Goal: Communication & Community: Participate in discussion

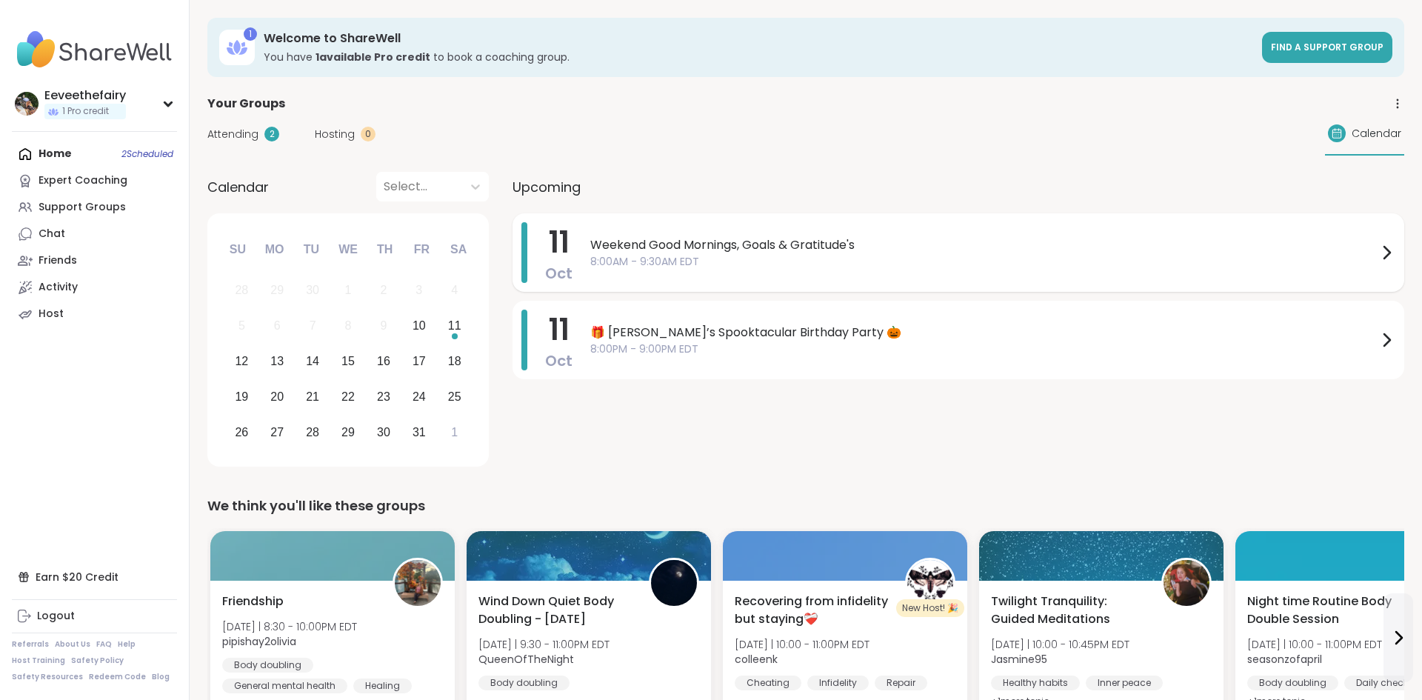
click at [724, 240] on span "Weekend Good Mornings, Goals & Gratitude's" at bounding box center [984, 245] width 788 height 18
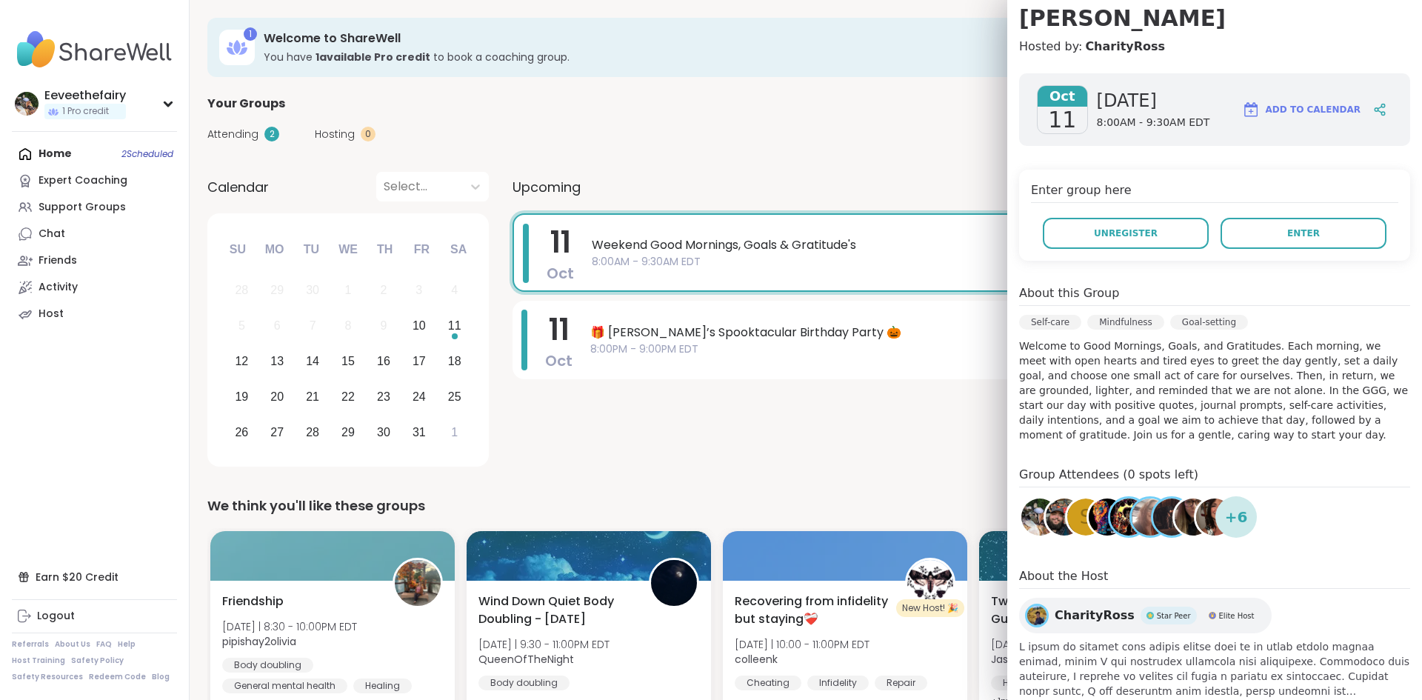
scroll to position [177, 0]
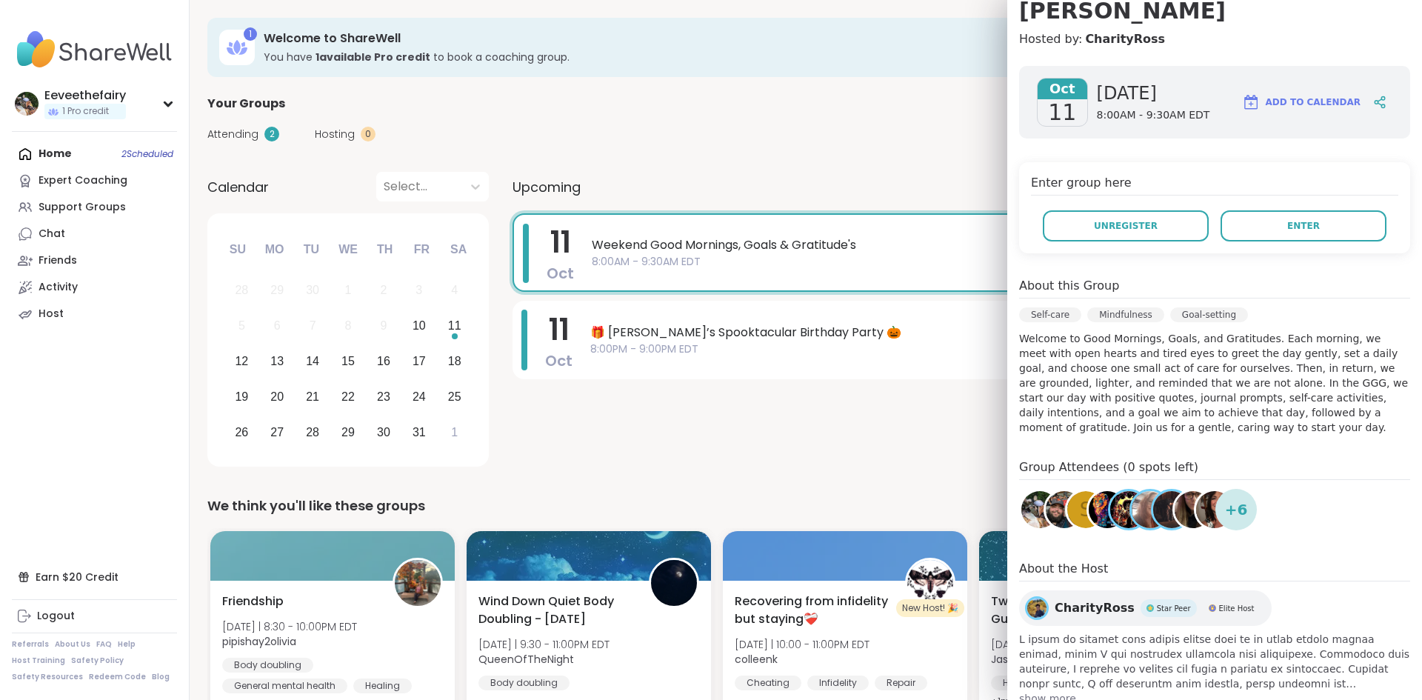
click at [1232, 499] on span "+ 6" at bounding box center [1236, 510] width 23 height 22
click at [1270, 210] on button "Enter" at bounding box center [1304, 225] width 166 height 31
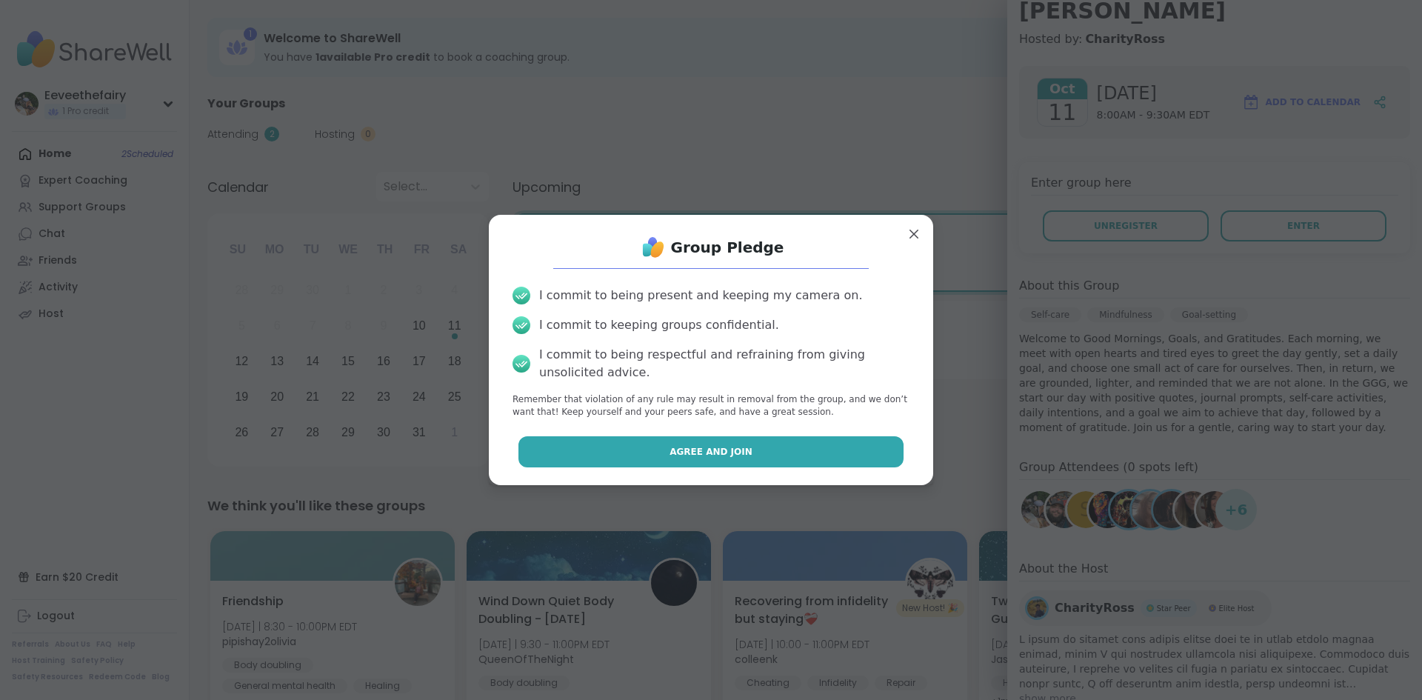
click at [792, 461] on button "Agree and Join" at bounding box center [712, 451] width 386 height 31
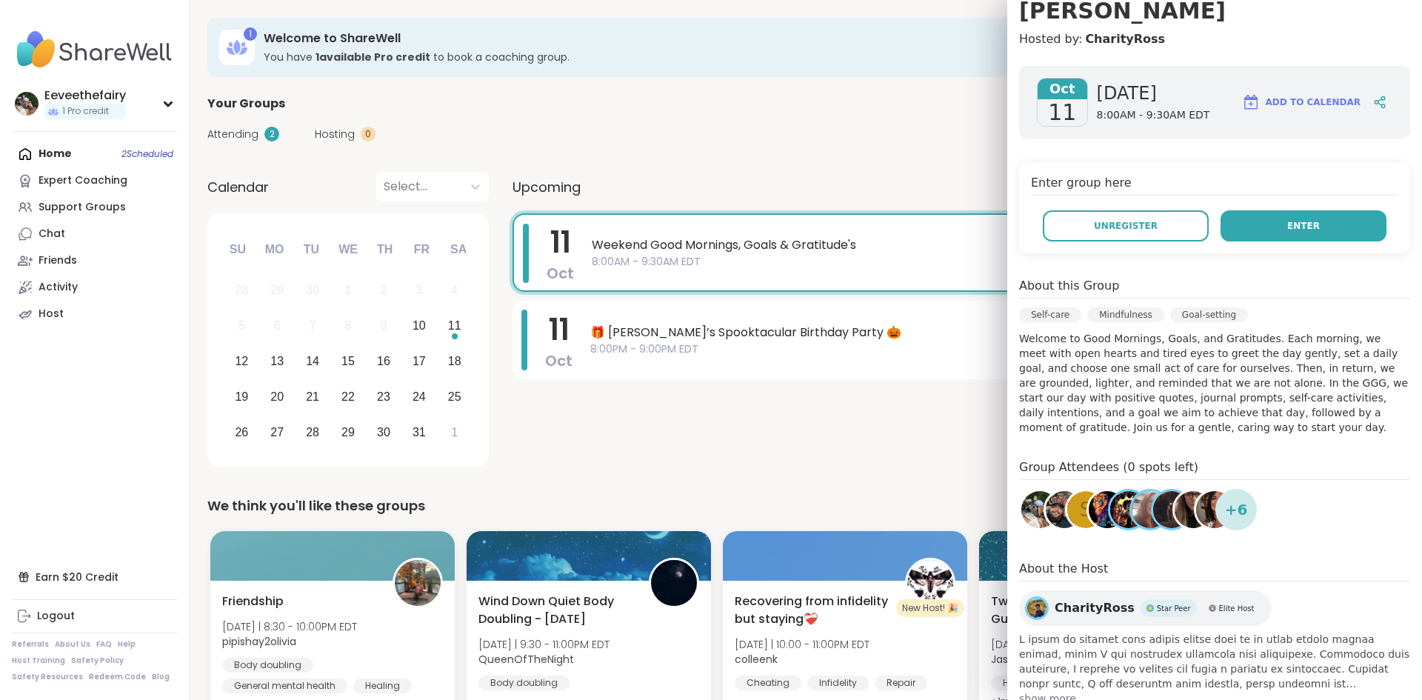
click at [1279, 210] on button "Enter" at bounding box center [1304, 225] width 166 height 31
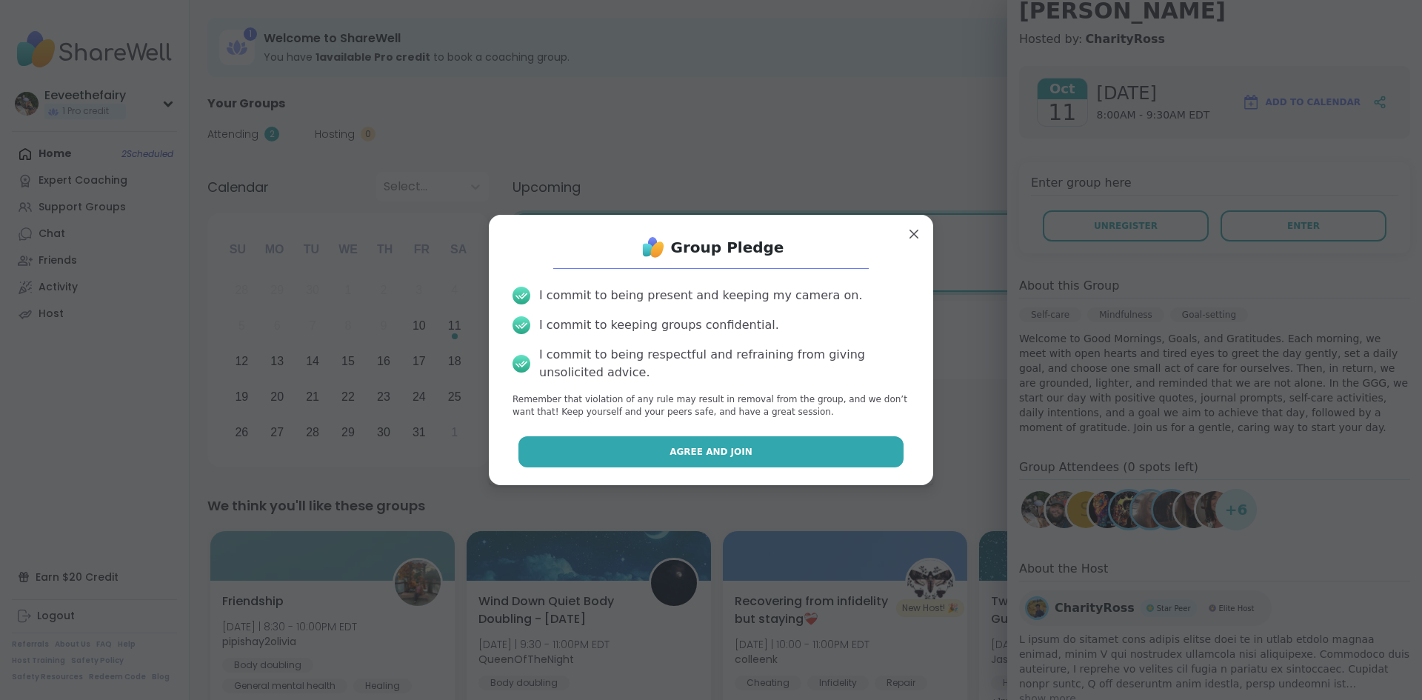
click at [769, 451] on button "Agree and Join" at bounding box center [712, 451] width 386 height 31
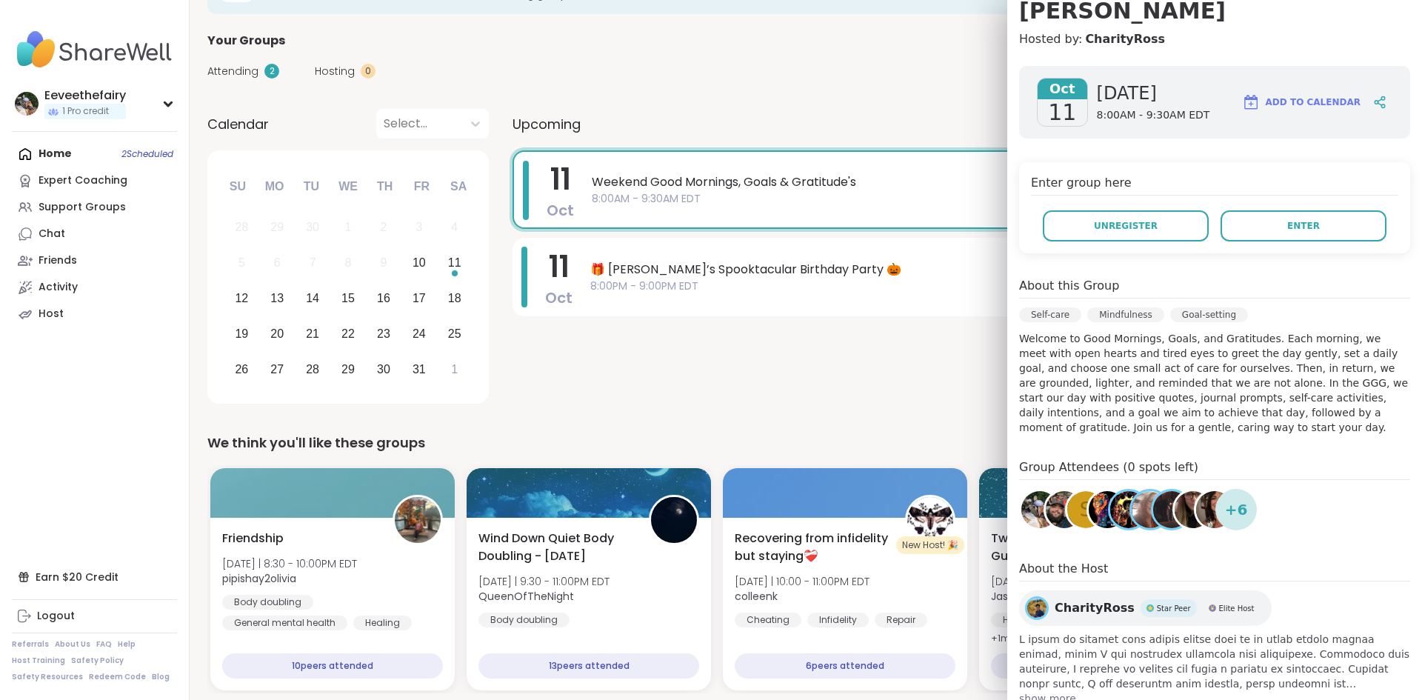
scroll to position [0, 0]
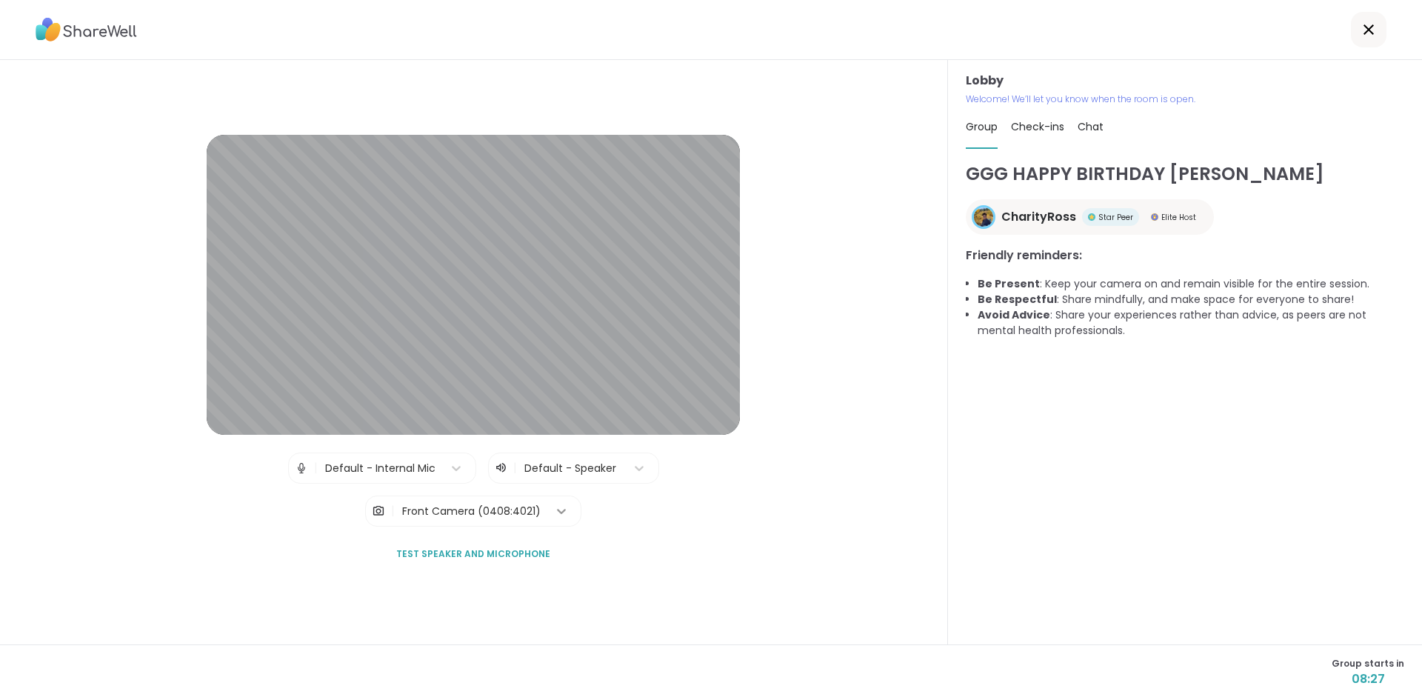
click at [560, 512] on icon at bounding box center [562, 511] width 9 height 5
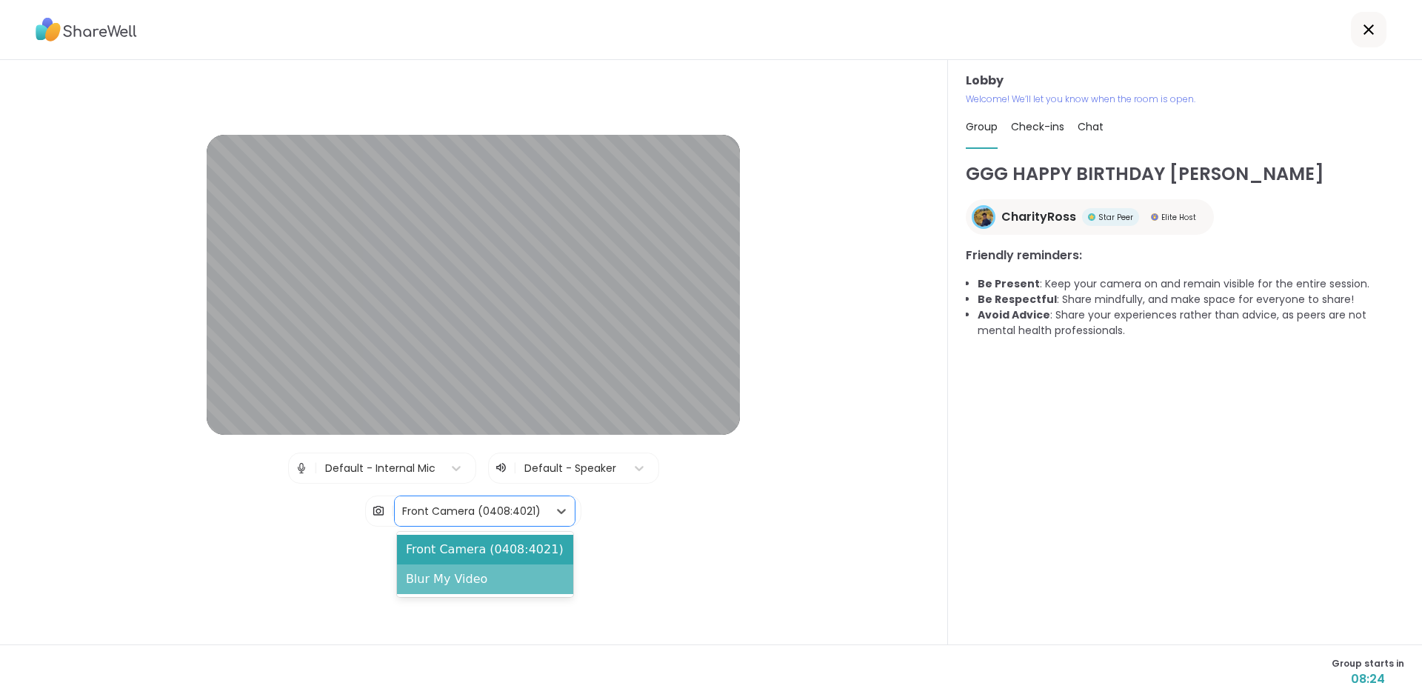
click at [488, 587] on div "Blur My Video" at bounding box center [485, 580] width 176 height 30
click at [560, 512] on icon at bounding box center [562, 511] width 9 height 5
click at [492, 581] on div "Blur My Video" at bounding box center [485, 580] width 176 height 30
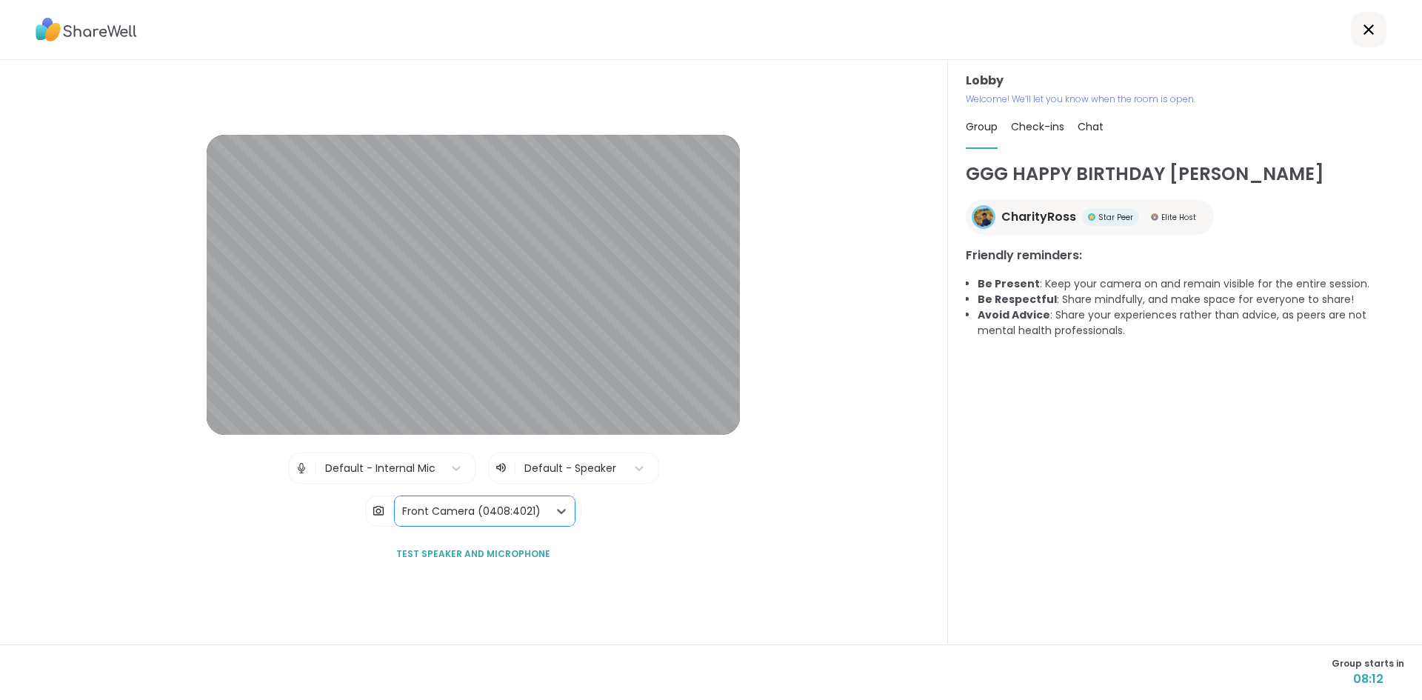
click at [545, 510] on div "Front Camera (0408:4021)" at bounding box center [471, 511] width 153 height 30
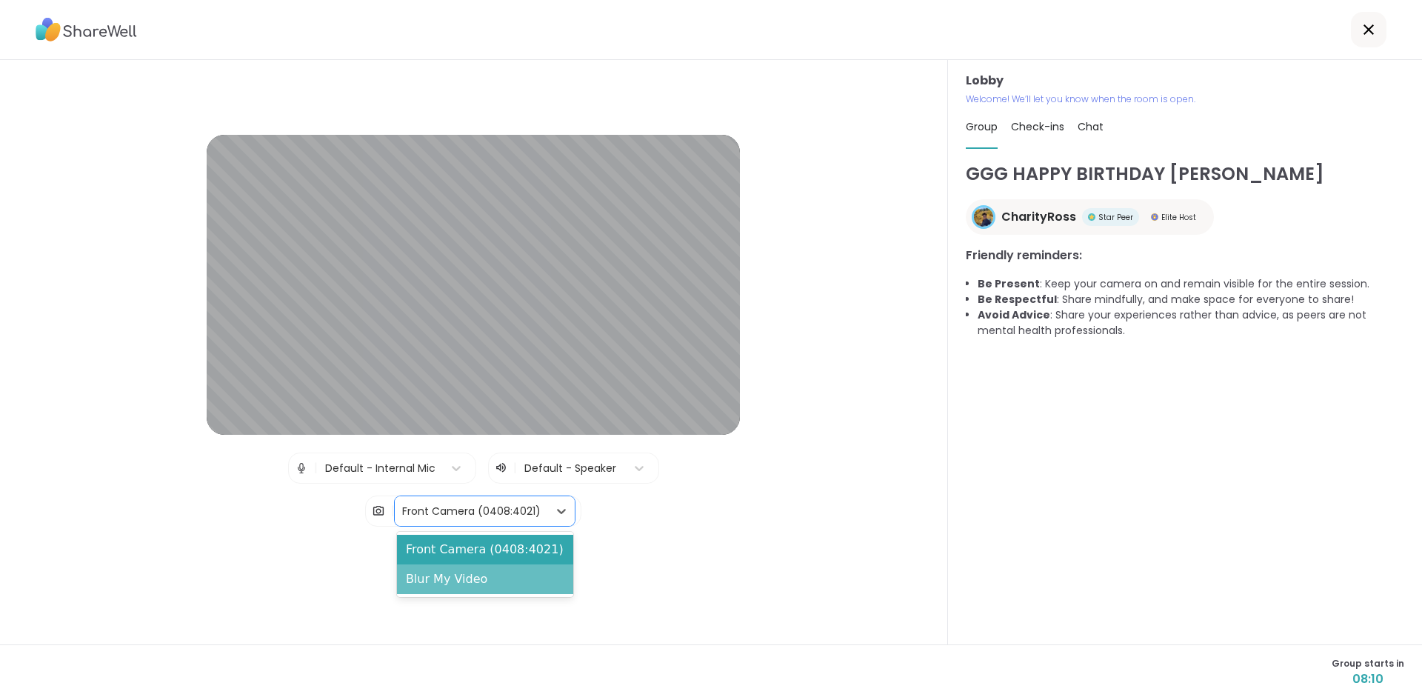
click at [472, 581] on div "Blur My Video" at bounding box center [485, 580] width 176 height 30
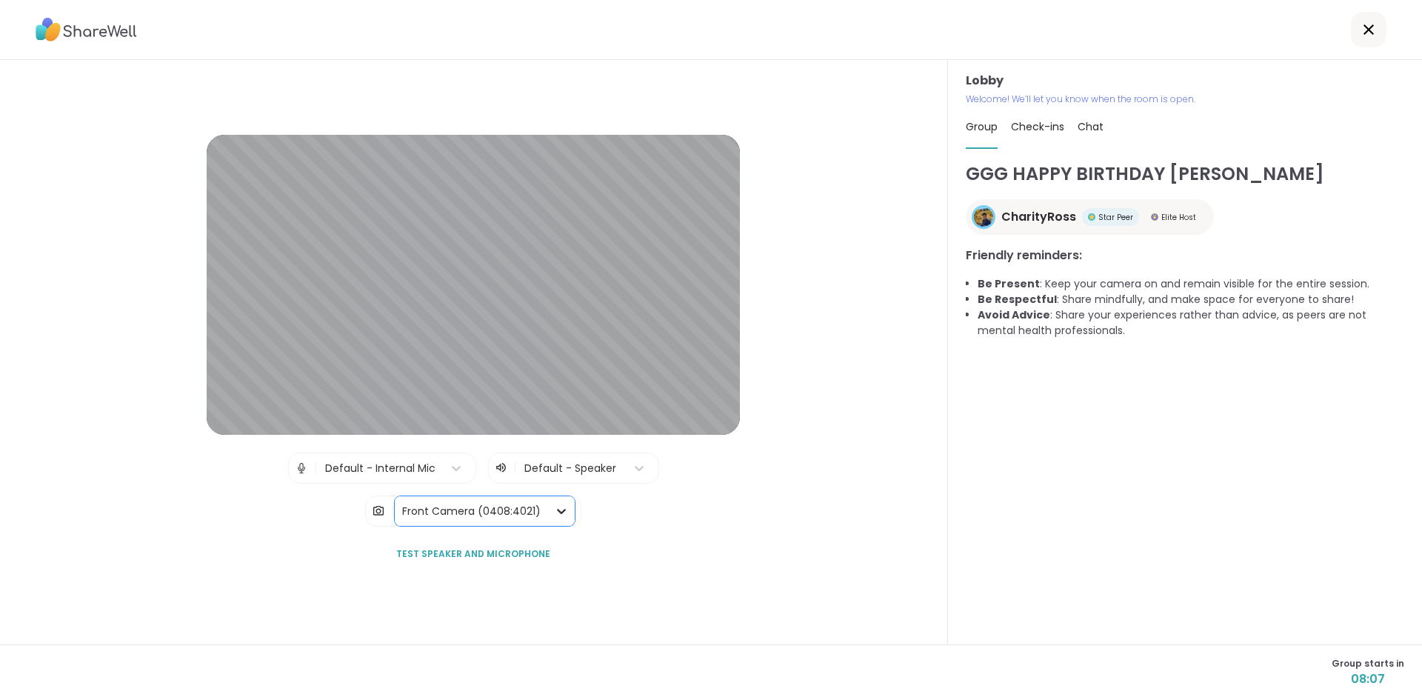
click at [556, 507] on icon at bounding box center [561, 511] width 15 height 15
click at [505, 542] on div "Front Camera (0408:4021)" at bounding box center [485, 550] width 176 height 30
click at [550, 511] on div at bounding box center [561, 511] width 27 height 27
click at [499, 555] on div "Front Camera (0408:4021)" at bounding box center [485, 550] width 176 height 30
click at [540, 515] on div "Front Camera (0408:4021)" at bounding box center [471, 511] width 153 height 30
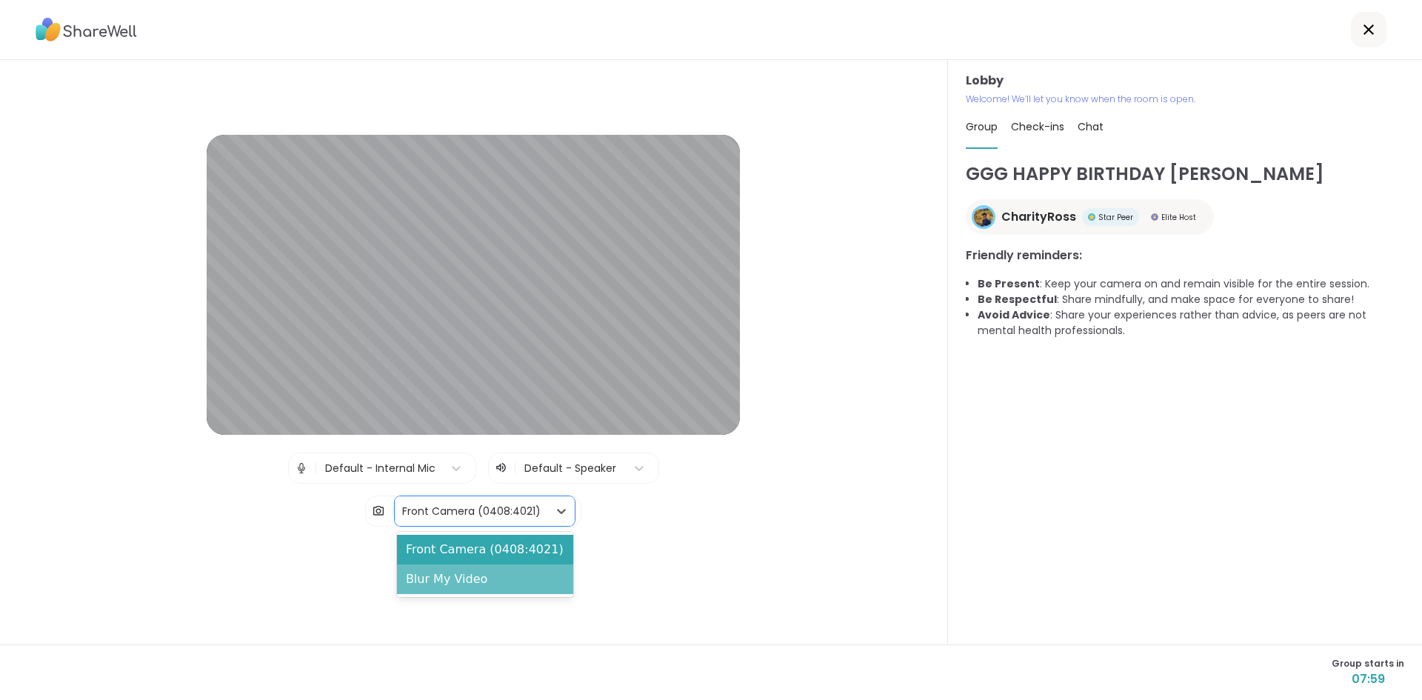
click at [487, 580] on div "Blur My Video" at bounding box center [485, 580] width 176 height 30
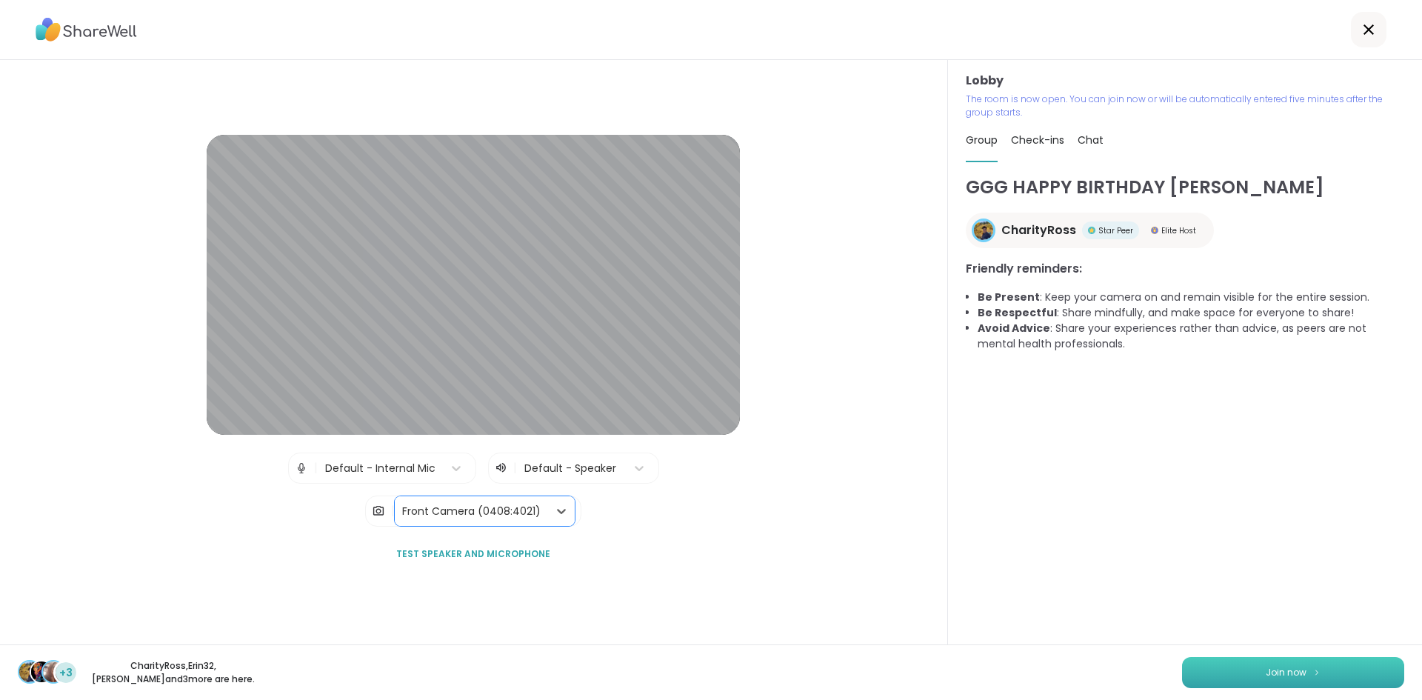
click at [1330, 672] on button "Join now" at bounding box center [1293, 672] width 222 height 31
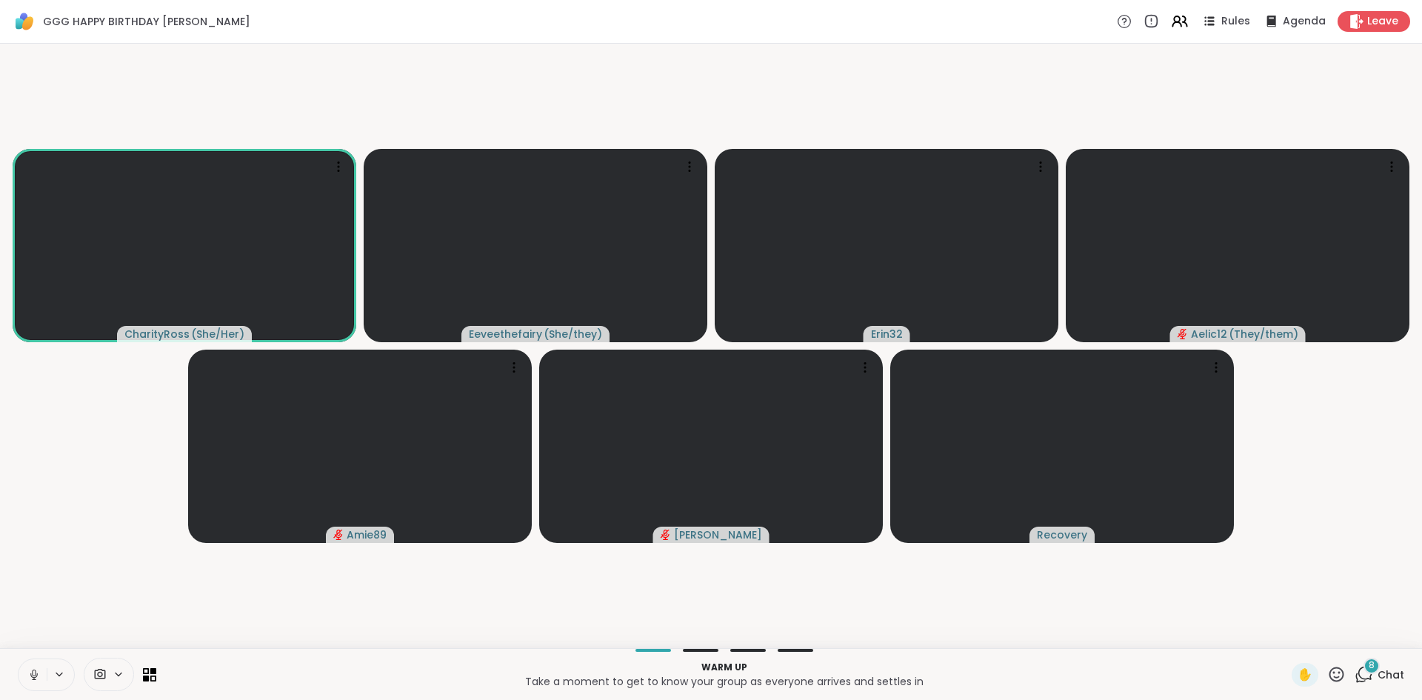
click at [1367, 668] on div "8" at bounding box center [1372, 666] width 16 height 16
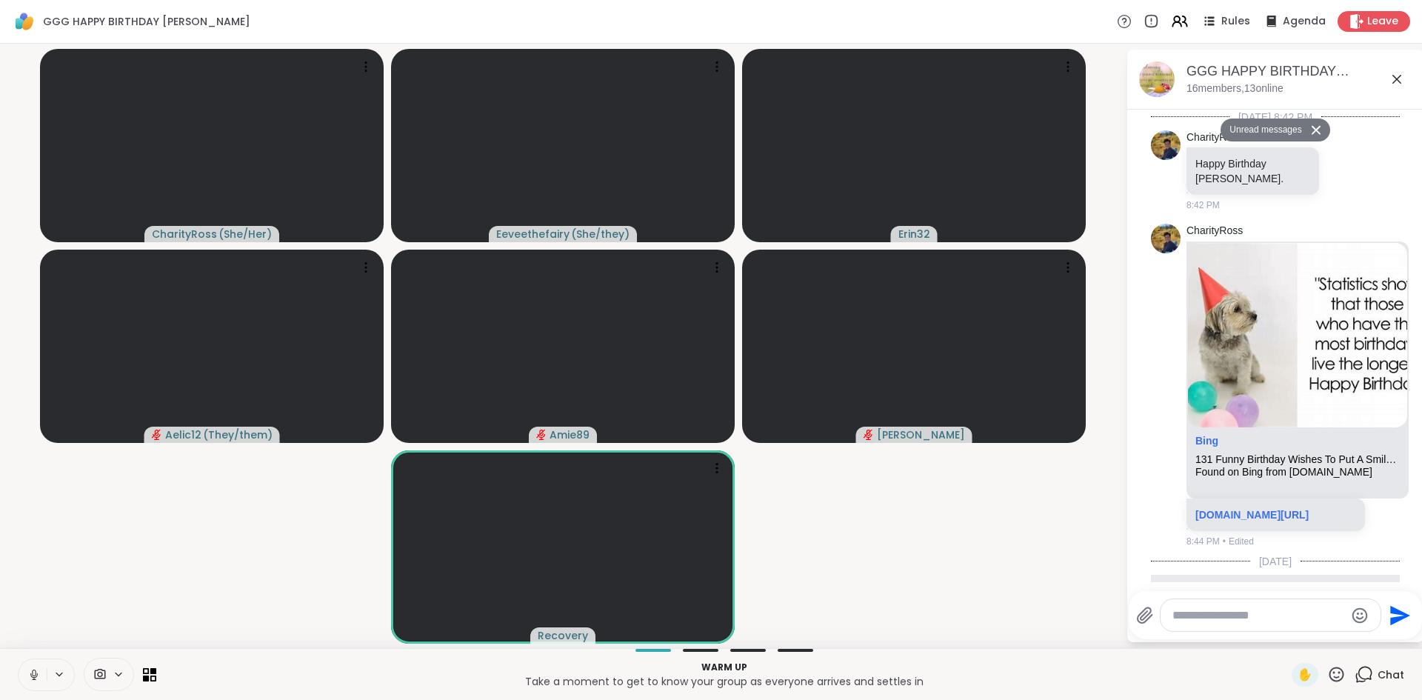
scroll to position [1040, 0]
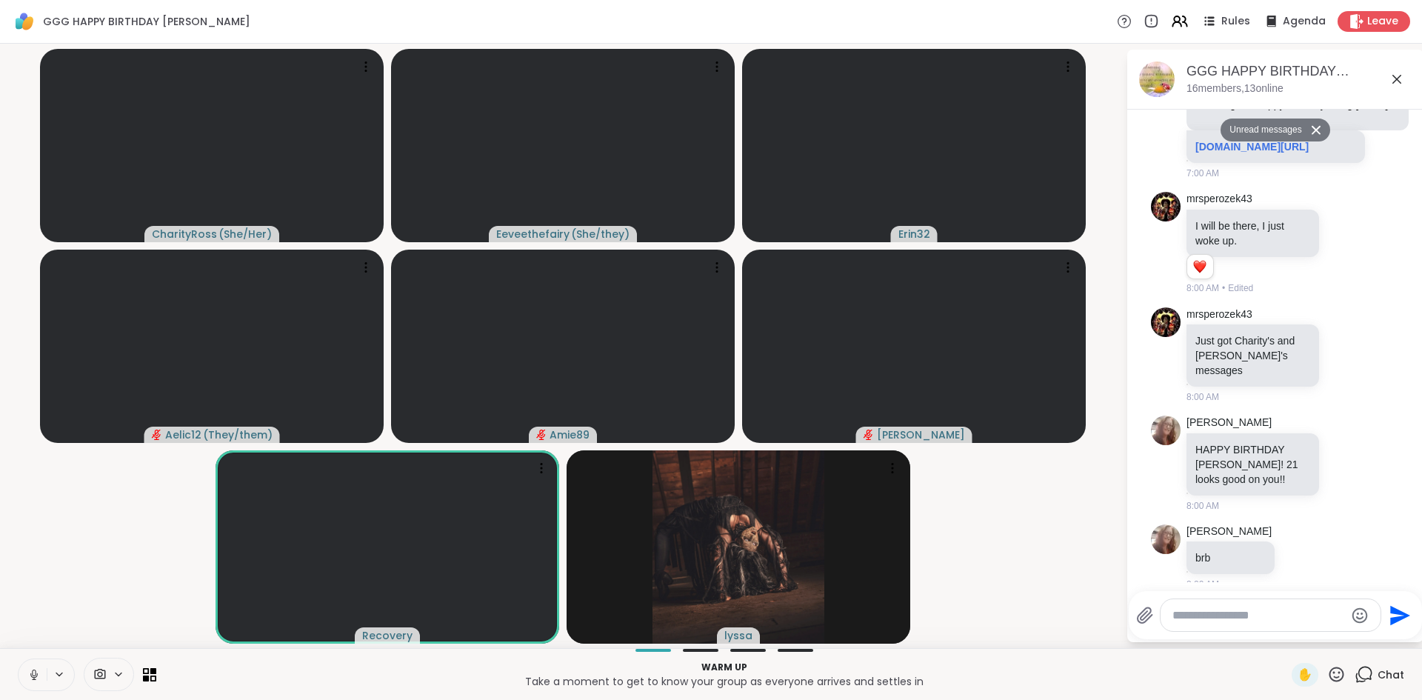
click at [35, 675] on icon at bounding box center [34, 673] width 4 height 7
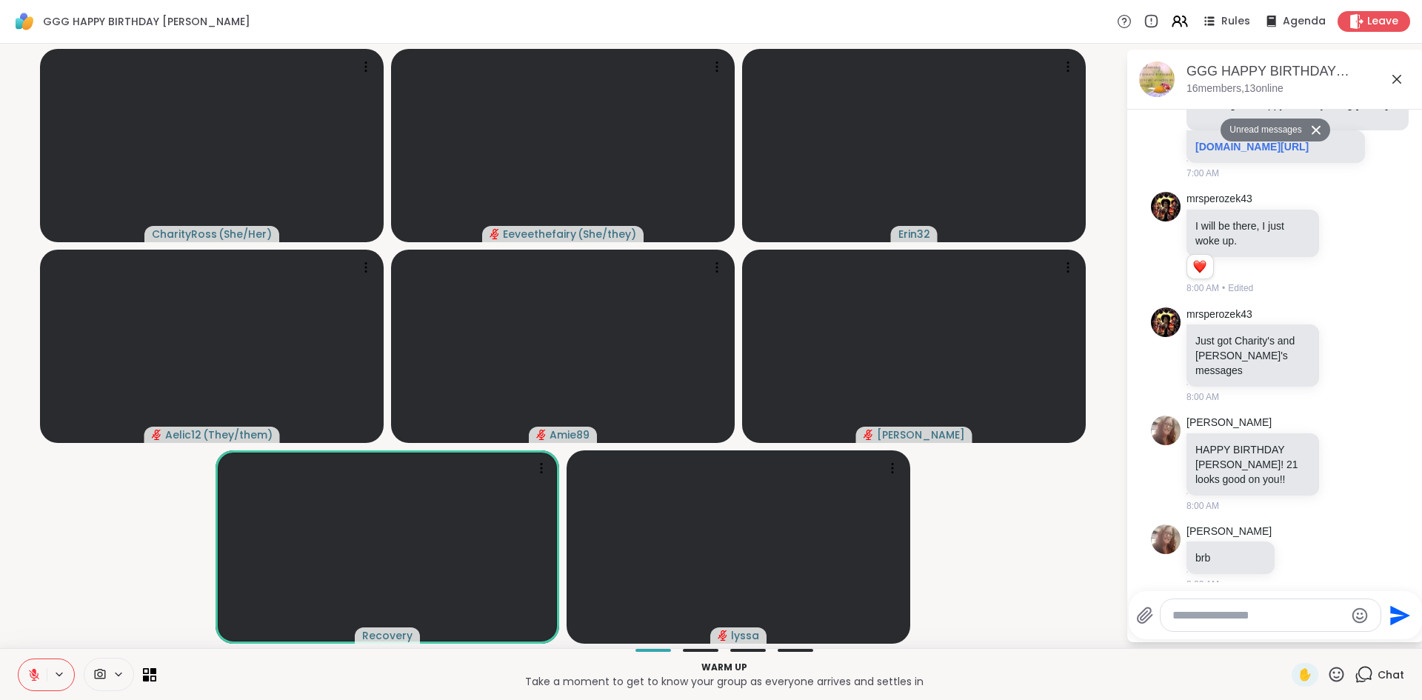
click at [1224, 614] on textarea "Type your message" at bounding box center [1259, 615] width 173 height 15
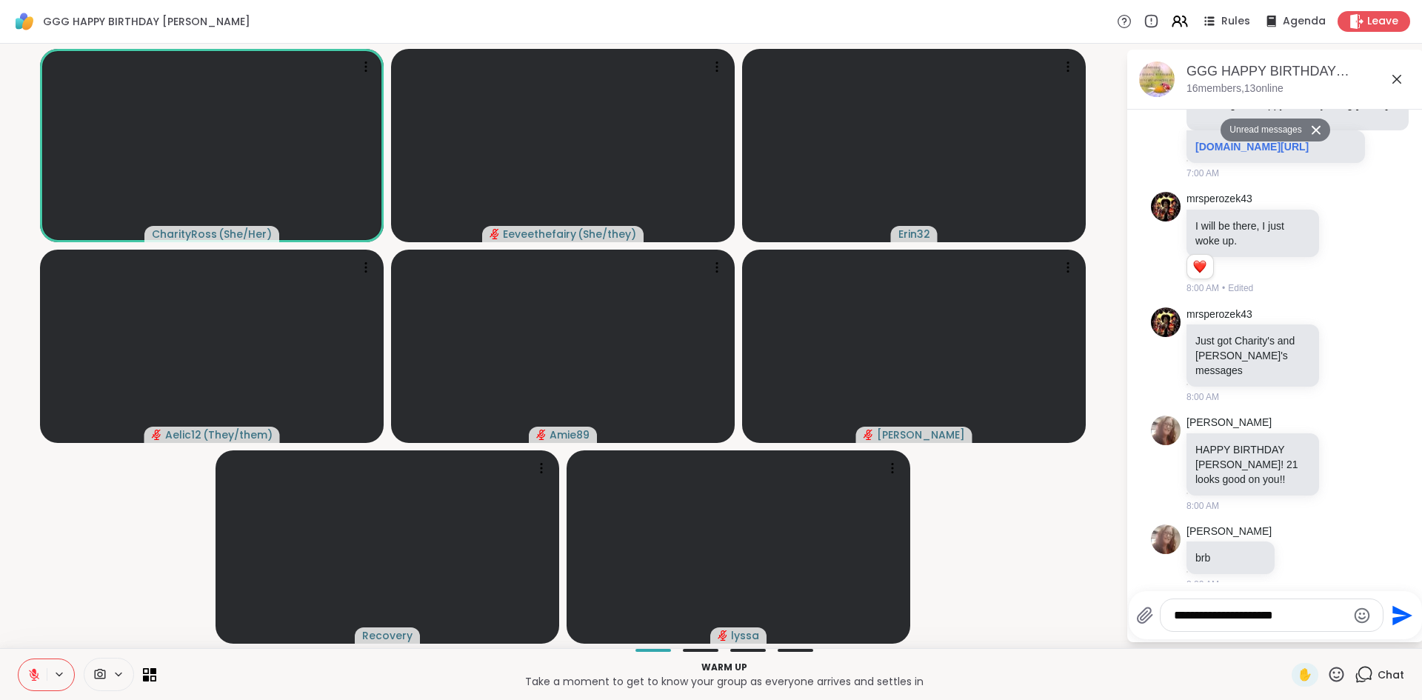
type textarea "**********"
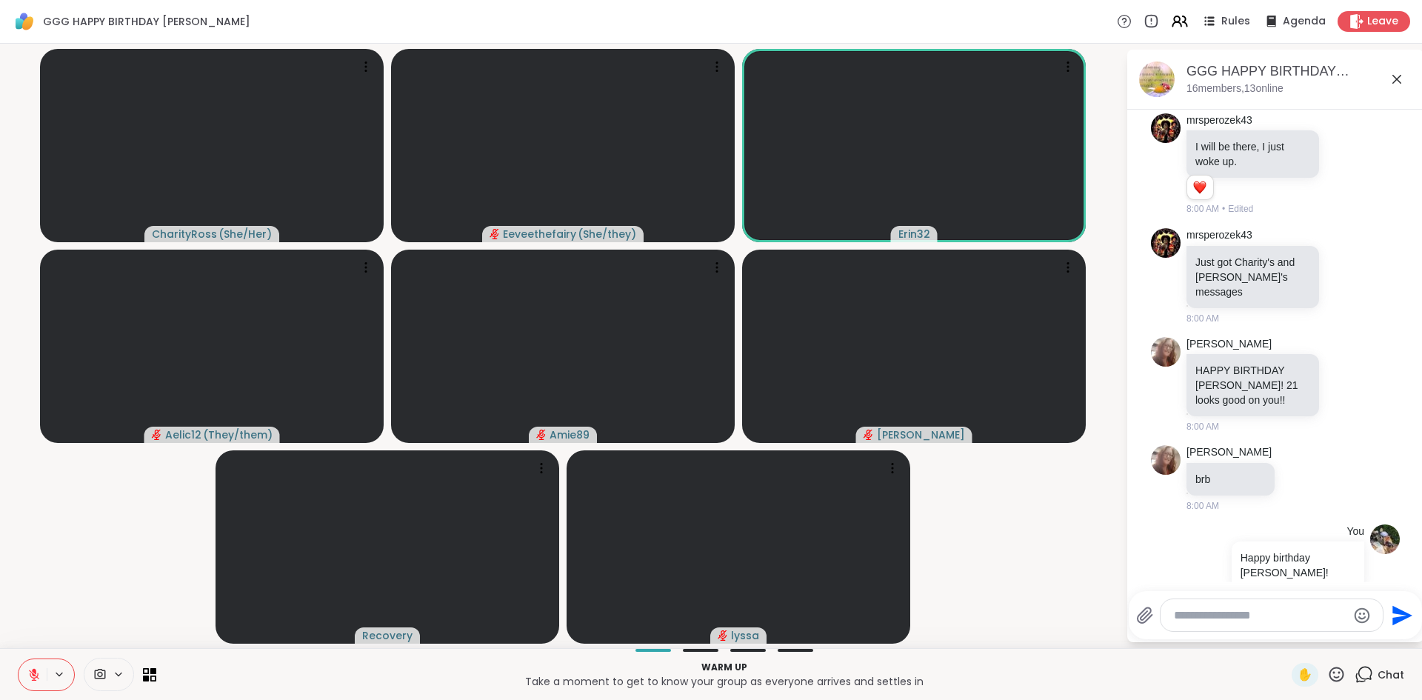
scroll to position [1084, 0]
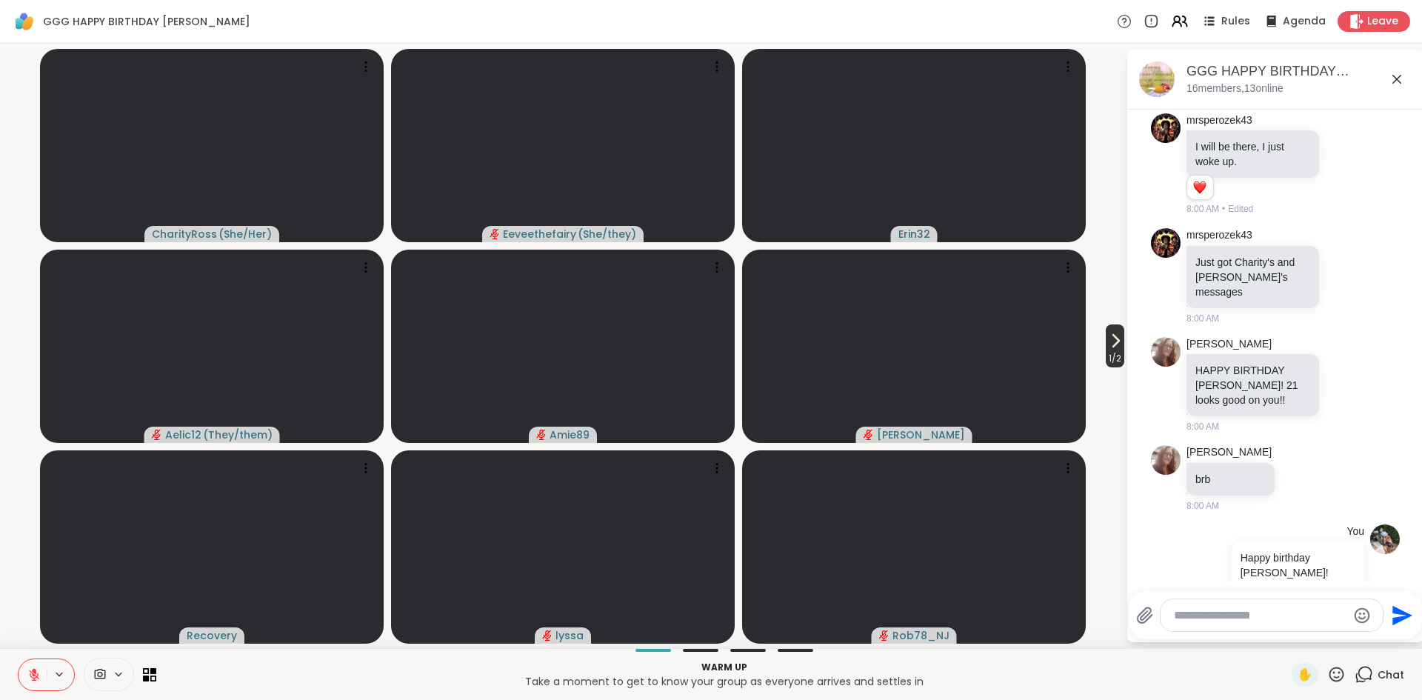
click at [1114, 350] on span "1 / 2" at bounding box center [1115, 359] width 19 height 18
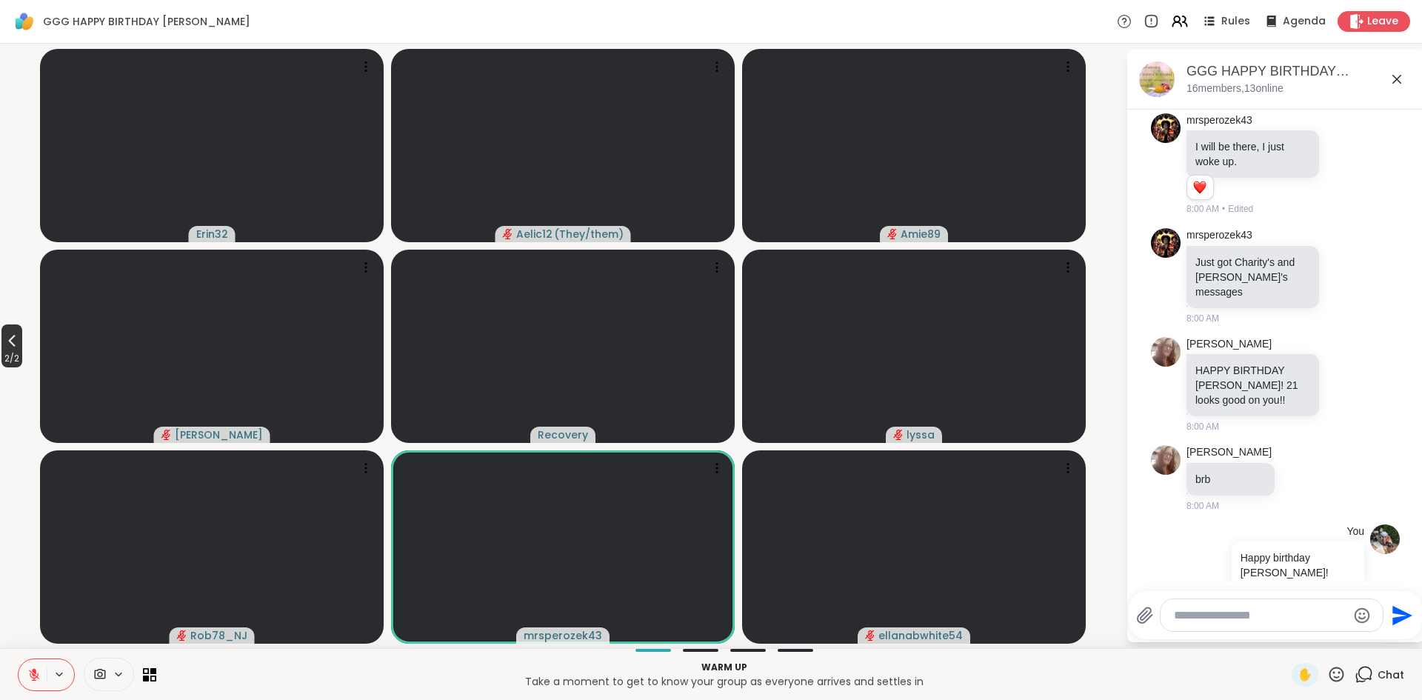
click at [14, 350] on span "2 / 2" at bounding box center [11, 359] width 21 height 18
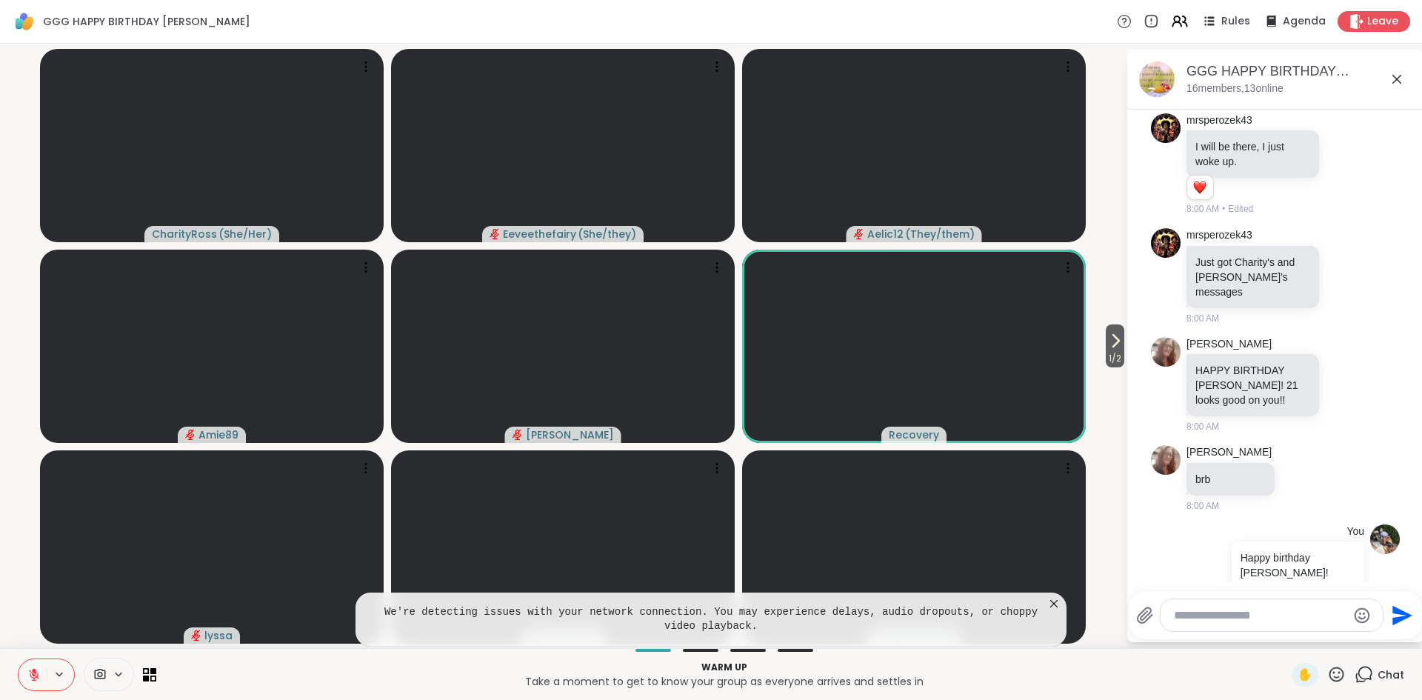
click at [1058, 605] on icon at bounding box center [1054, 603] width 15 height 15
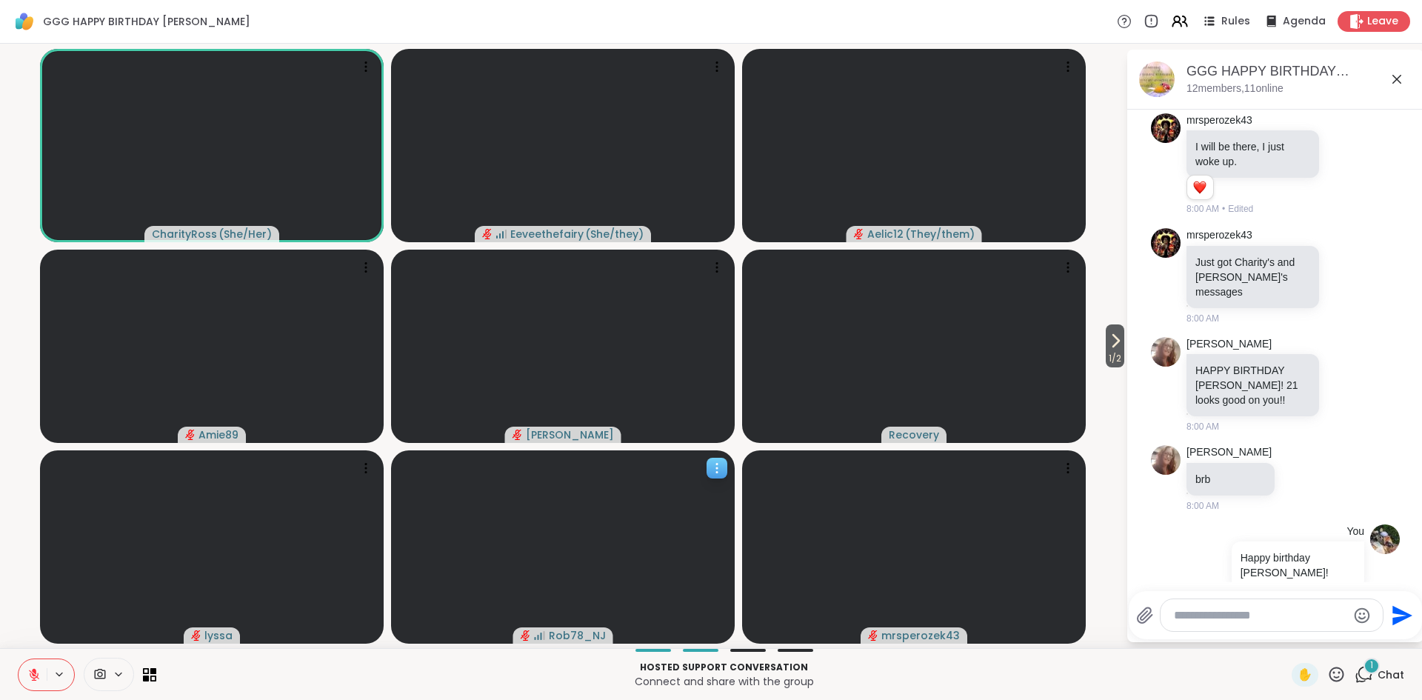
scroll to position [1208, 0]
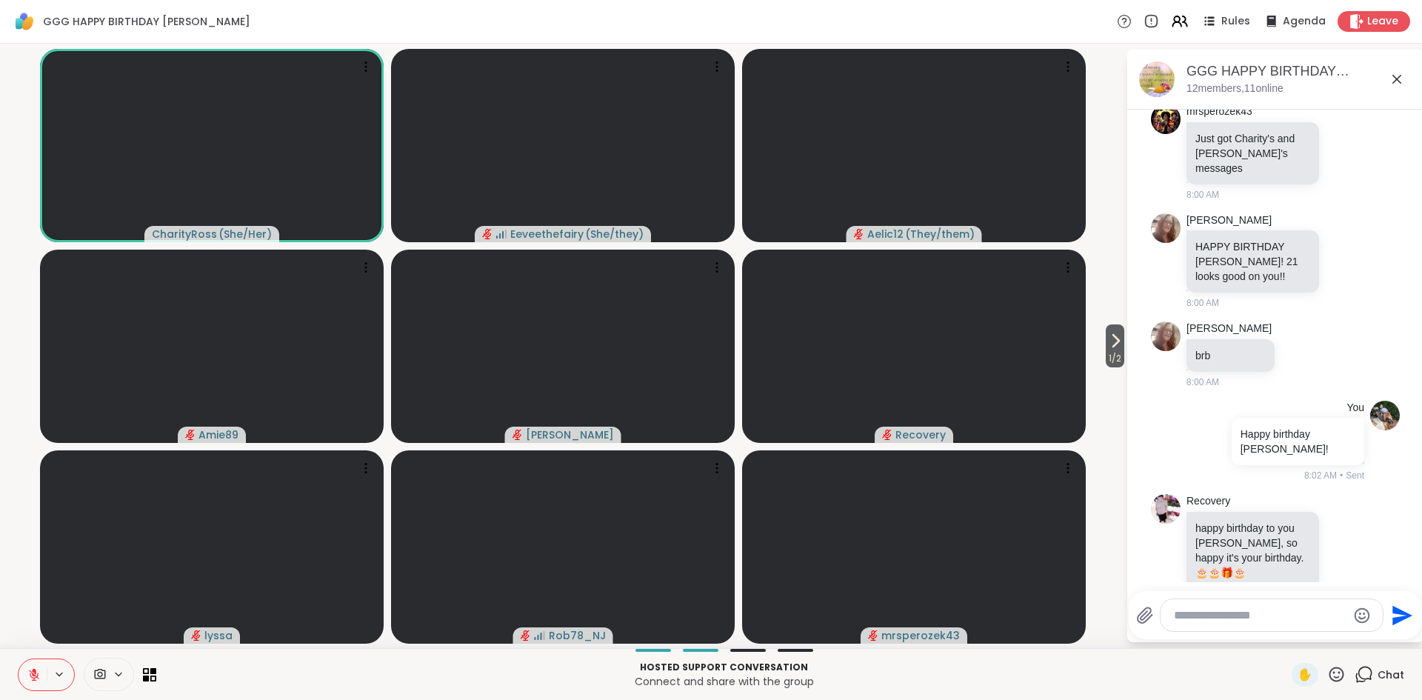
click at [1339, 676] on icon at bounding box center [1337, 674] width 19 height 19
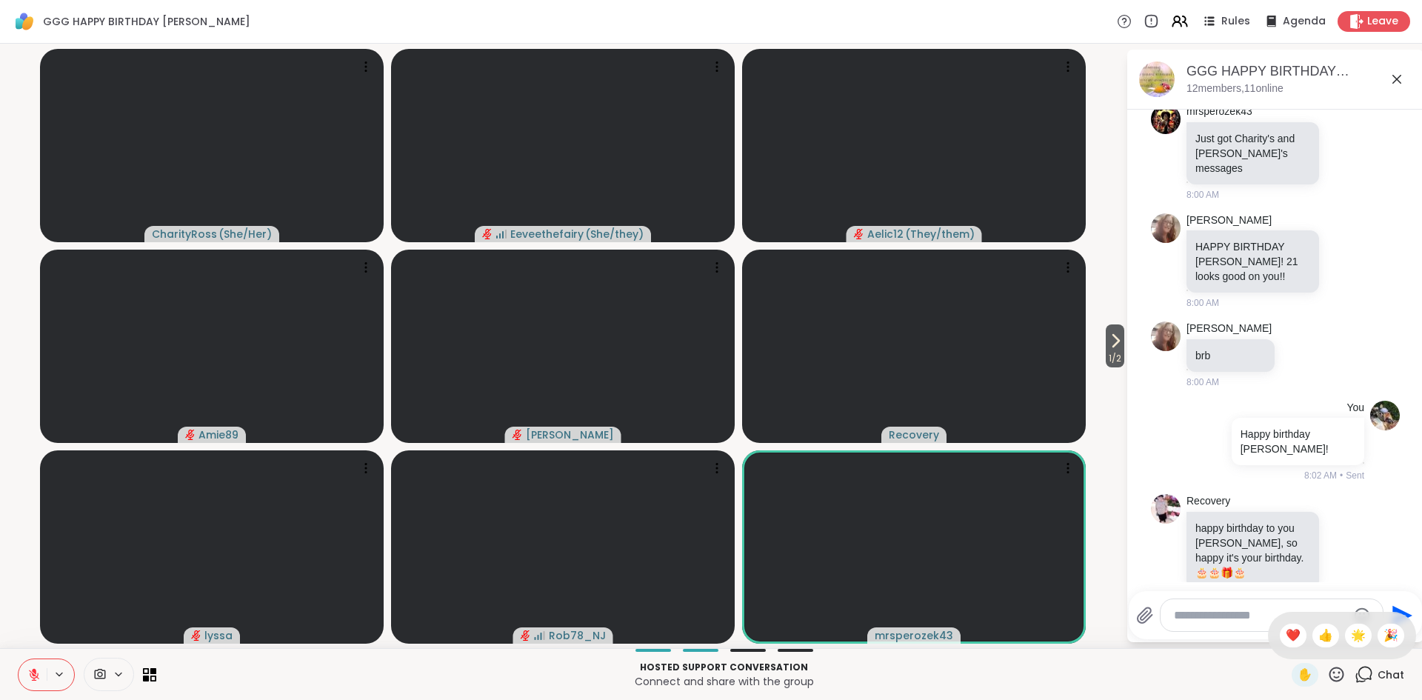
click at [1159, 684] on p "Connect and share with the group" at bounding box center [724, 681] width 1118 height 15
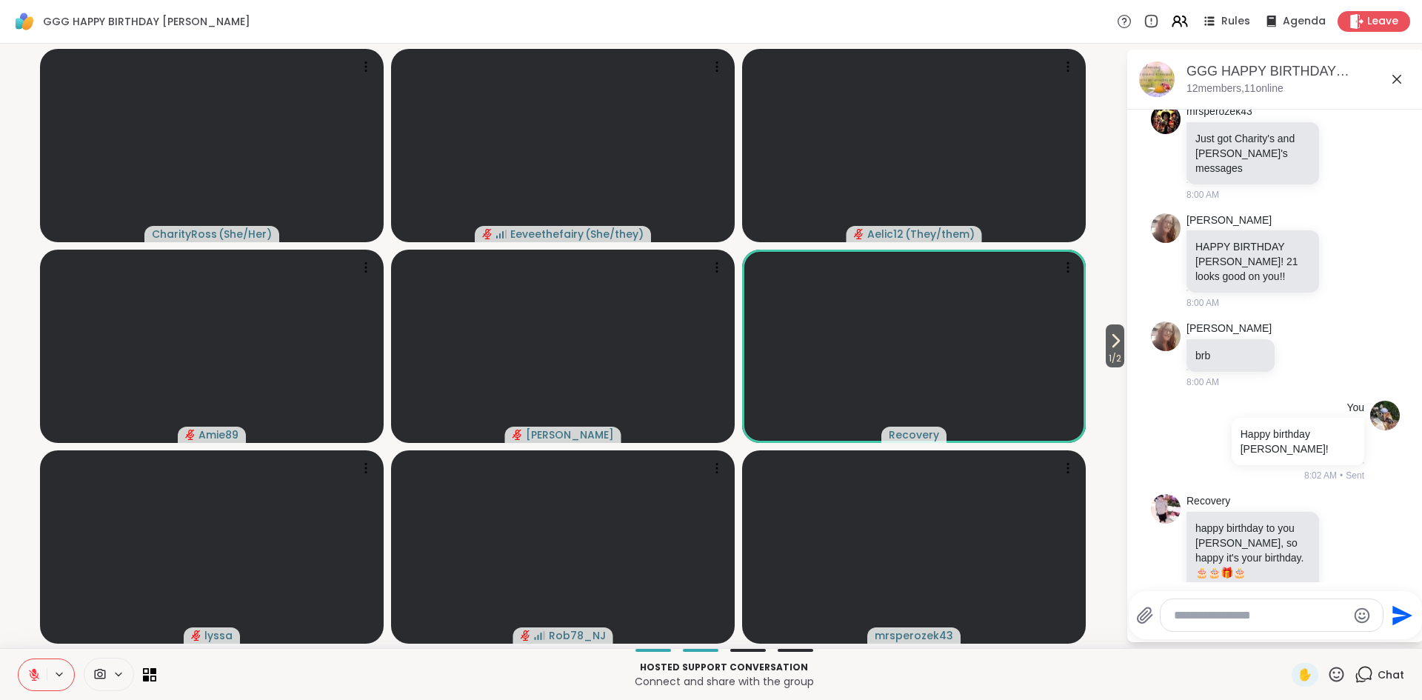
click at [39, 676] on icon at bounding box center [33, 674] width 13 height 13
click at [36, 676] on icon at bounding box center [33, 674] width 13 height 13
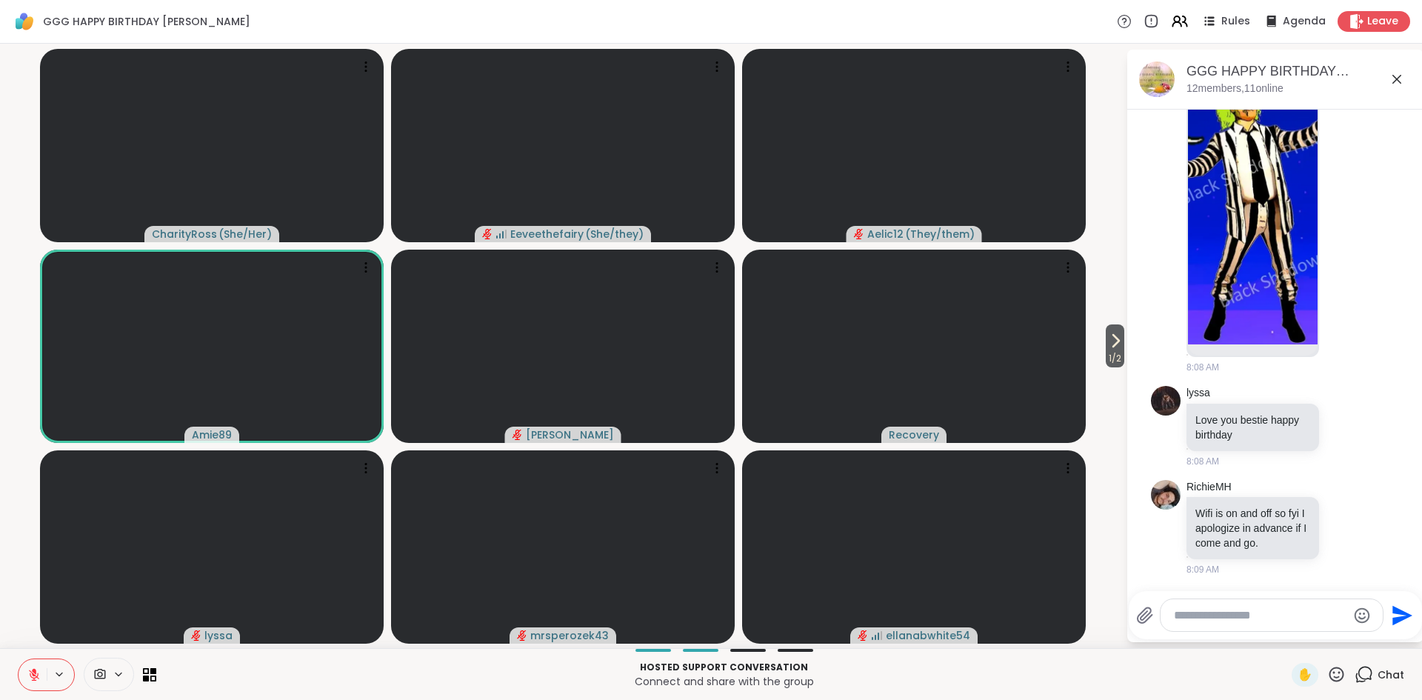
scroll to position [2520, 0]
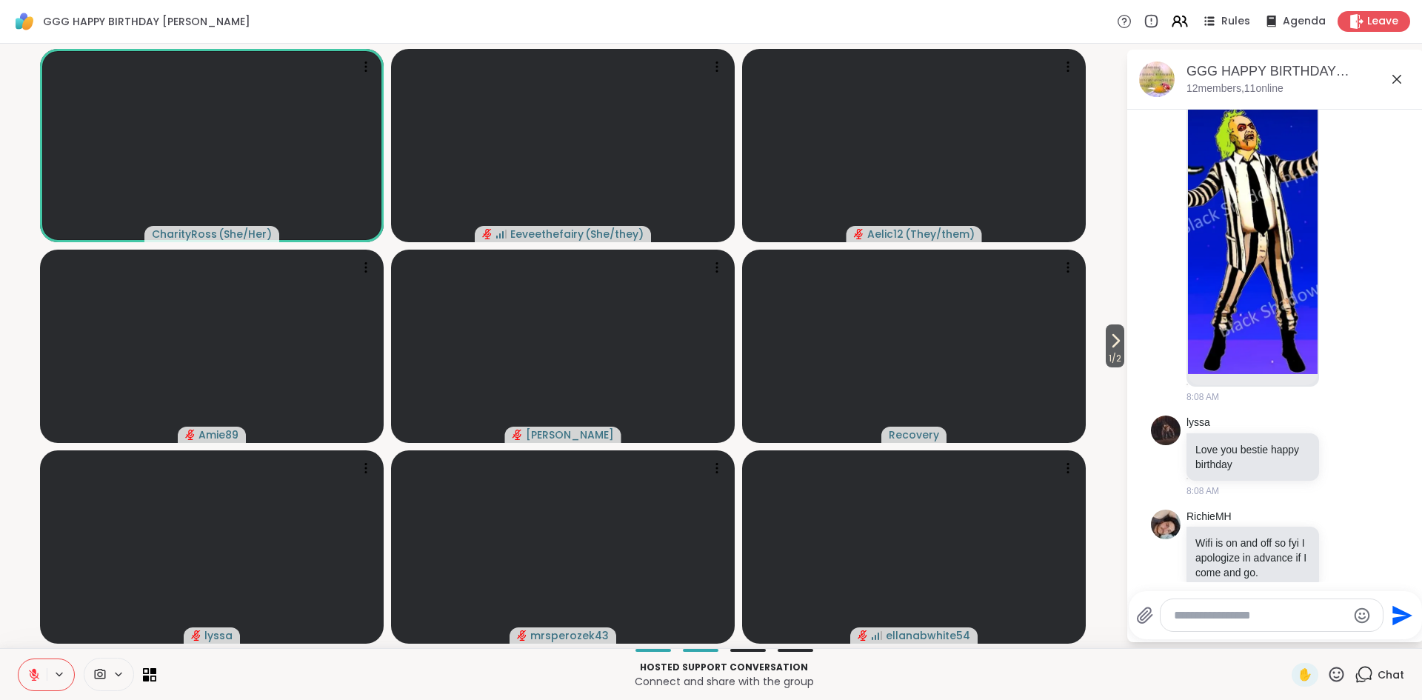
click at [1250, 610] on textarea "Type your message" at bounding box center [1260, 615] width 173 height 15
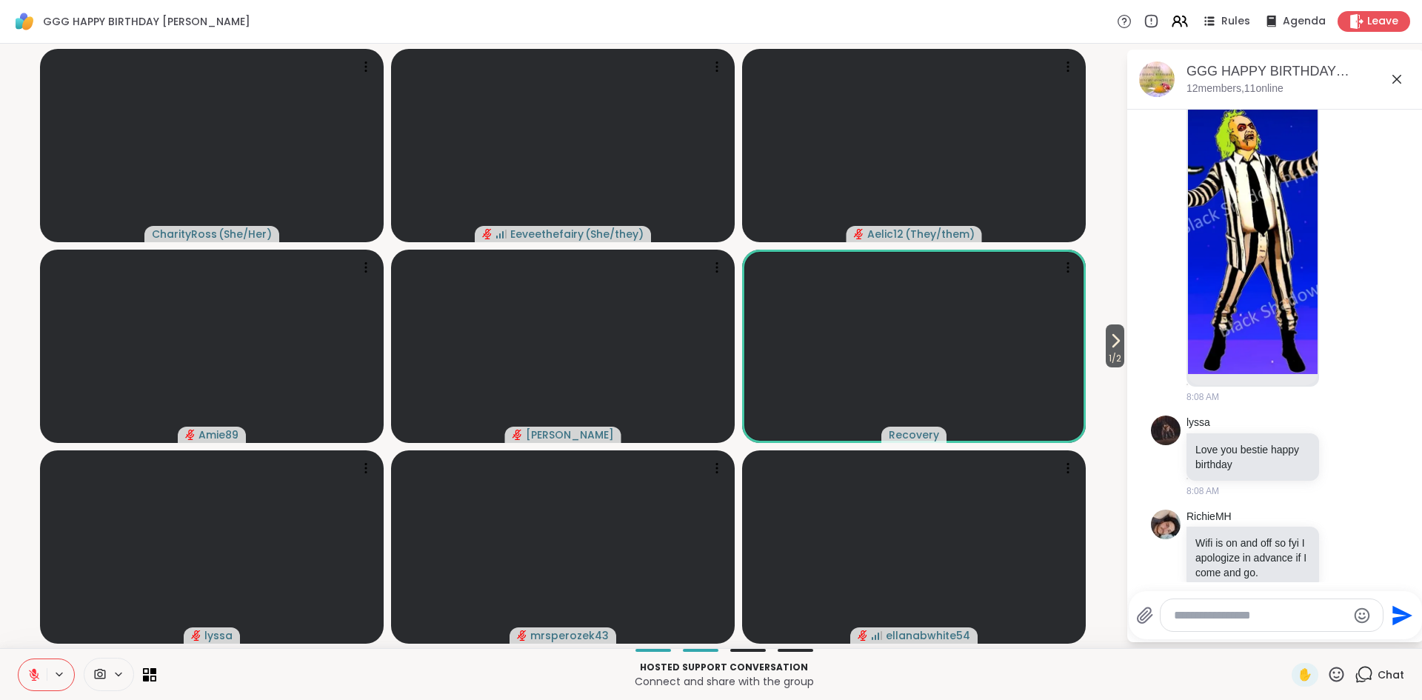
paste textarea "**********"
type textarea "**********"
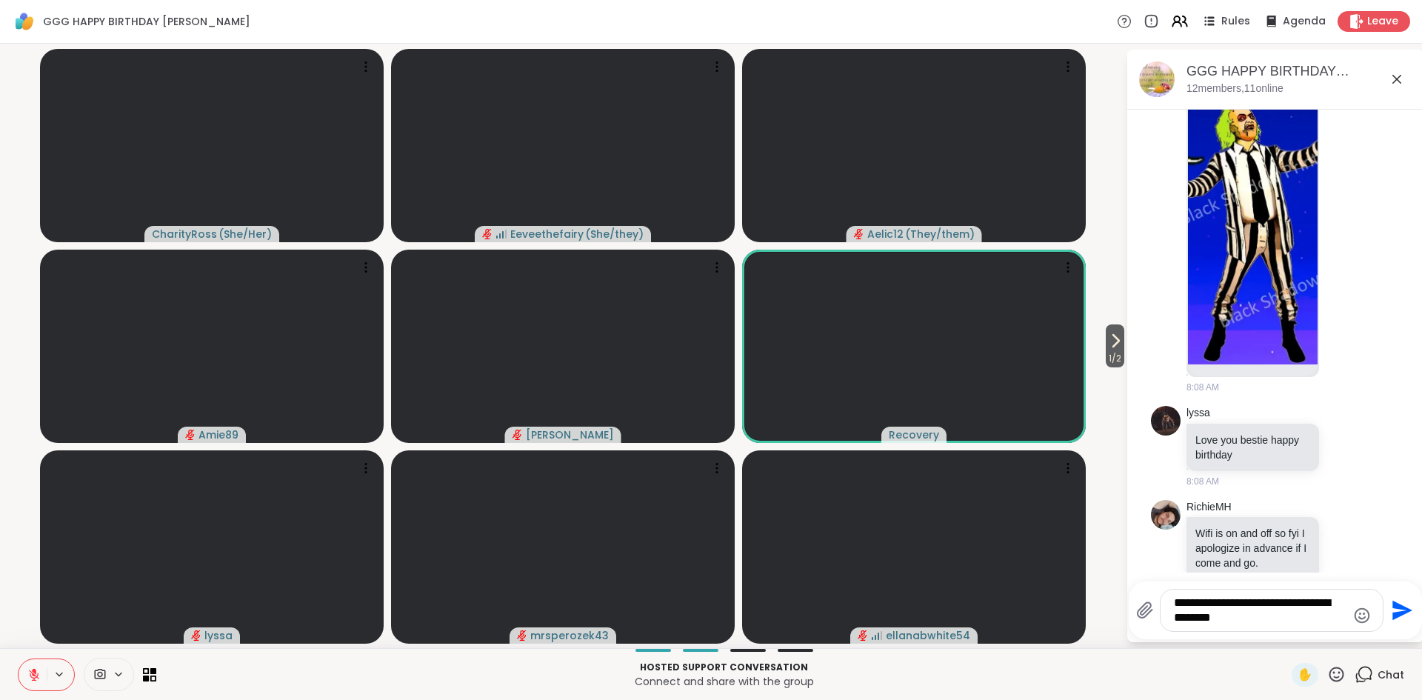
click at [1395, 612] on icon "Send" at bounding box center [1403, 611] width 20 height 20
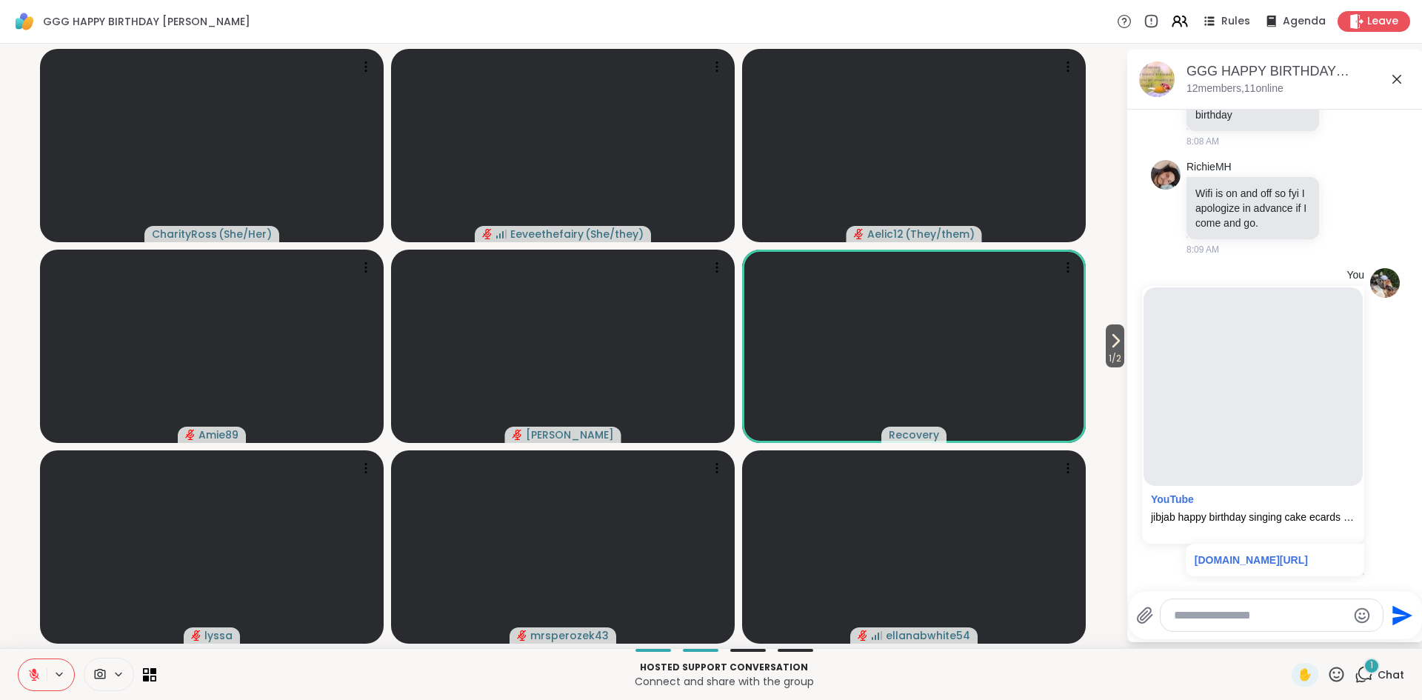
scroll to position [3285, 0]
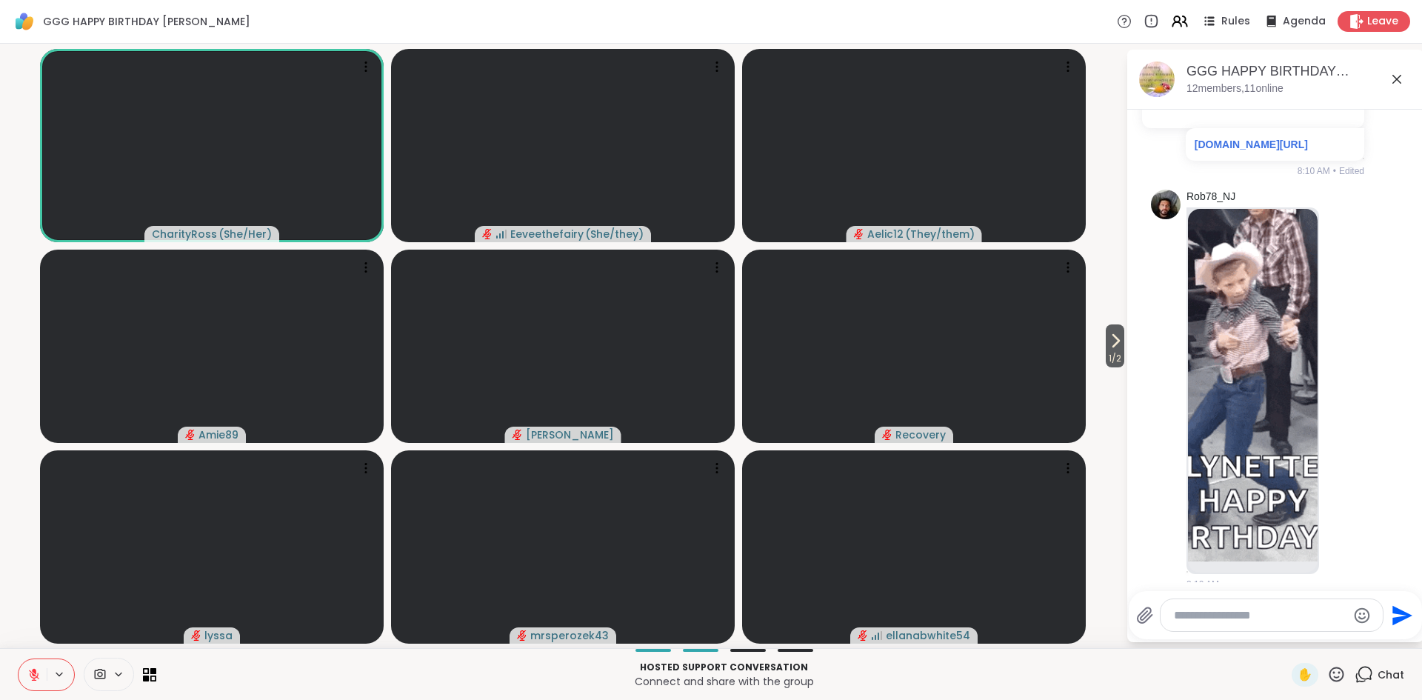
click at [27, 672] on icon at bounding box center [33, 674] width 13 height 13
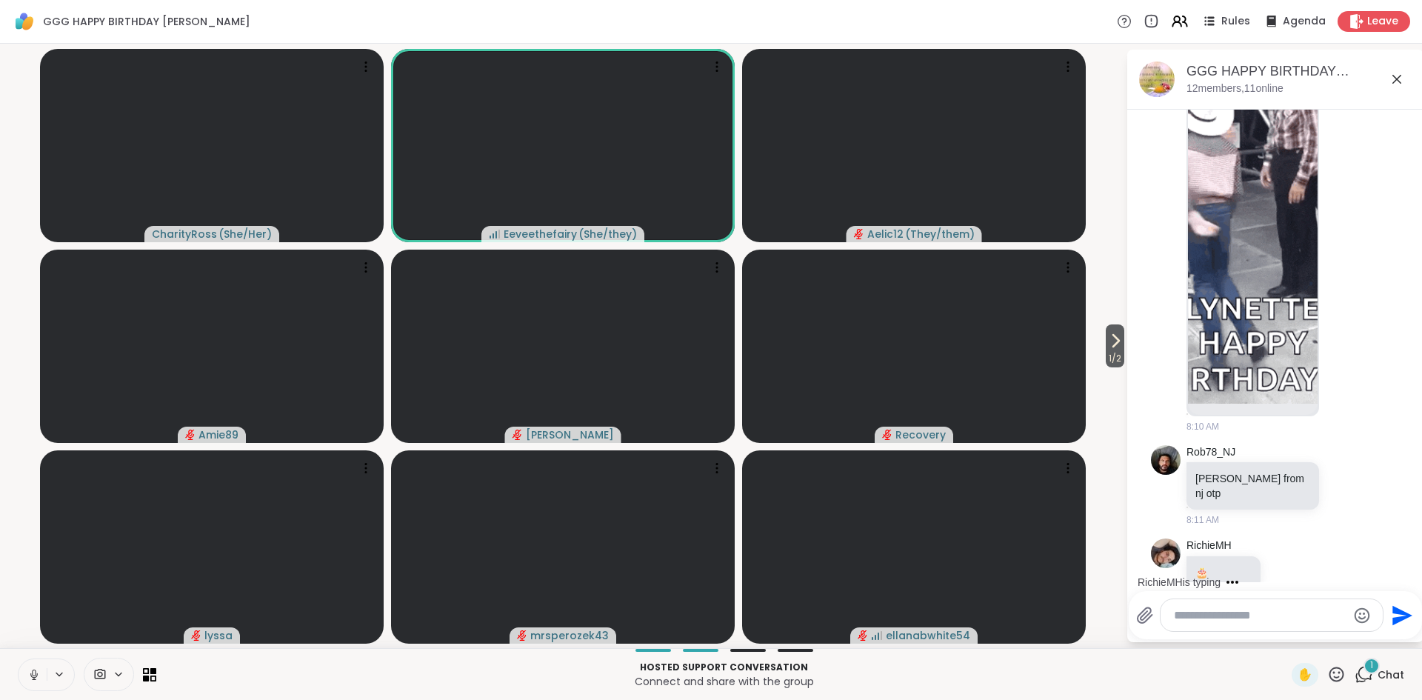
scroll to position [3522, 0]
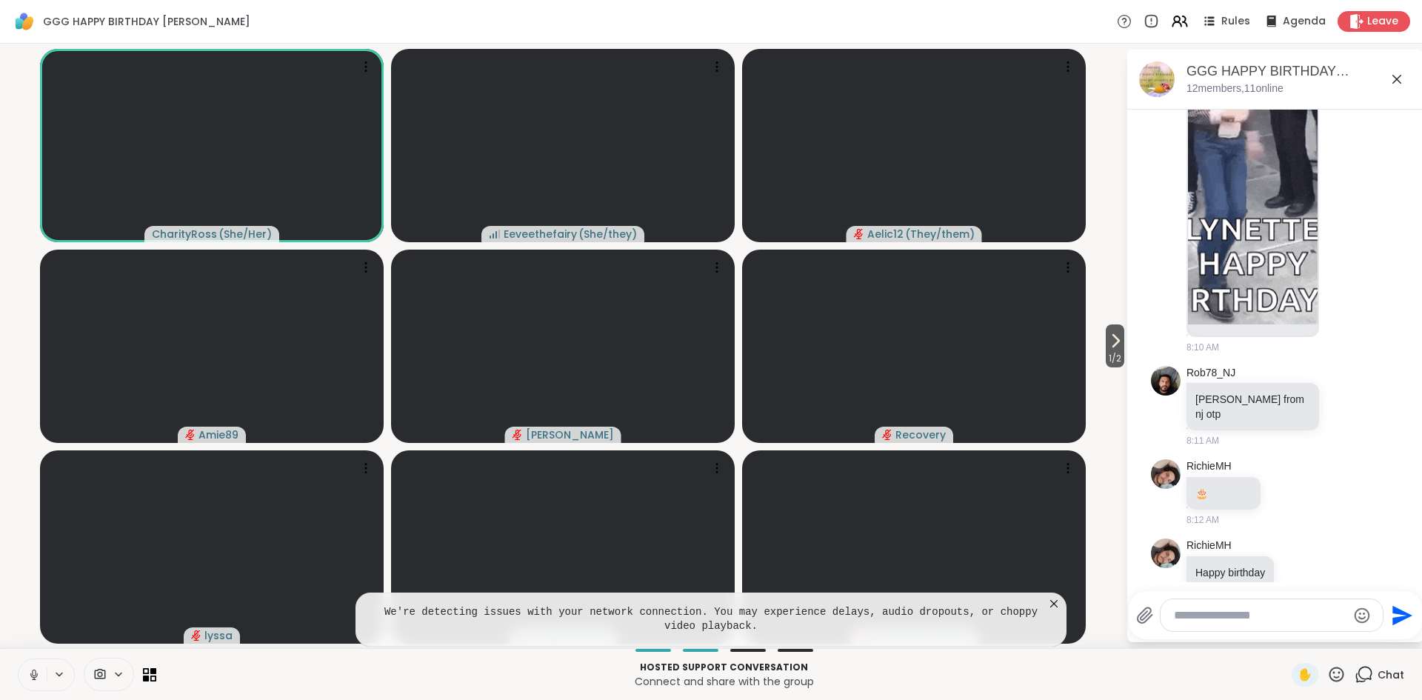
click at [35, 680] on icon at bounding box center [33, 674] width 13 height 13
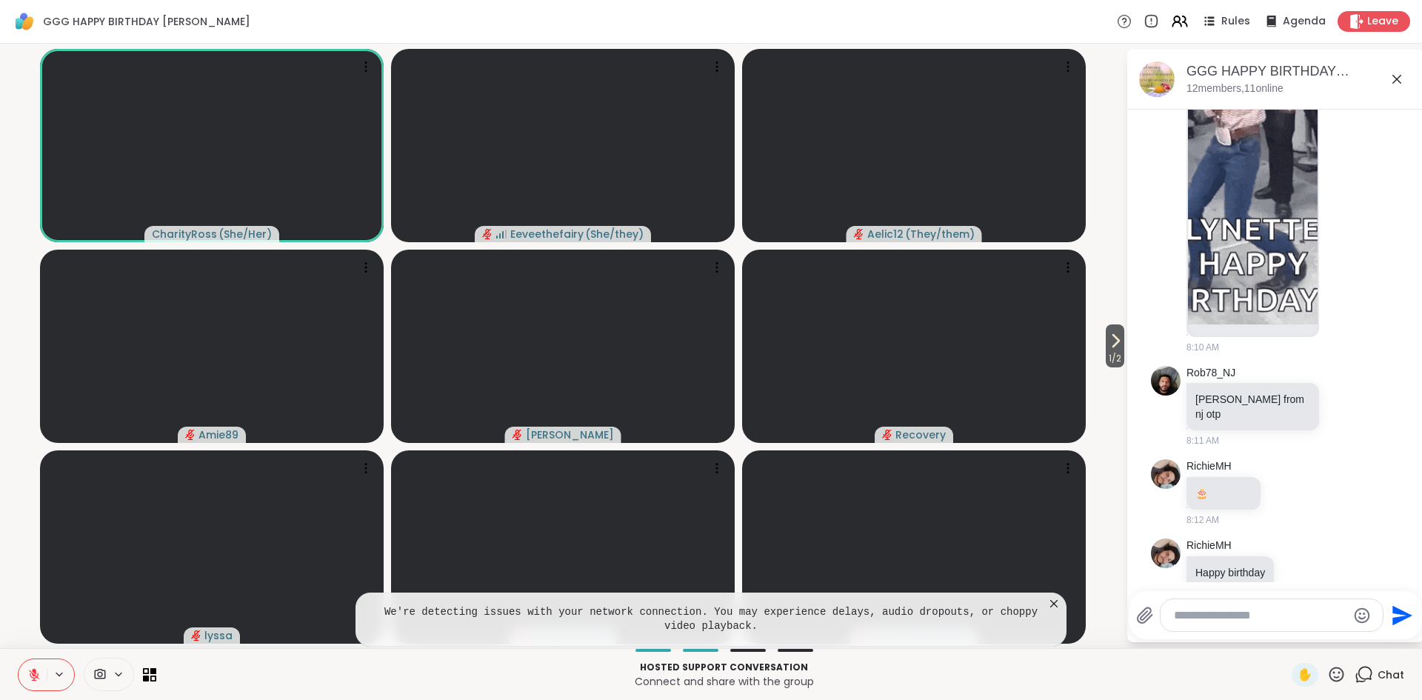
click at [1051, 605] on icon at bounding box center [1054, 603] width 15 height 15
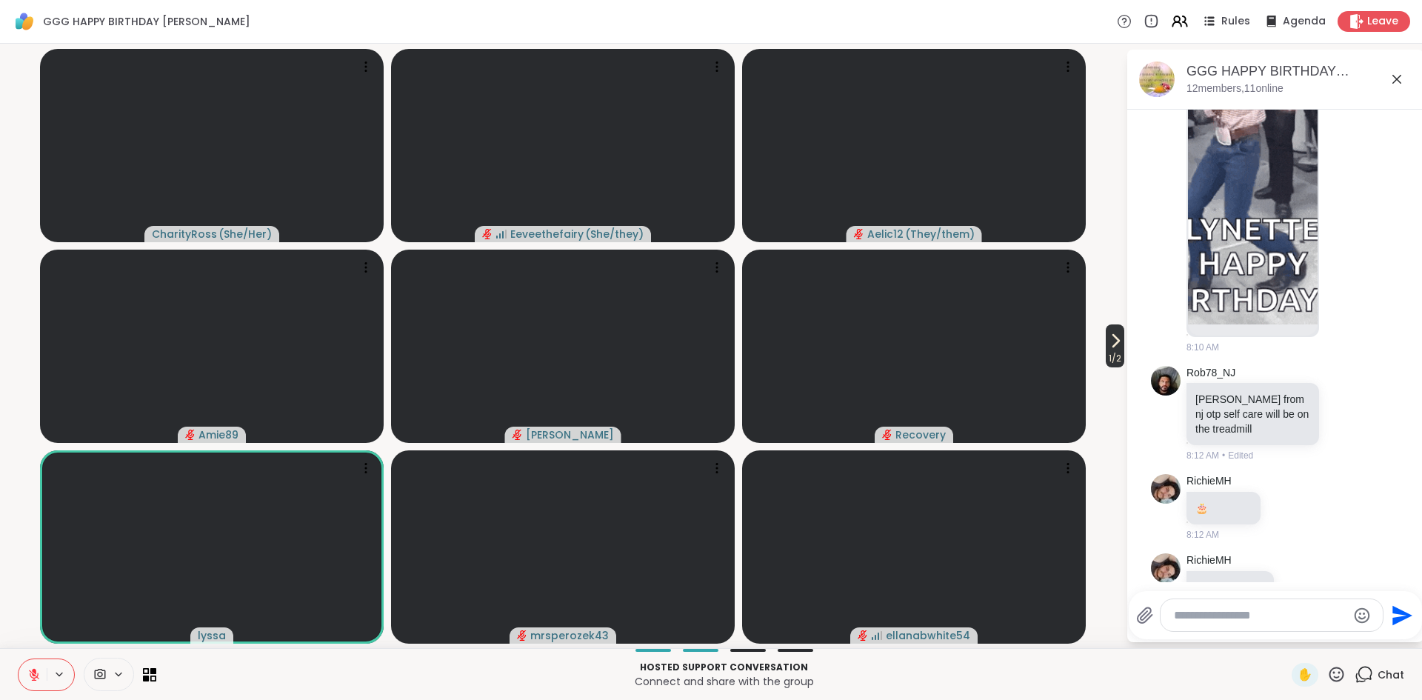
click at [1117, 351] on span "1 / 2" at bounding box center [1115, 359] width 19 height 18
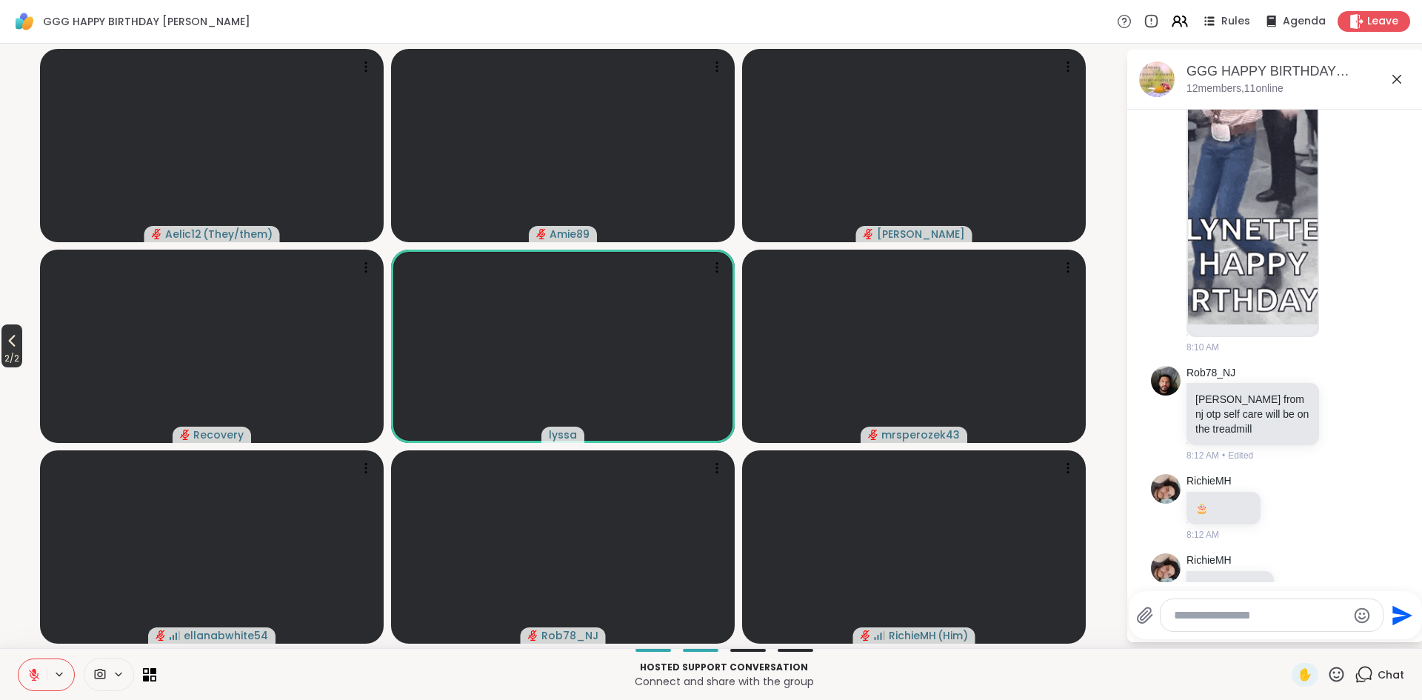
click at [13, 344] on icon at bounding box center [12, 341] width 18 height 18
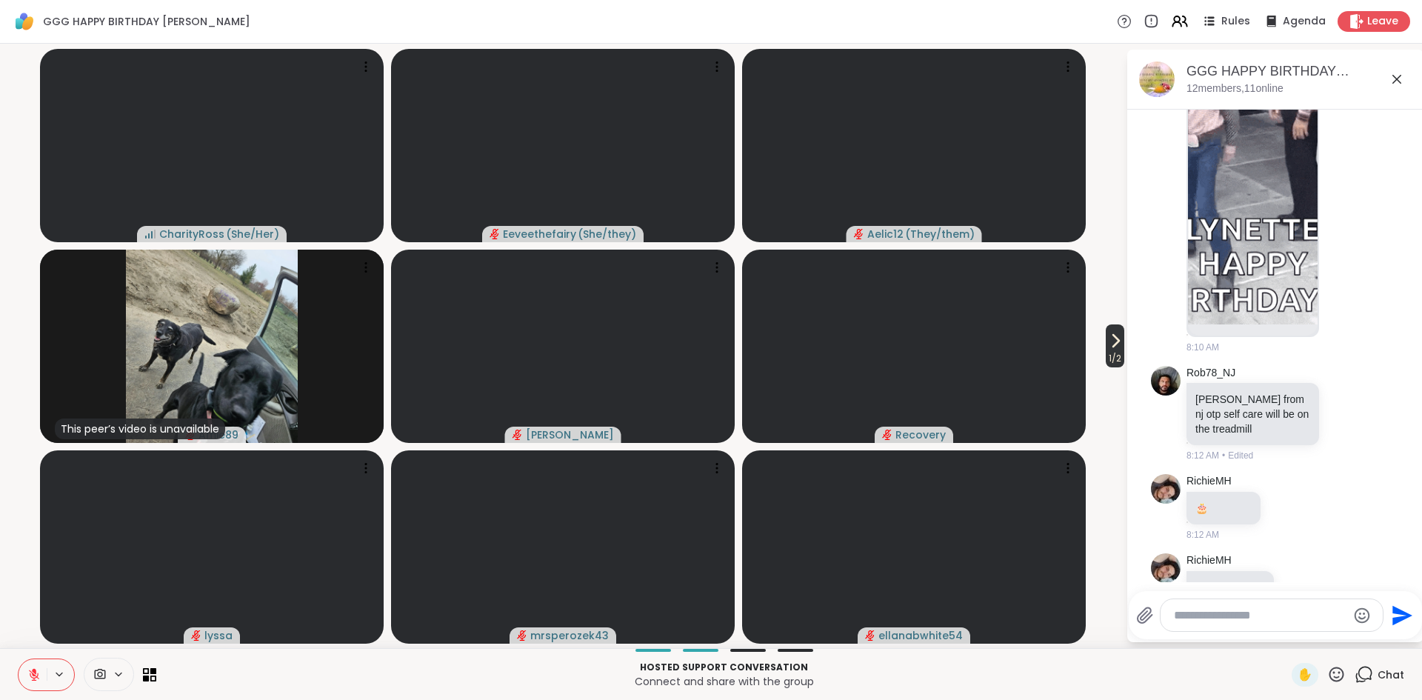
click at [1110, 341] on icon at bounding box center [1116, 341] width 18 height 18
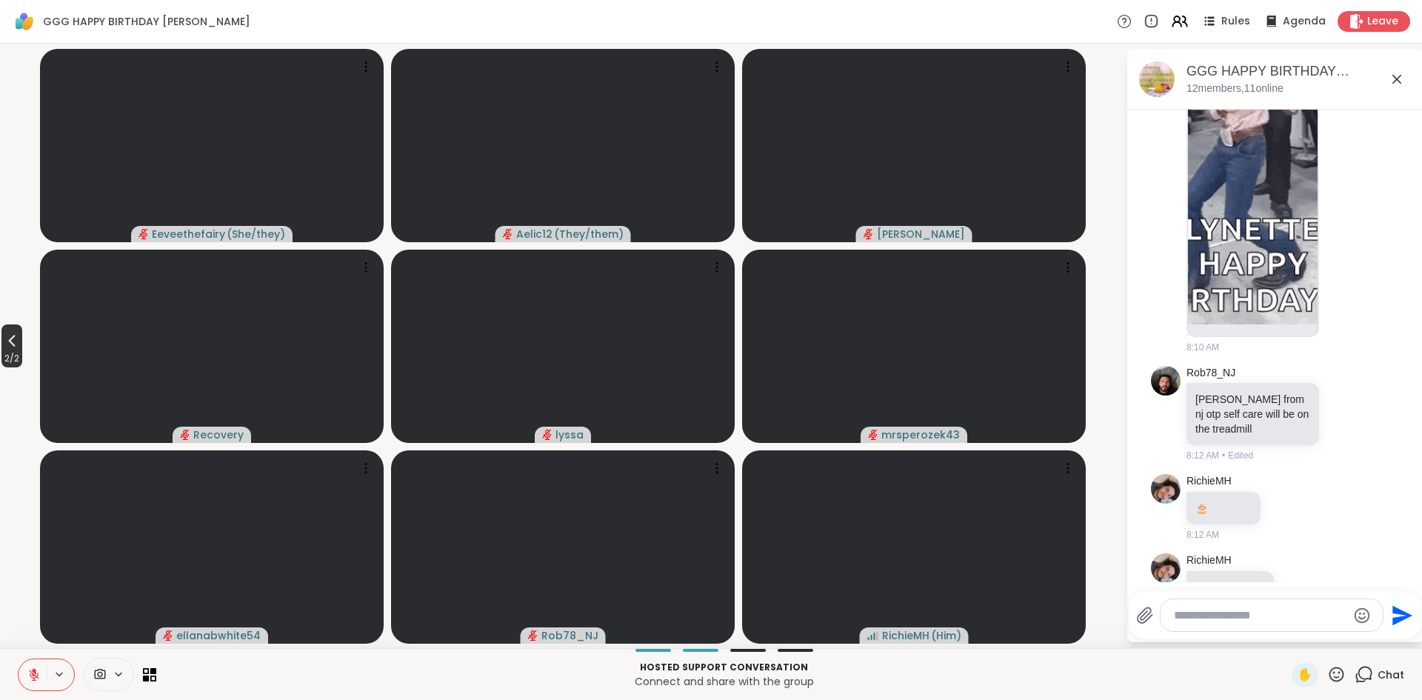
click at [18, 339] on icon at bounding box center [12, 341] width 18 height 18
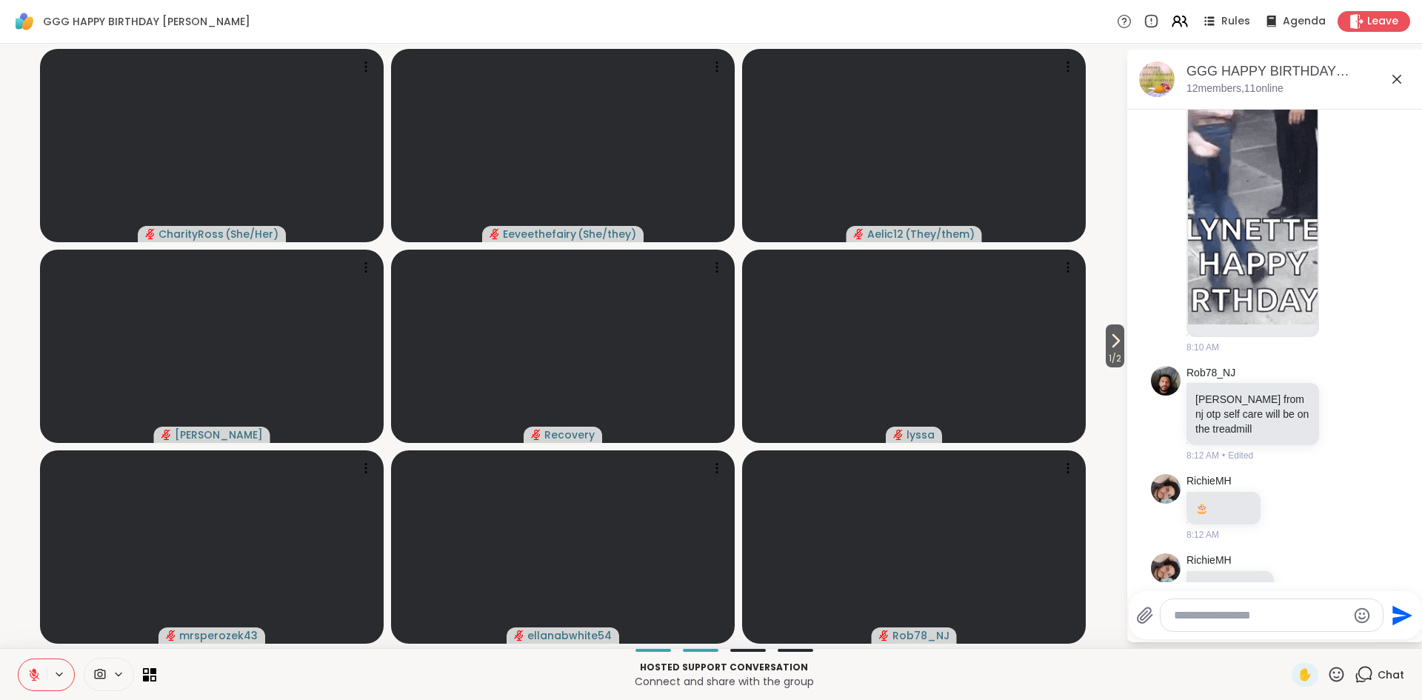
click at [120, 674] on icon at bounding box center [119, 674] width 6 height 3
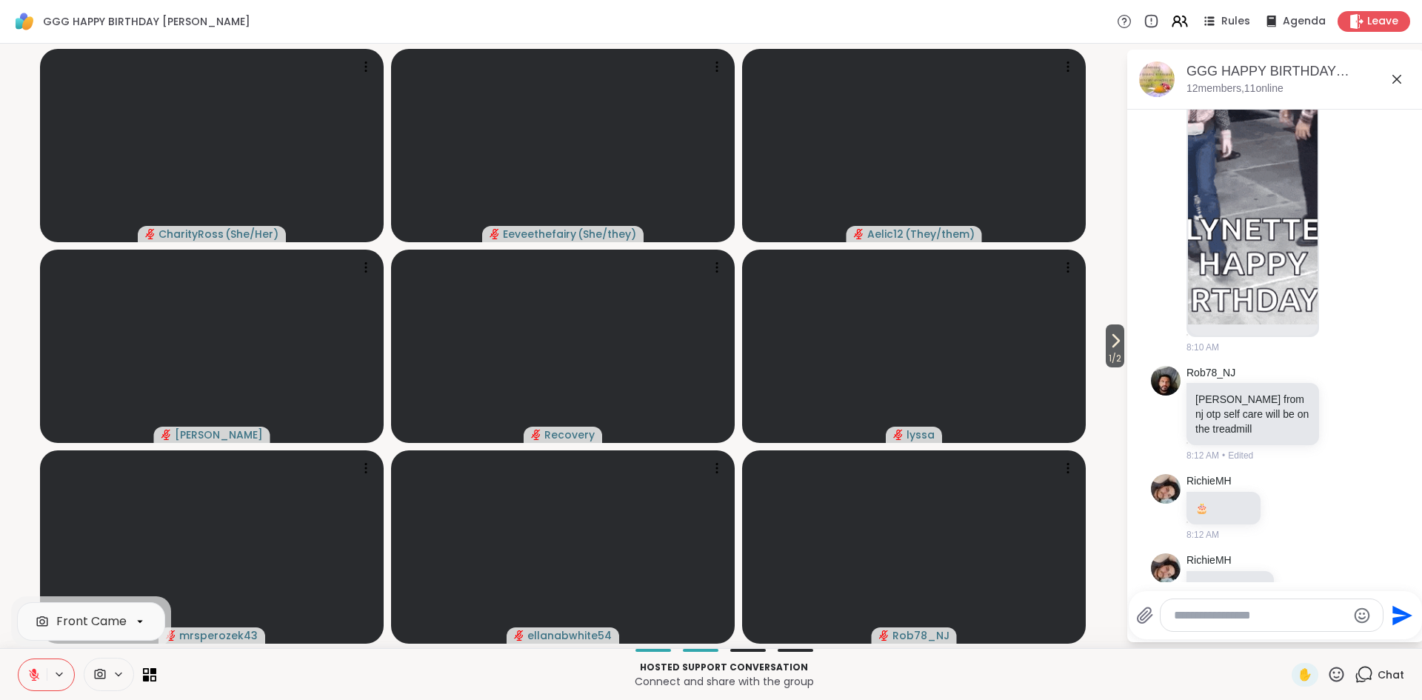
click at [141, 622] on icon at bounding box center [139, 621] width 13 height 13
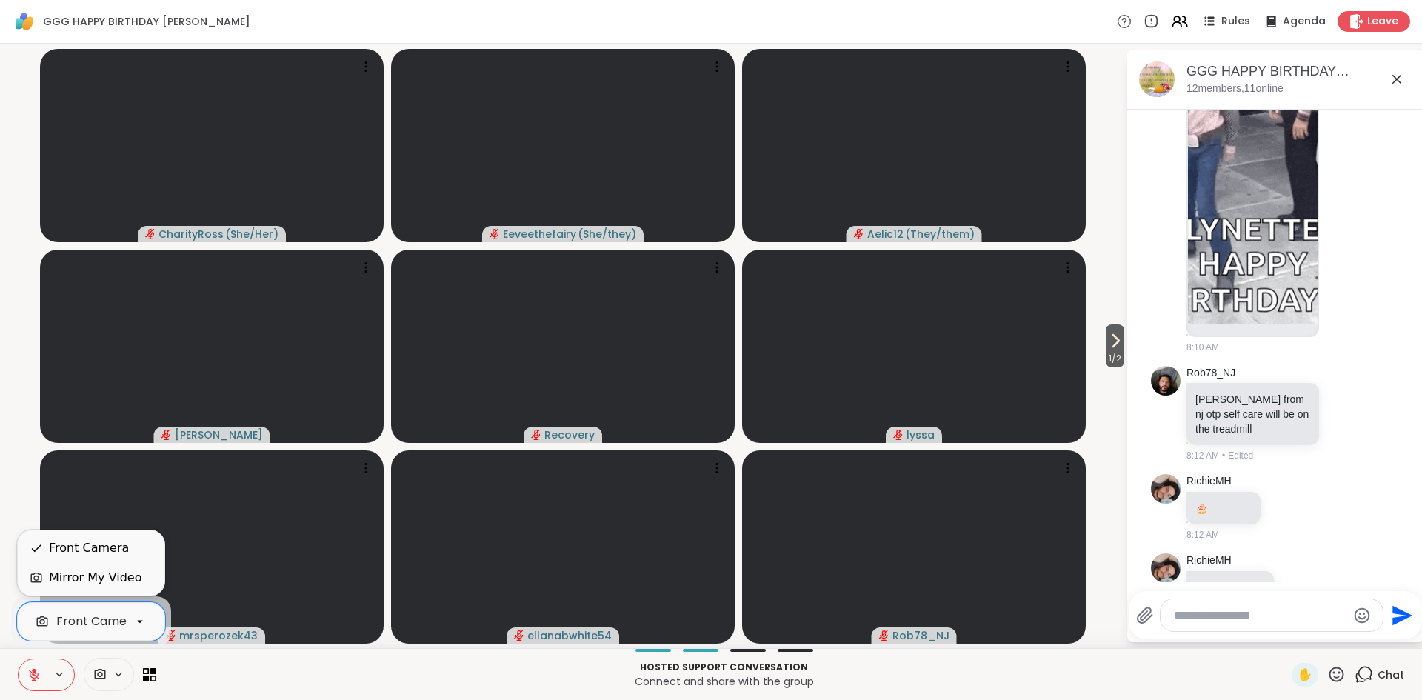
click at [141, 622] on icon at bounding box center [139, 621] width 13 height 13
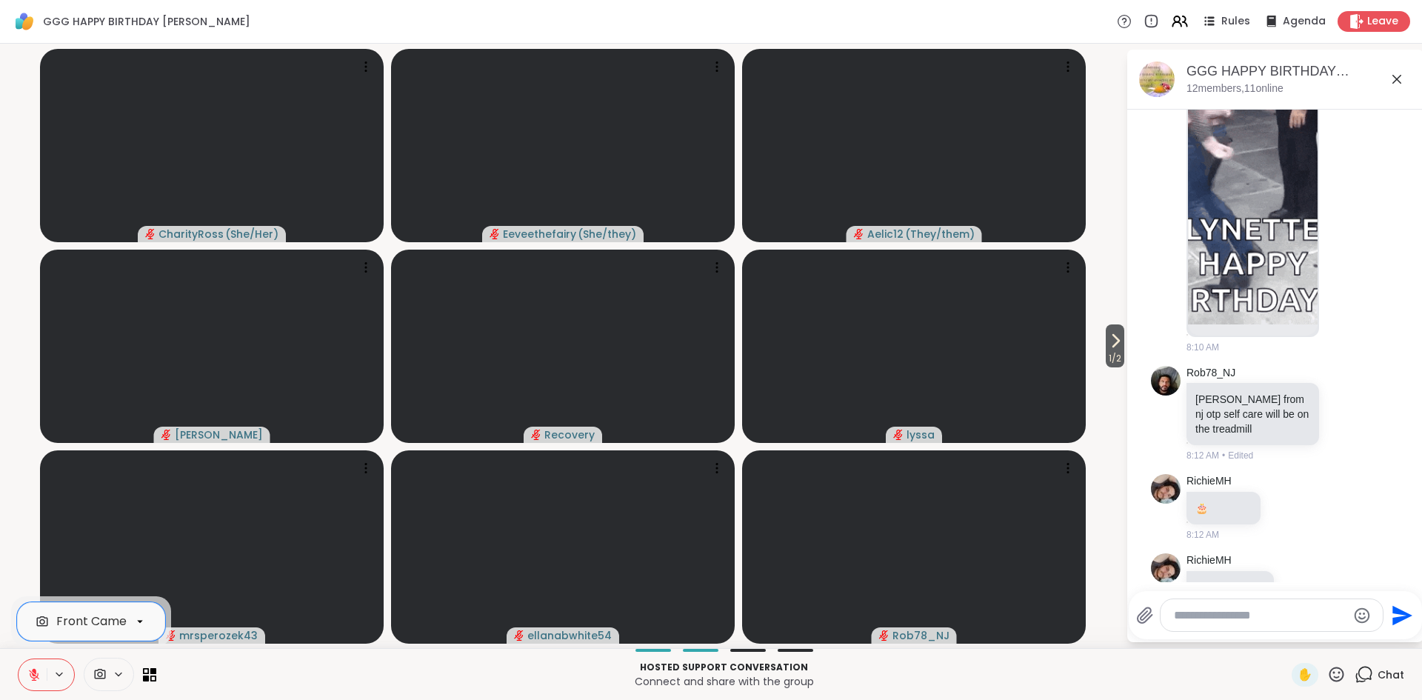
click at [206, 690] on div "Hosted support conversation Connect and share with the group" at bounding box center [724, 674] width 1118 height 33
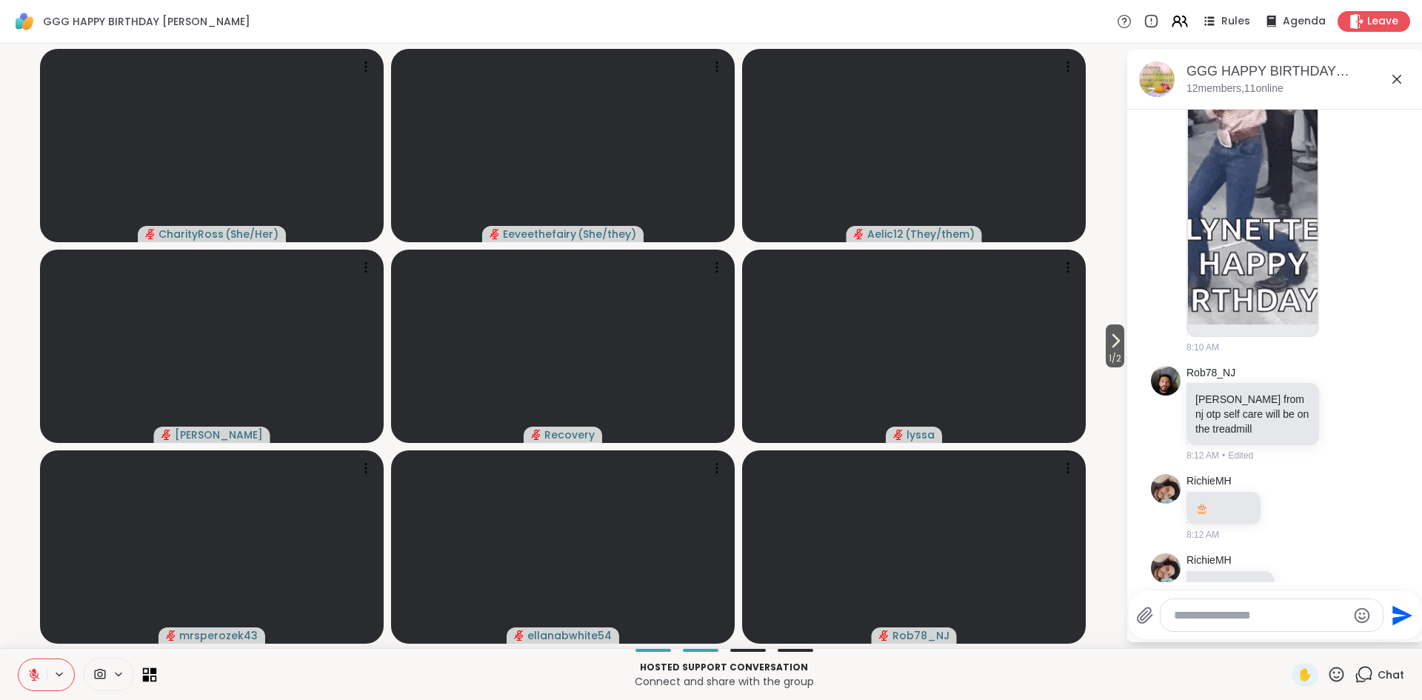
click at [154, 672] on icon at bounding box center [153, 670] width 7 height 7
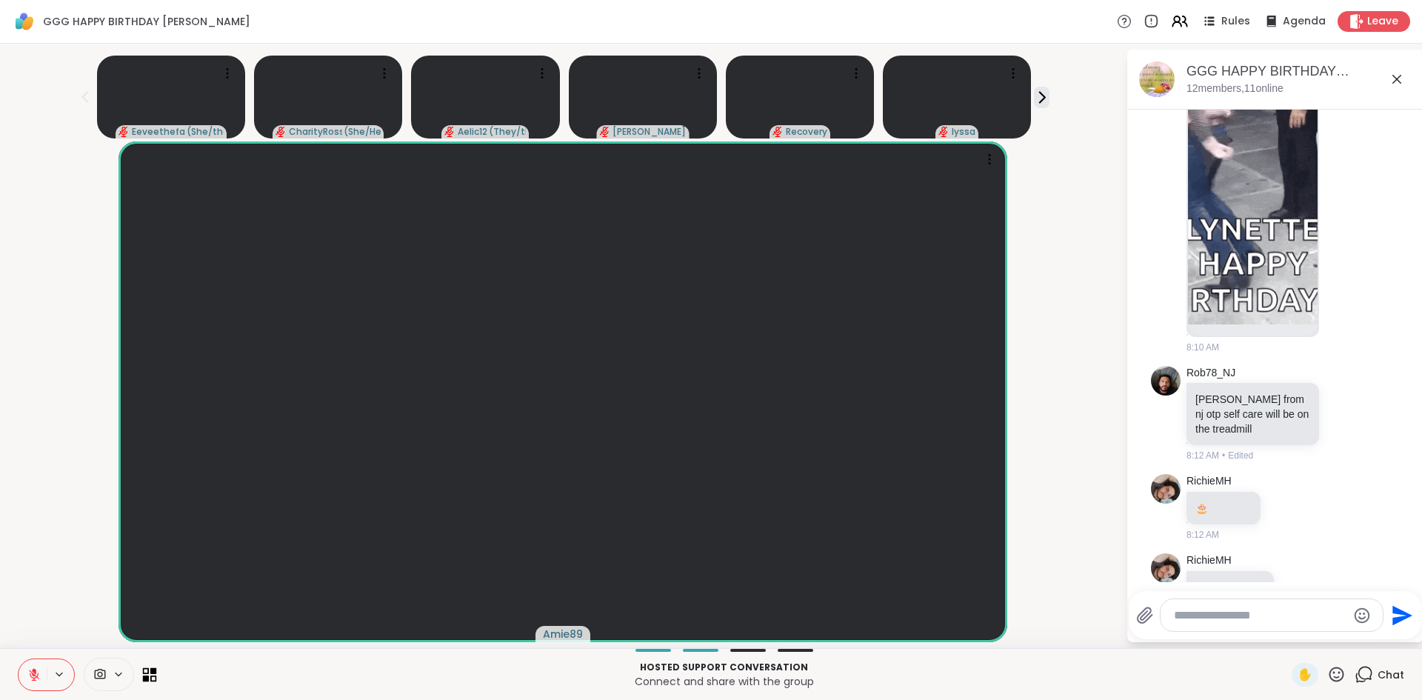
click at [149, 677] on icon at bounding box center [150, 674] width 14 height 14
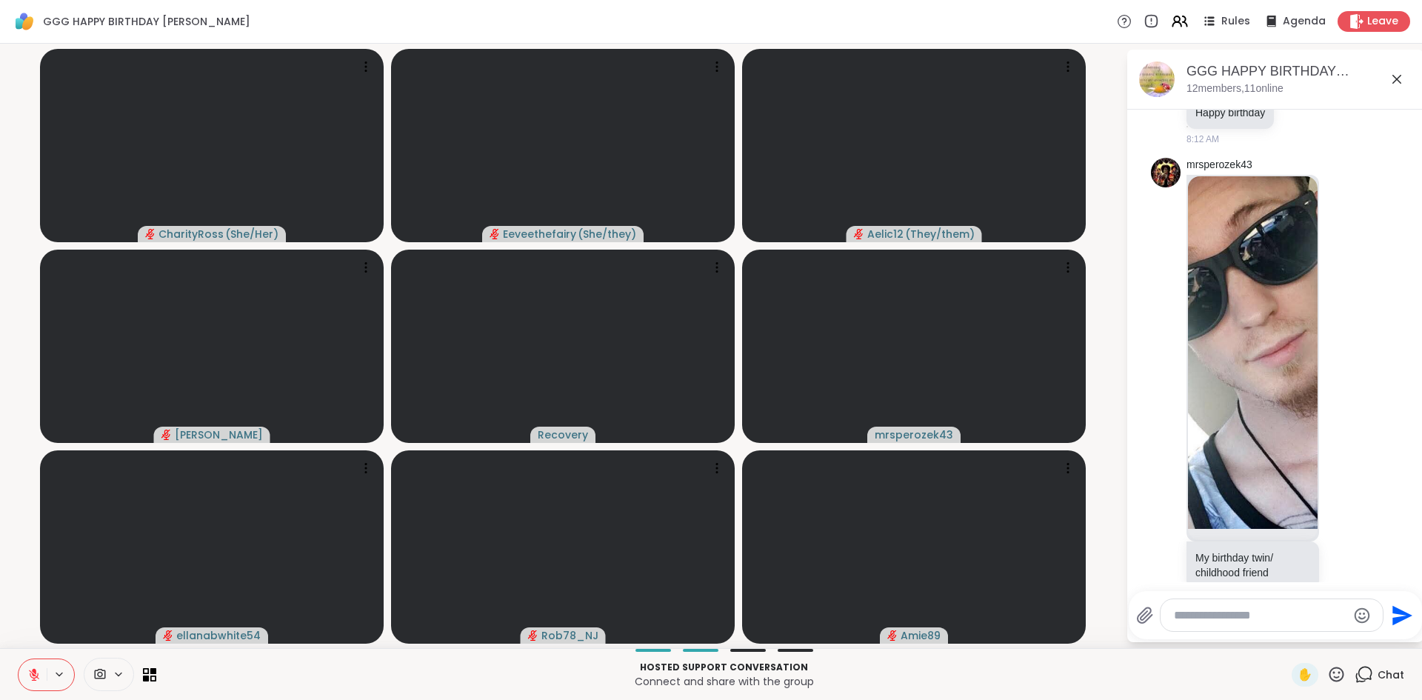
scroll to position [4018, 0]
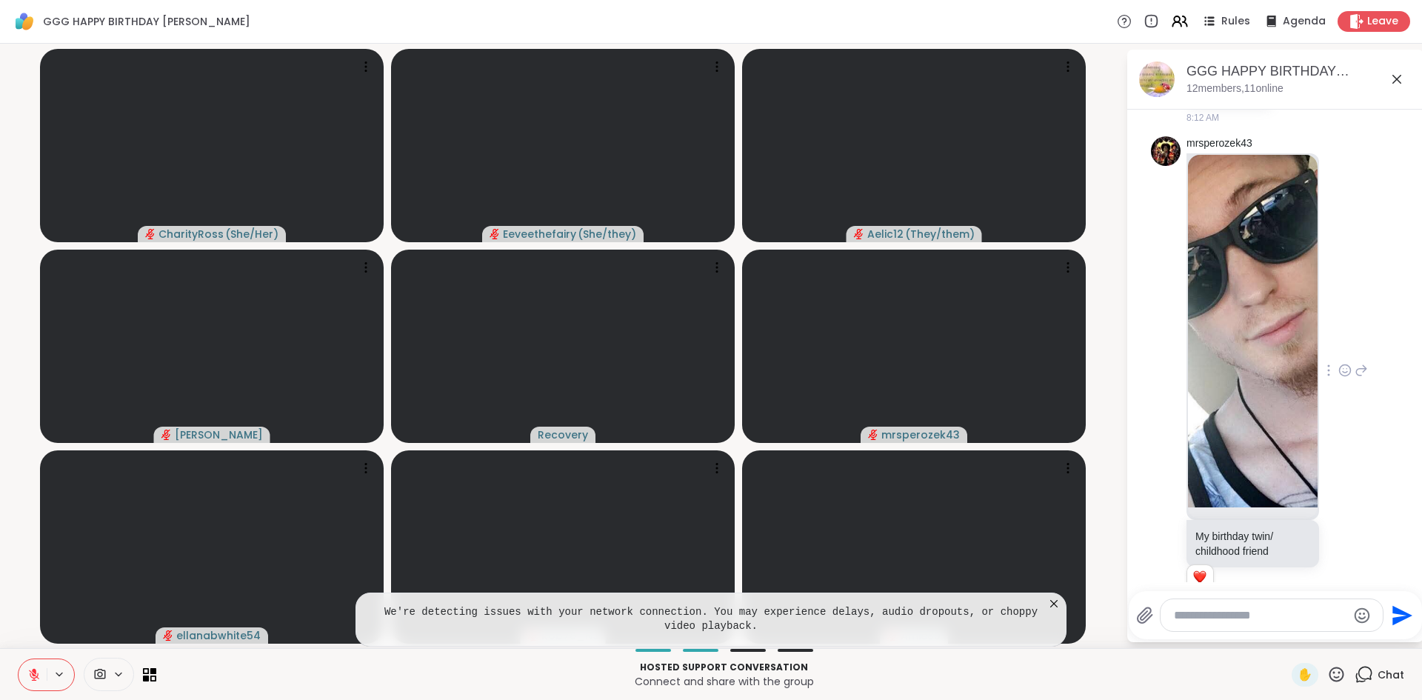
click at [1344, 371] on icon at bounding box center [1345, 371] width 4 height 1
click at [1228, 340] on div "Select Reaction: Heart" at bounding box center [1227, 346] width 13 height 13
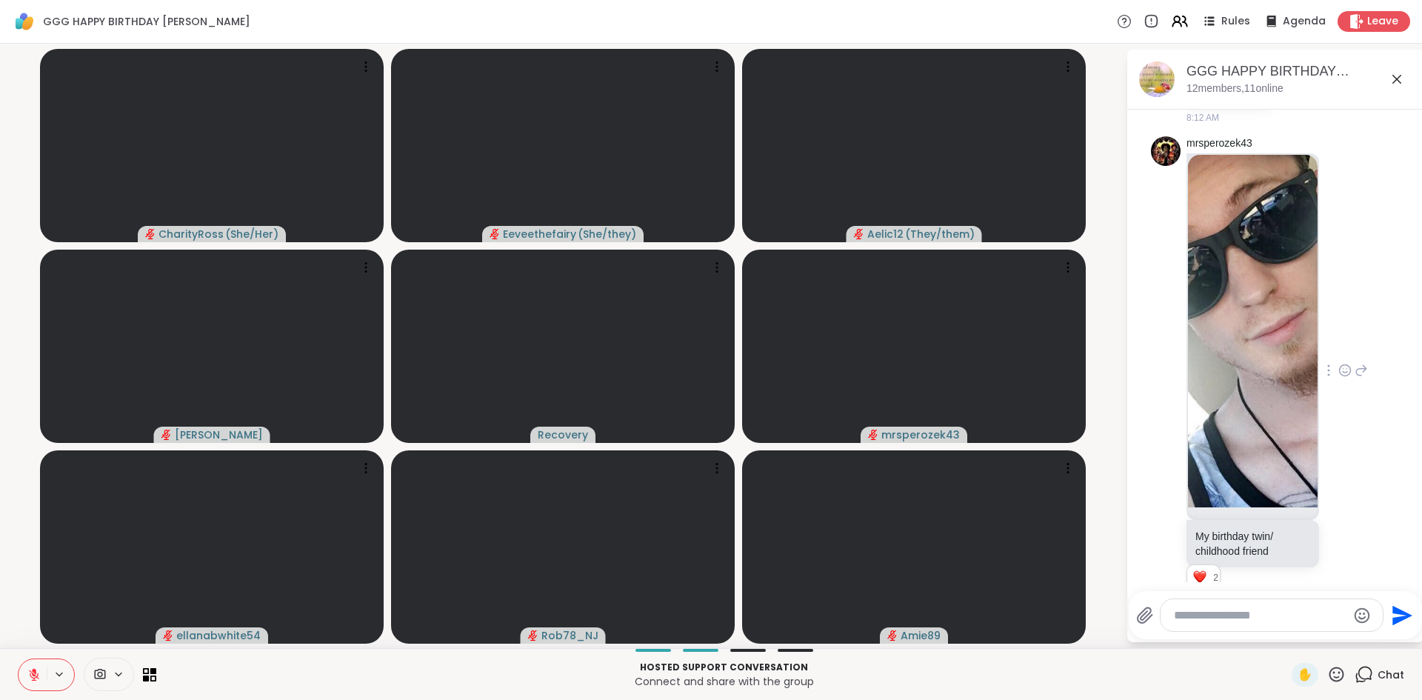
click at [35, 679] on icon at bounding box center [34, 675] width 10 height 10
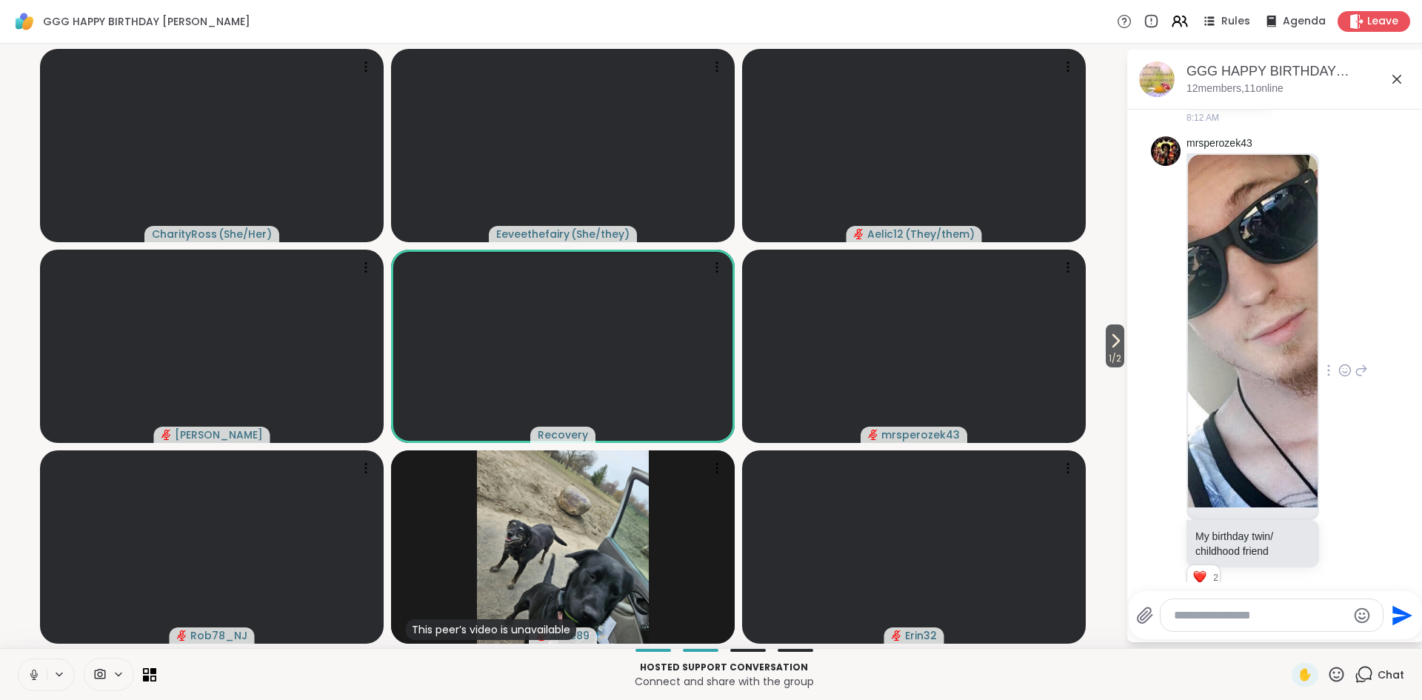
click at [35, 679] on icon at bounding box center [33, 674] width 13 height 13
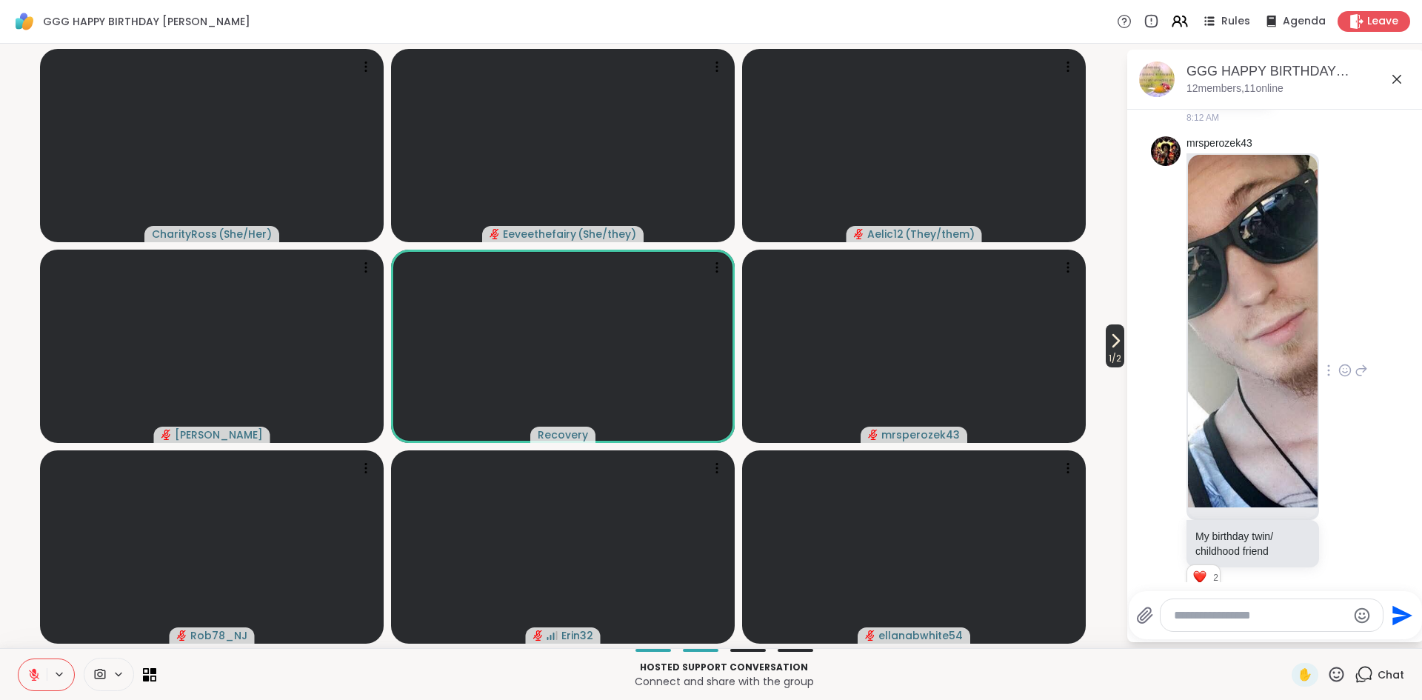
click at [1107, 330] on button "1 / 2" at bounding box center [1115, 345] width 19 height 43
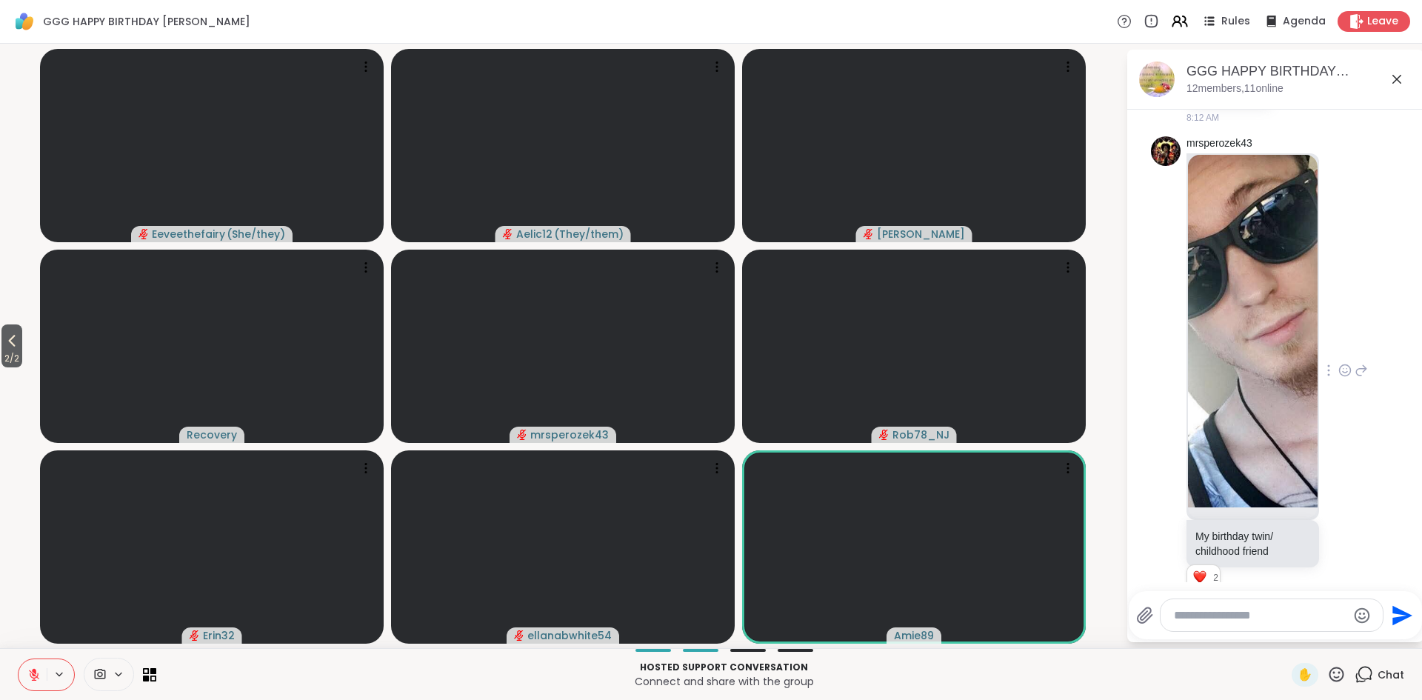
click at [32, 676] on icon at bounding box center [33, 674] width 13 height 13
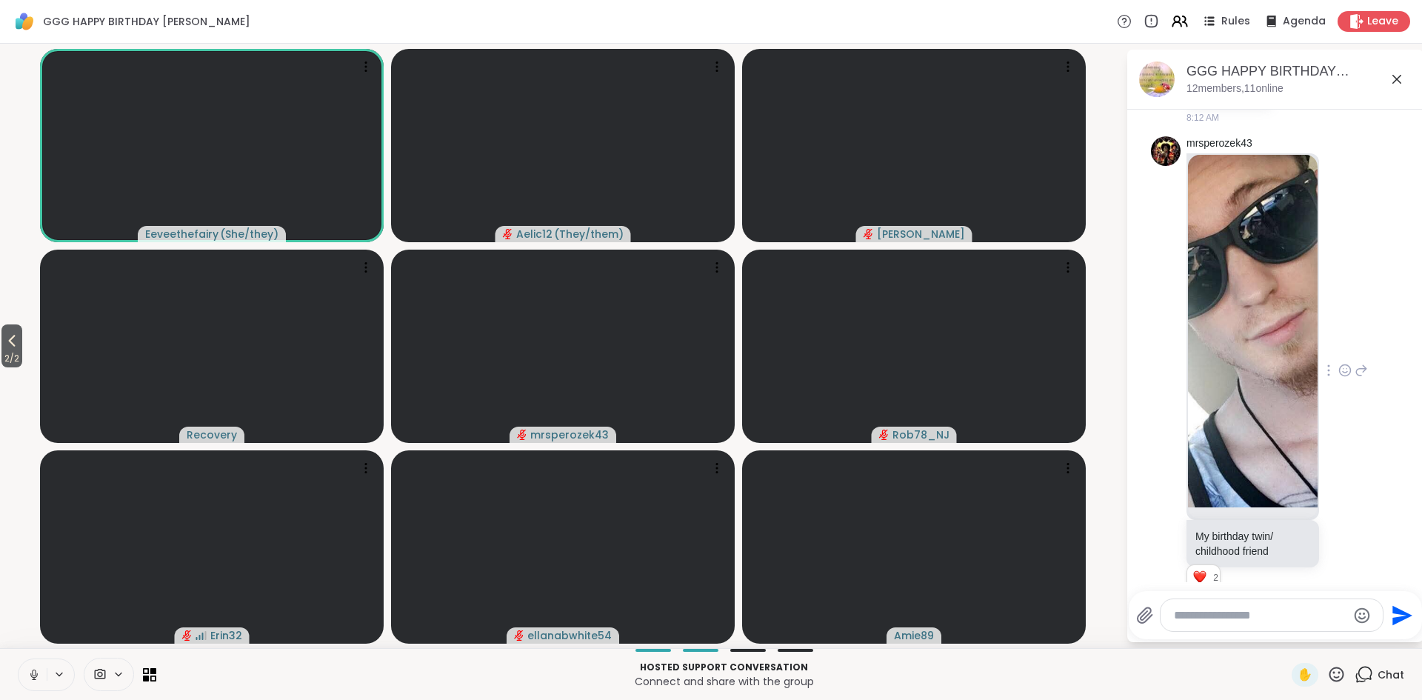
click at [32, 676] on icon at bounding box center [33, 674] width 13 height 13
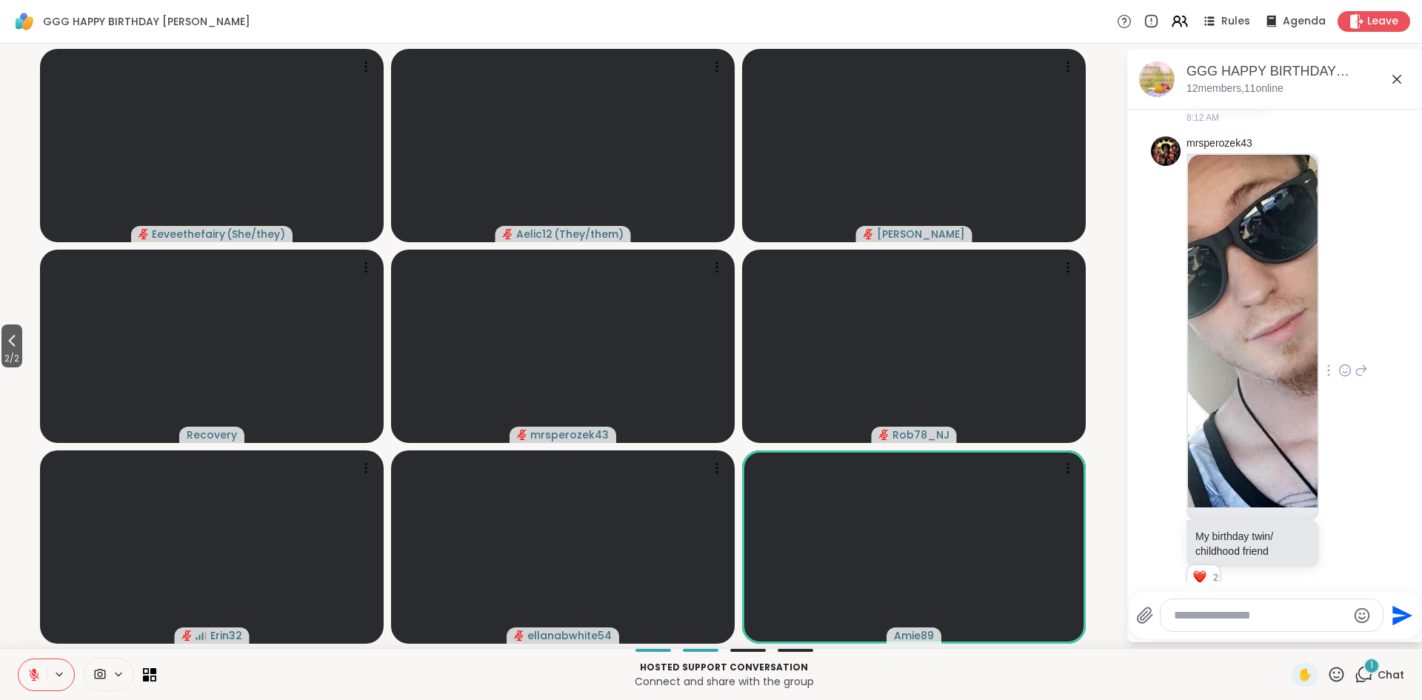
scroll to position [4464, 0]
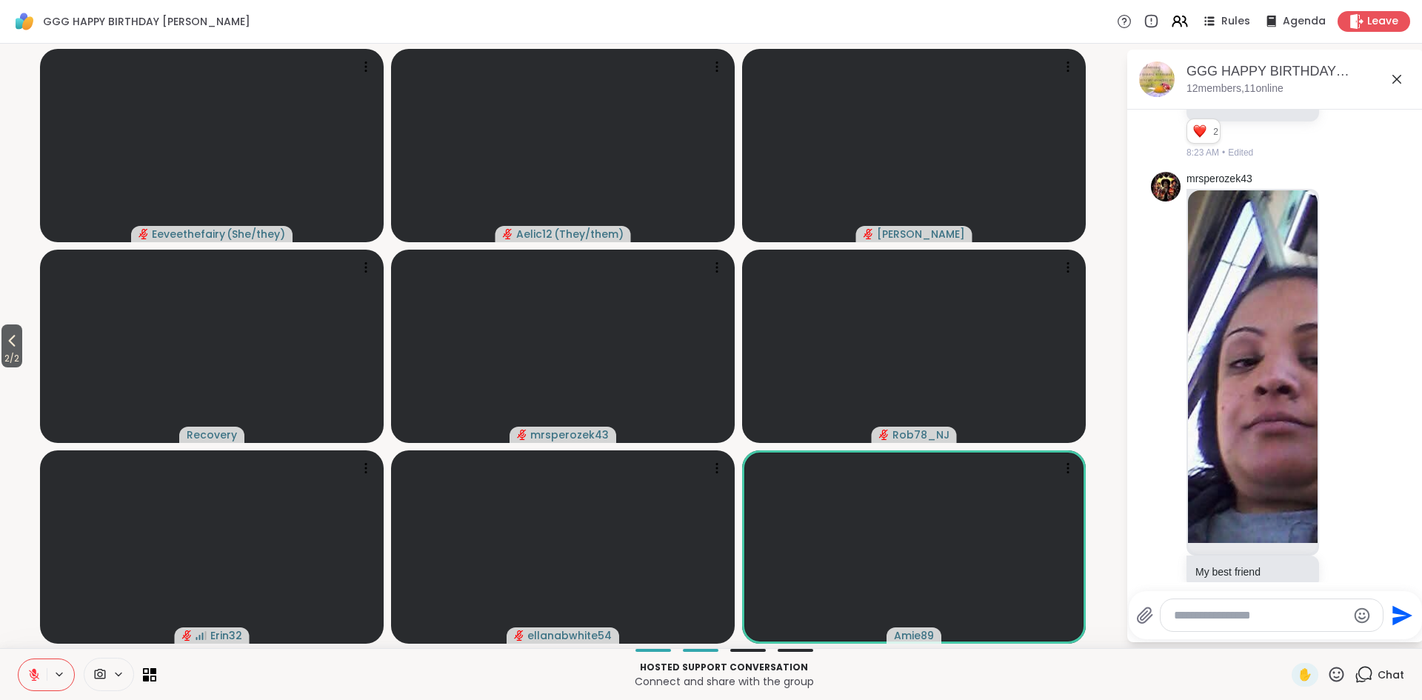
click at [32, 676] on icon at bounding box center [33, 674] width 13 height 13
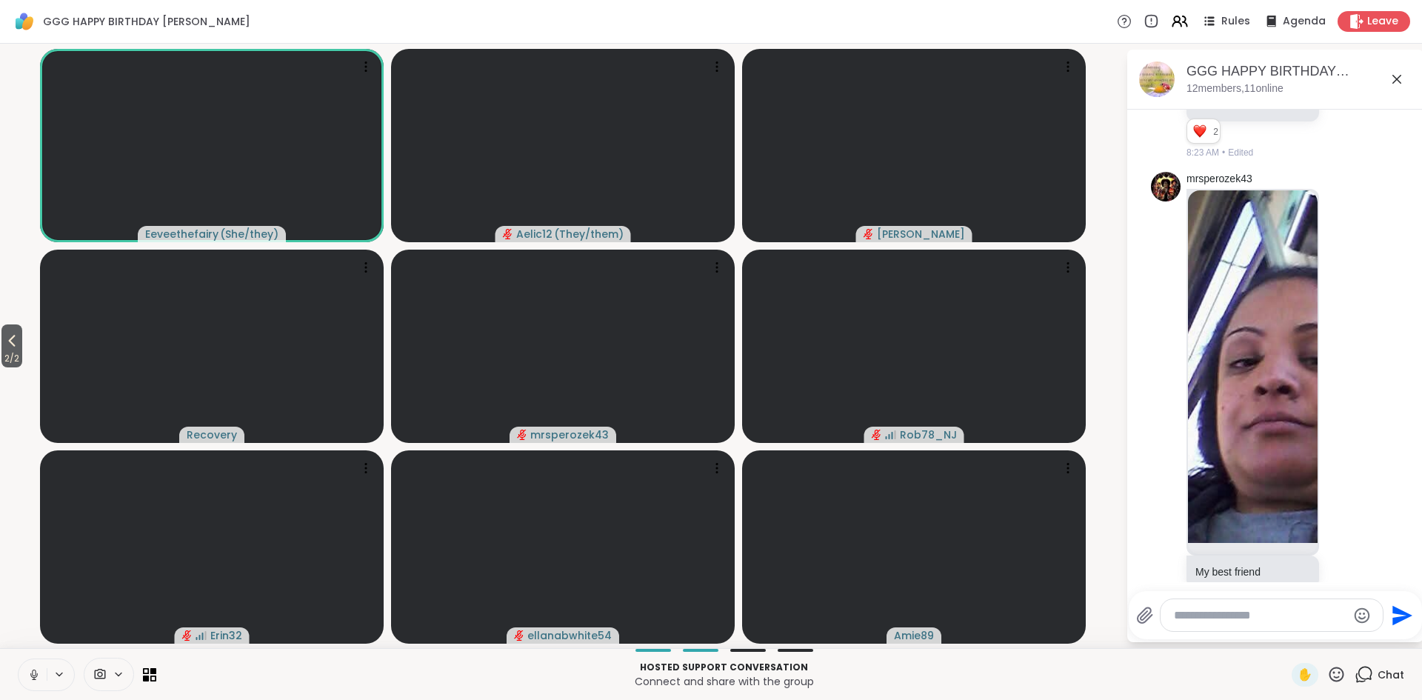
scroll to position [4485, 0]
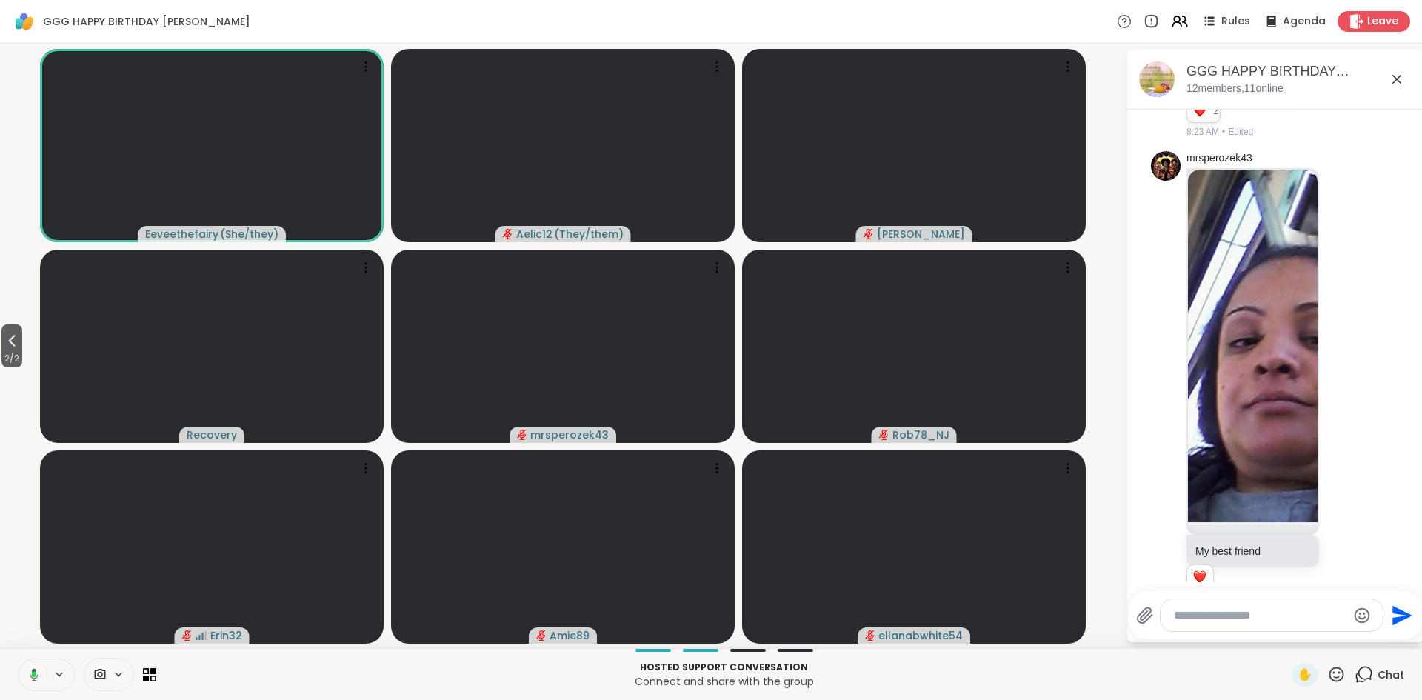
click at [33, 674] on icon at bounding box center [34, 674] width 4 height 6
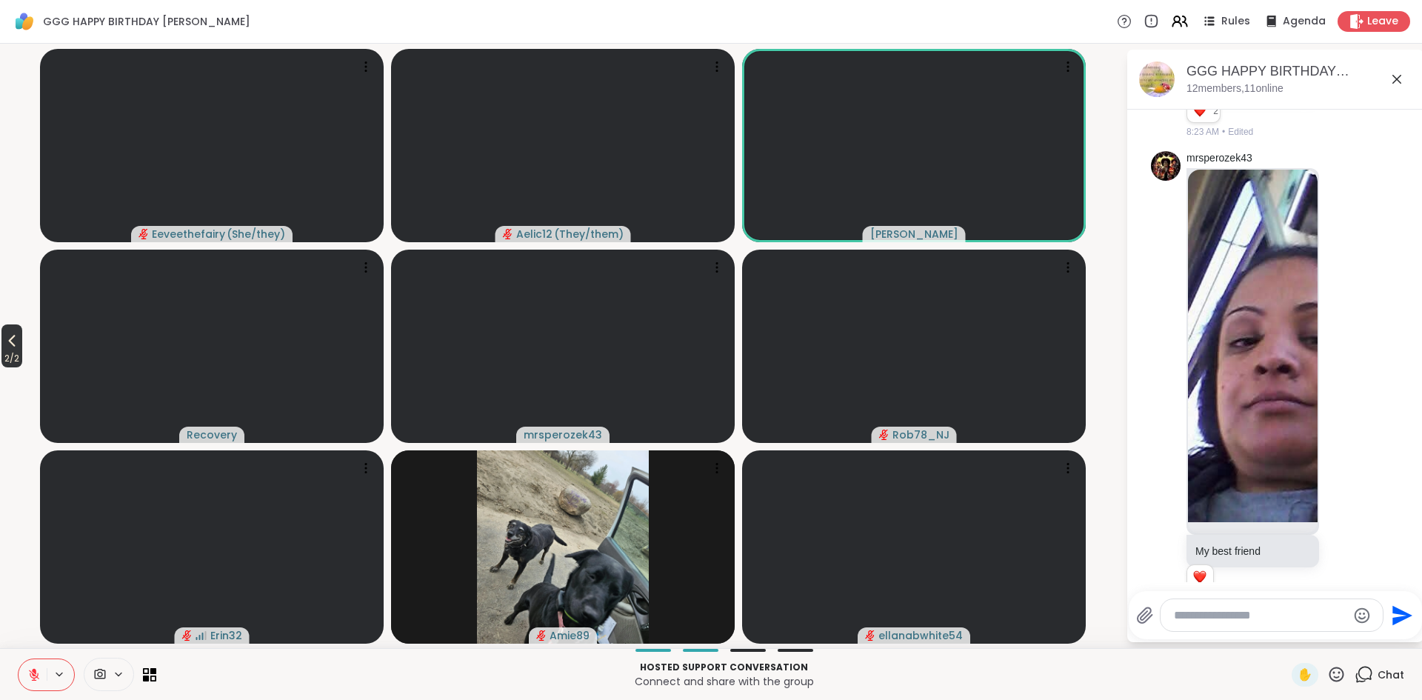
click at [11, 350] on span "2 / 2" at bounding box center [11, 359] width 21 height 18
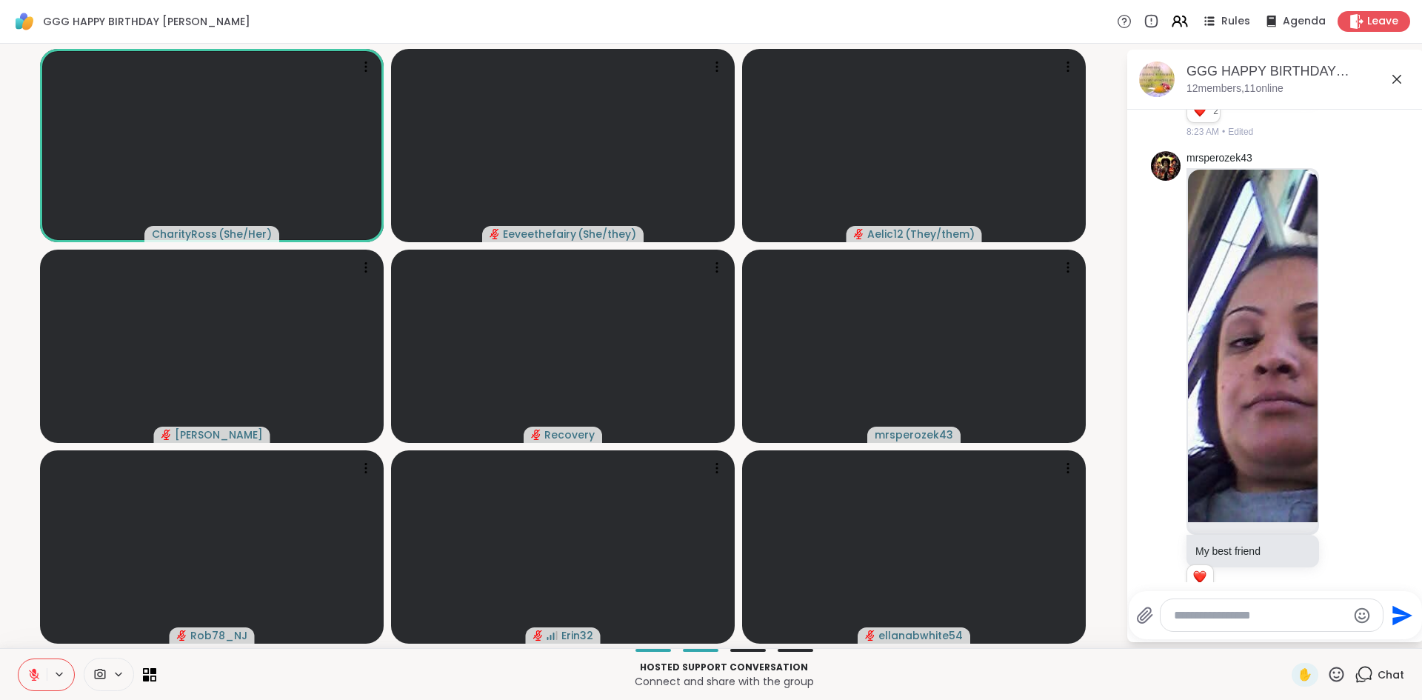
click at [1244, 621] on textarea "Type your message" at bounding box center [1260, 615] width 173 height 15
type textarea "*"
click at [38, 684] on button at bounding box center [33, 674] width 28 height 31
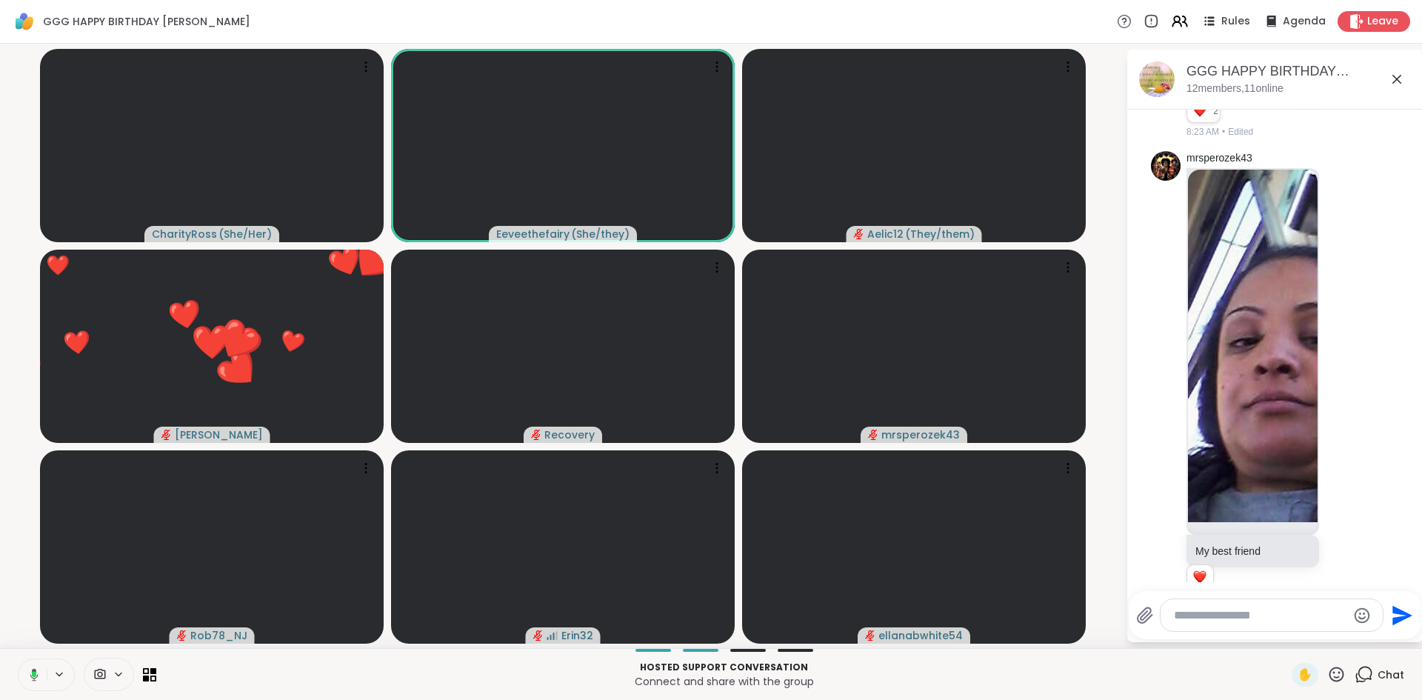
click at [33, 676] on icon at bounding box center [34, 674] width 4 height 6
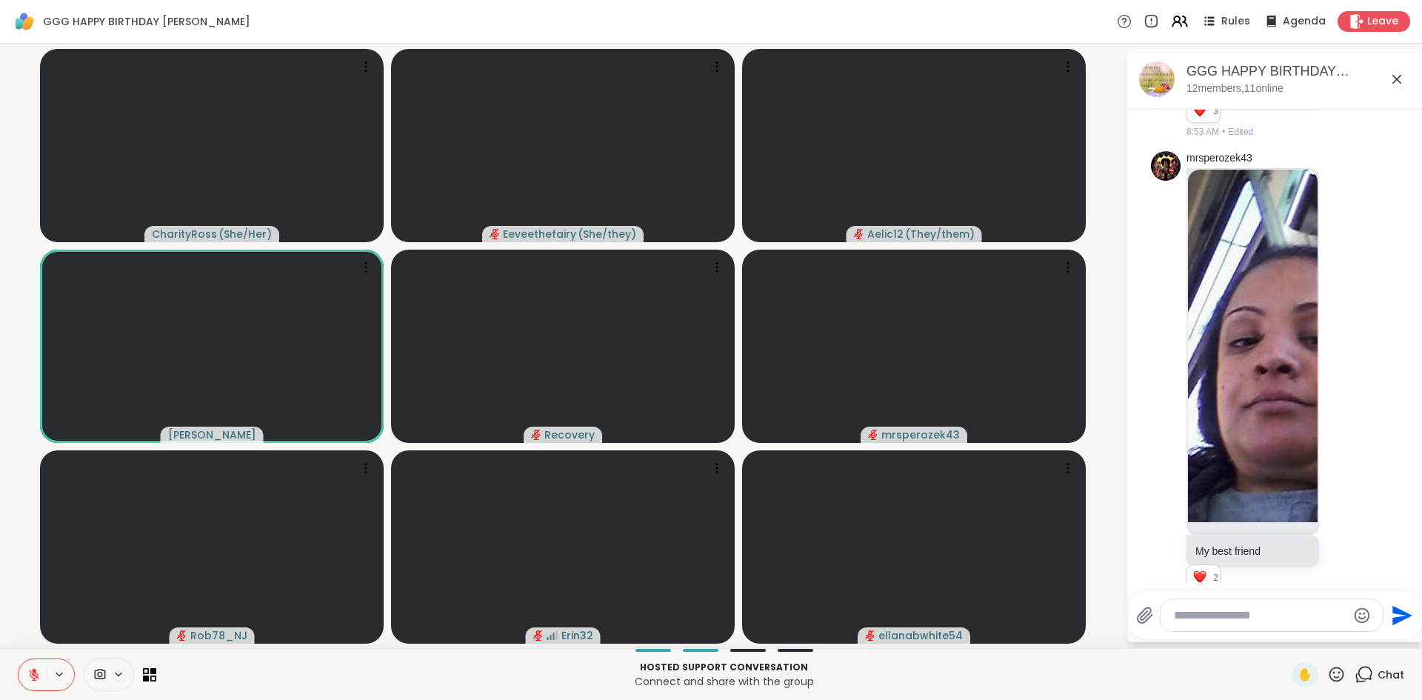
click at [1210, 619] on textarea "Type your message" at bounding box center [1260, 615] width 173 height 15
type textarea "**********"
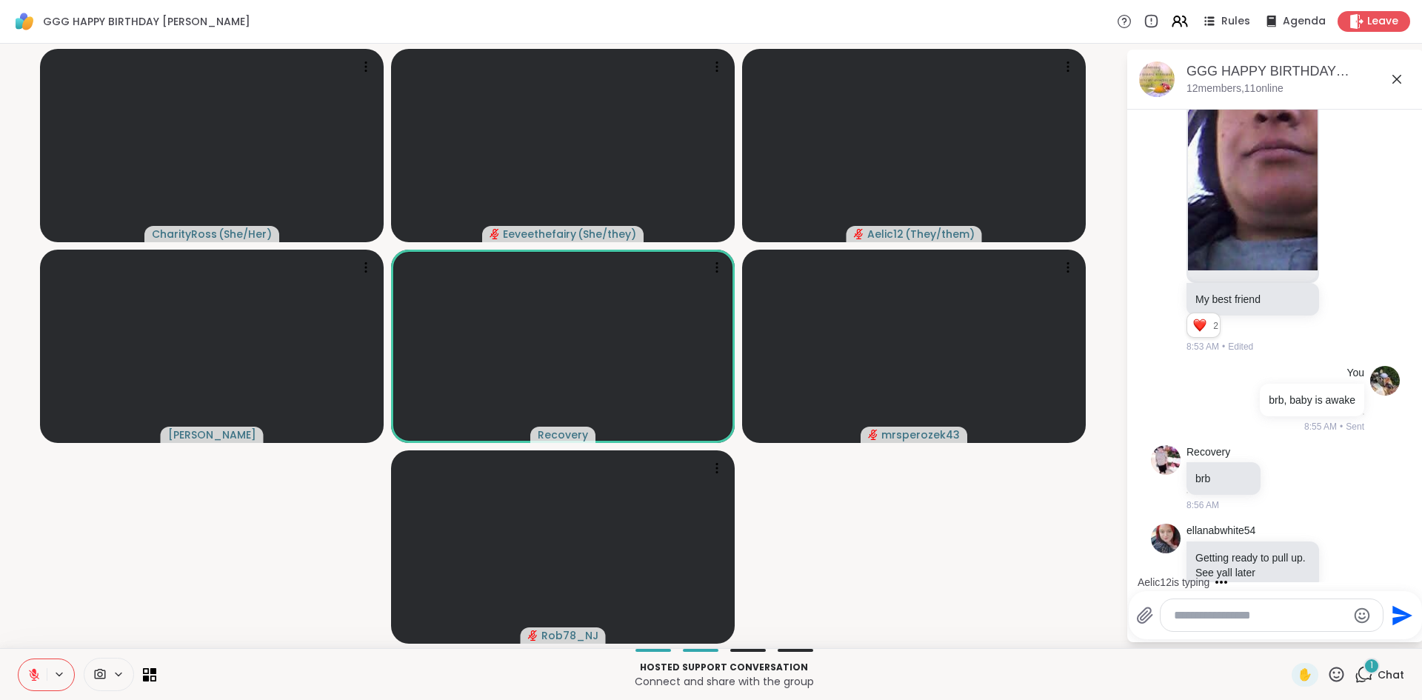
scroll to position [5183, 0]
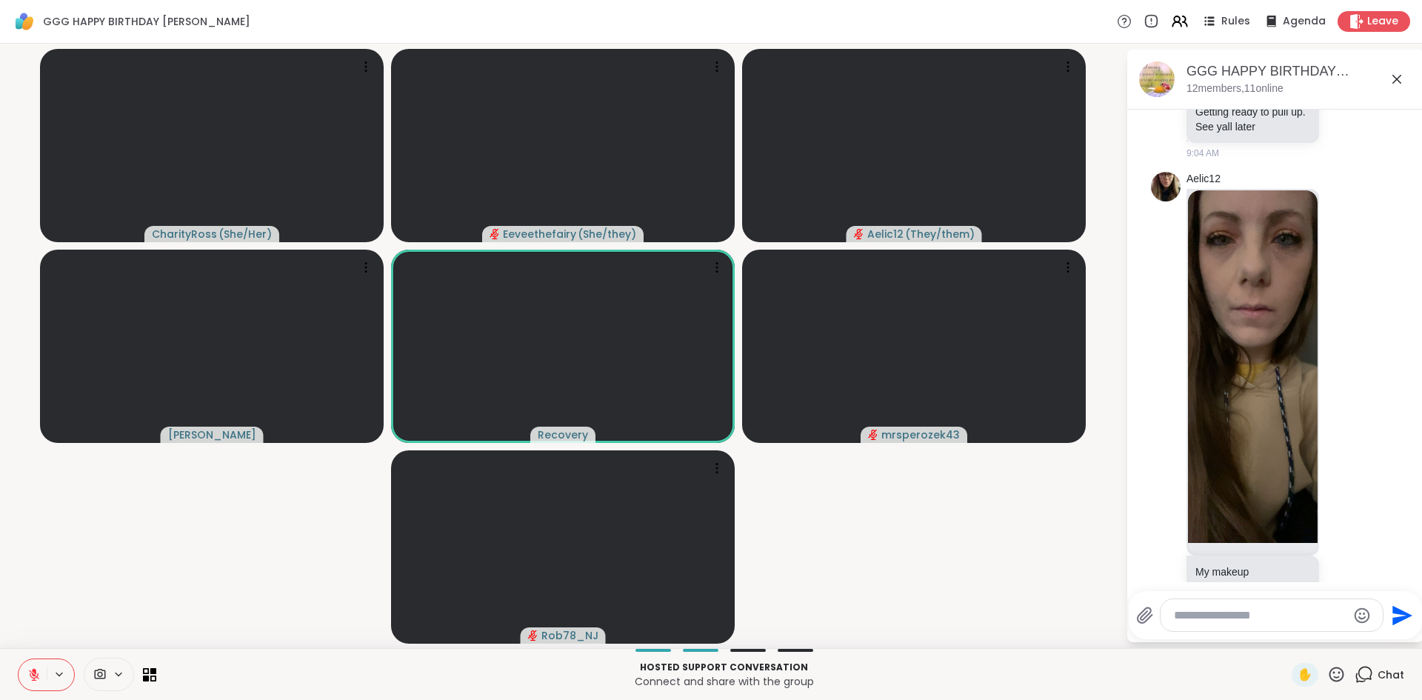
click at [32, 668] on icon at bounding box center [33, 674] width 13 height 13
click at [23, 677] on button at bounding box center [31, 674] width 30 height 31
click at [39, 683] on button at bounding box center [33, 674] width 28 height 31
click at [30, 673] on icon at bounding box center [33, 674] width 13 height 13
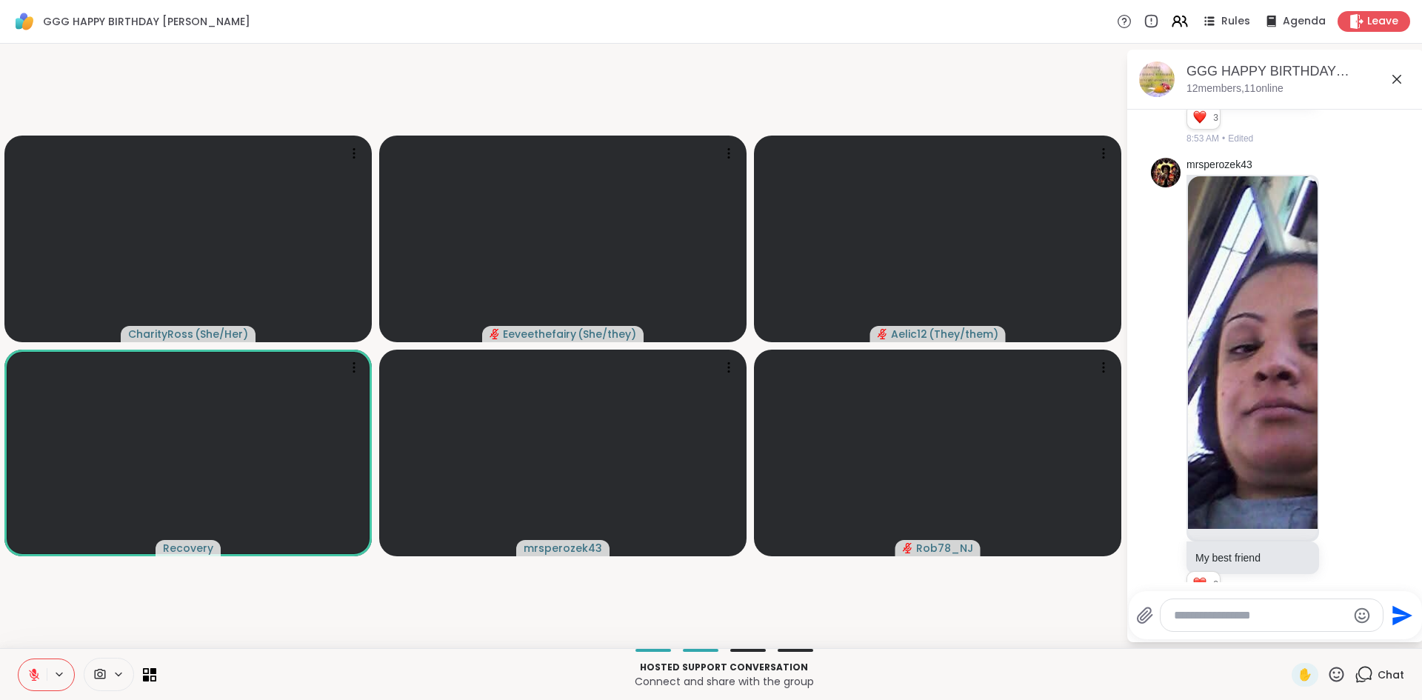
scroll to position [4479, 0]
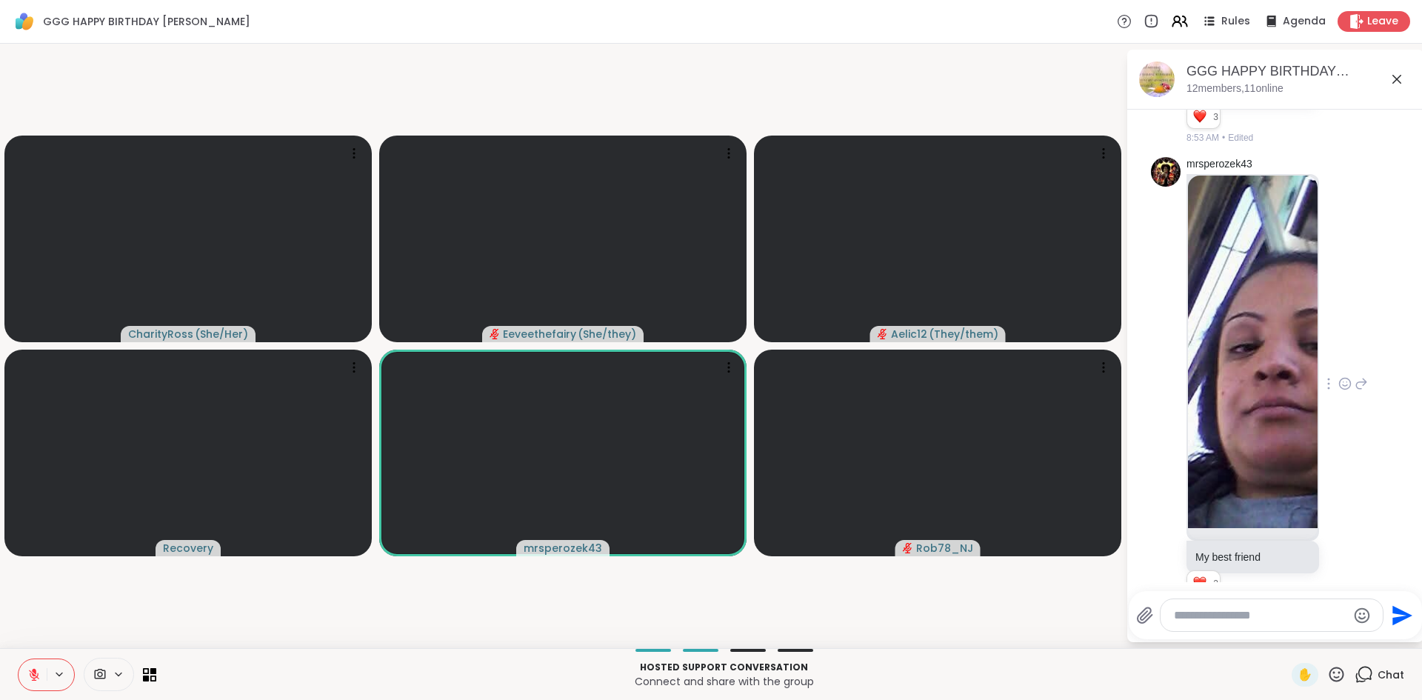
click at [1347, 376] on icon at bounding box center [1345, 383] width 13 height 15
click at [1347, 353] on div "Select Reaction: Heart" at bounding box center [1345, 359] width 13 height 13
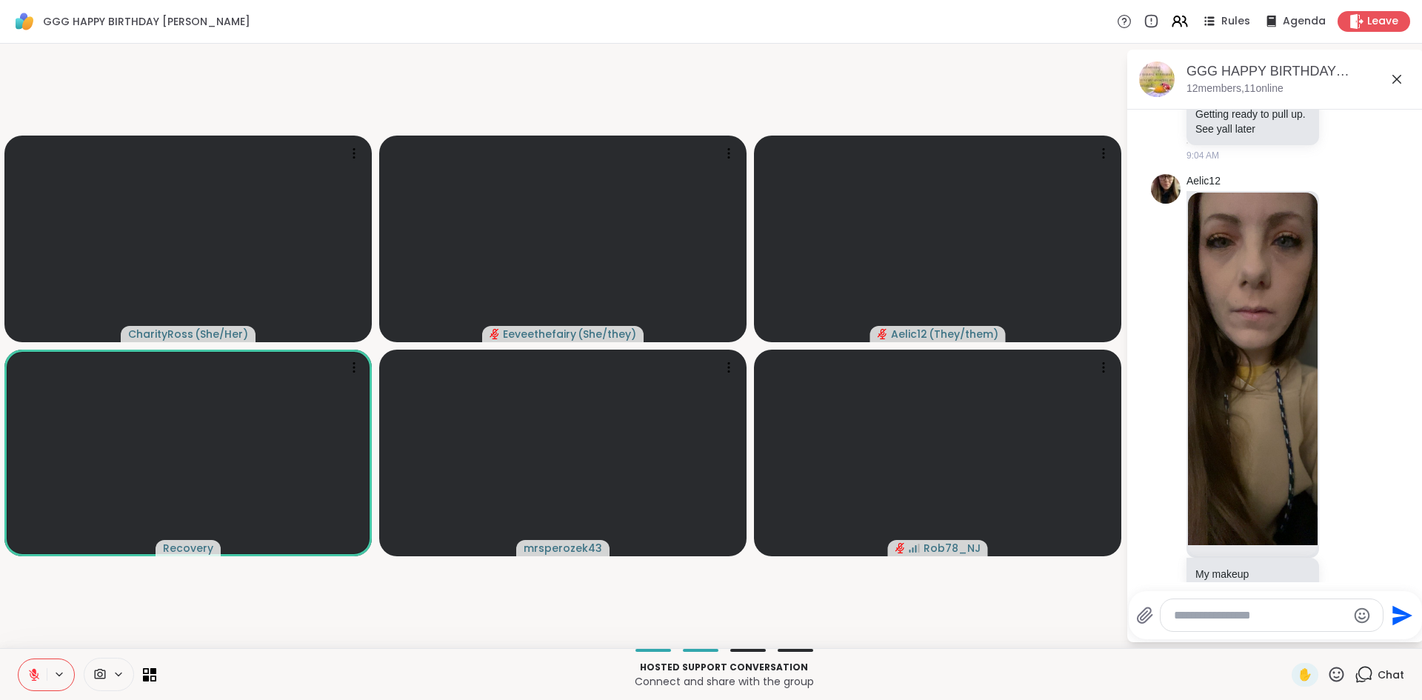
scroll to position [5182, 0]
click at [1344, 382] on icon at bounding box center [1345, 389] width 13 height 15
click at [1351, 359] on div "Select Reaction: Heart" at bounding box center [1345, 365] width 13 height 13
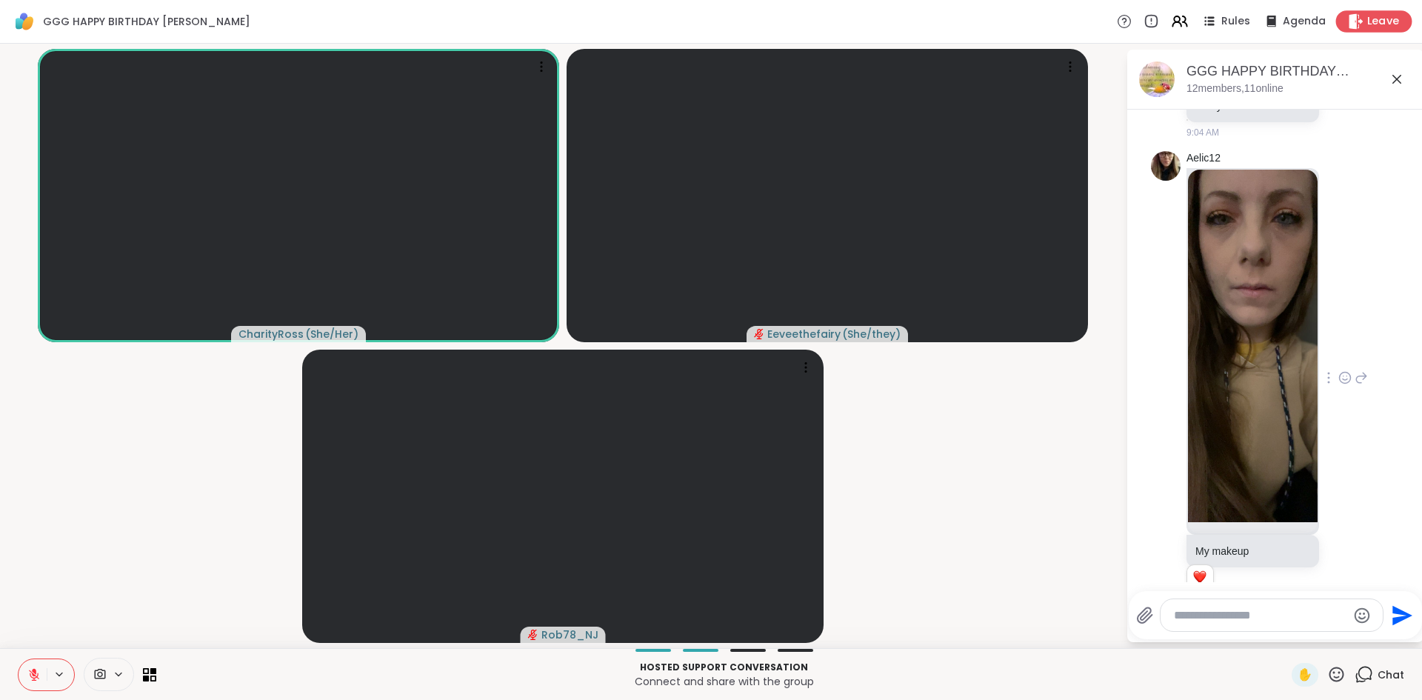
click at [1360, 21] on icon at bounding box center [1357, 21] width 14 height 16
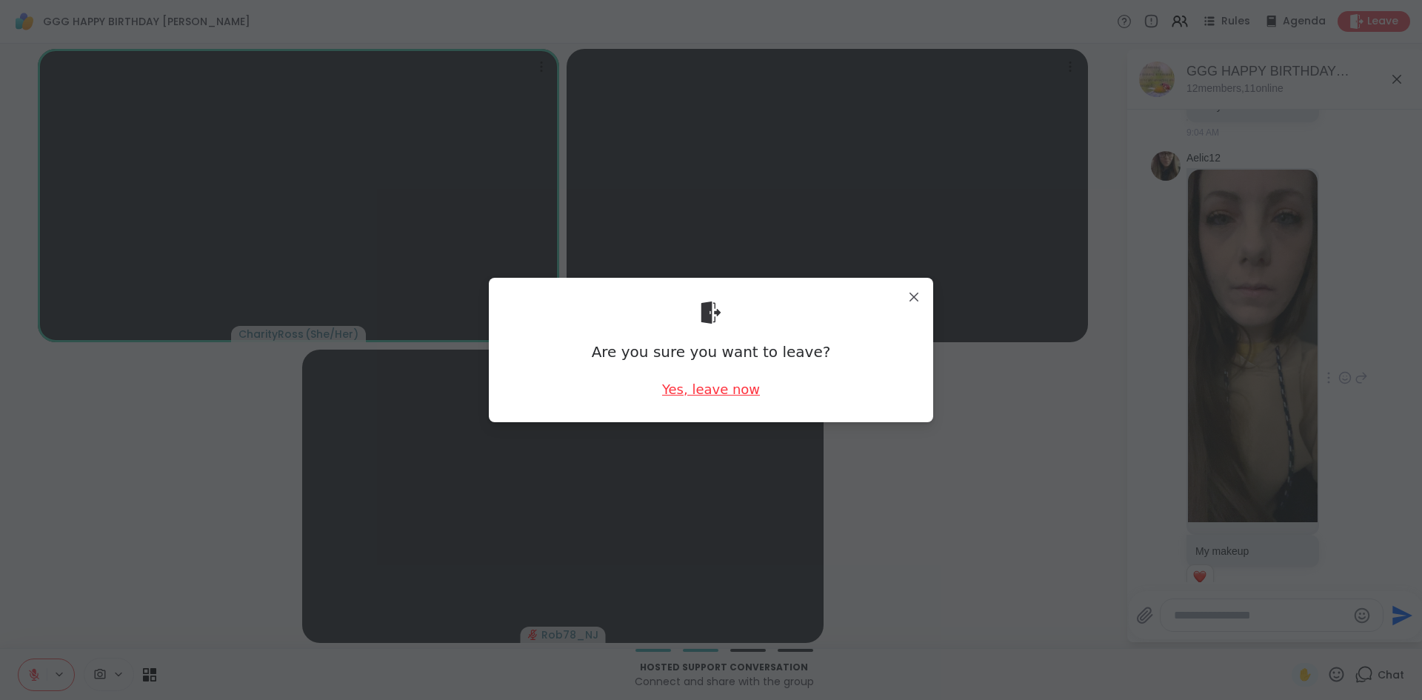
click at [713, 393] on div "Yes, leave now" at bounding box center [711, 389] width 98 height 19
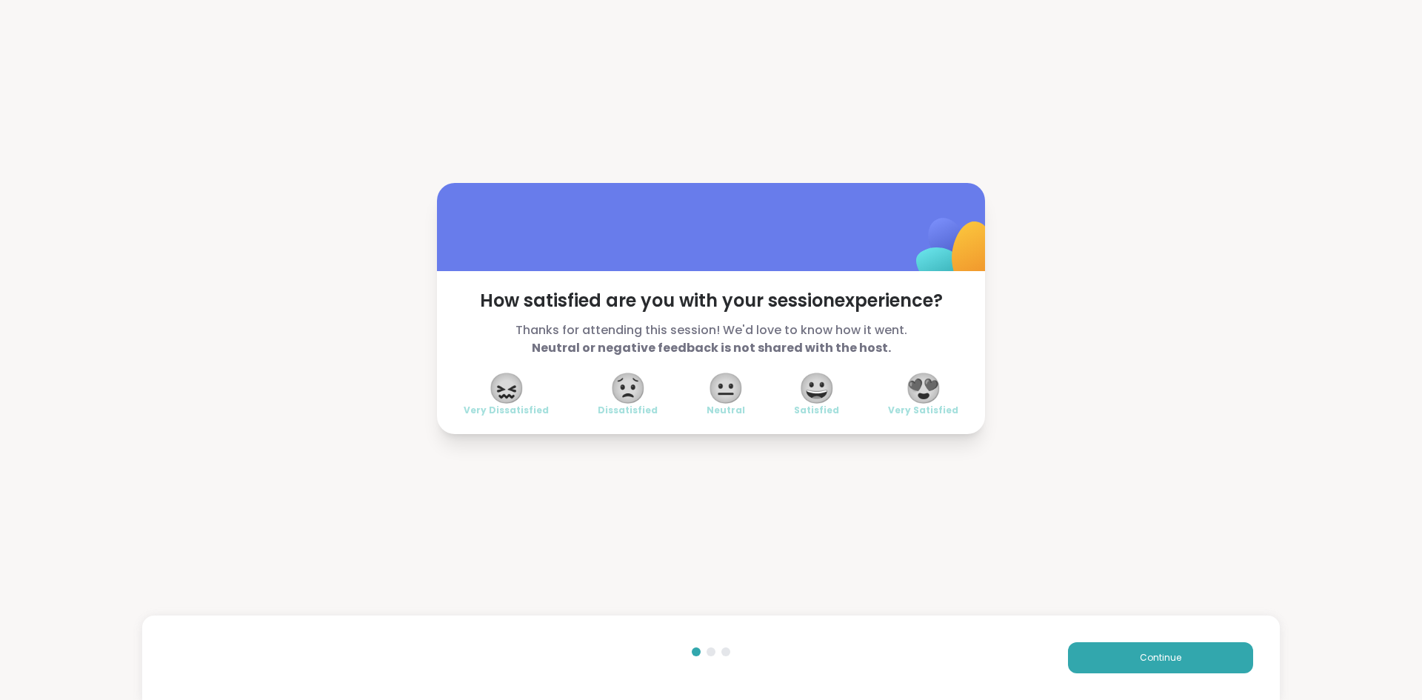
click at [924, 400] on span "😍" at bounding box center [923, 388] width 37 height 27
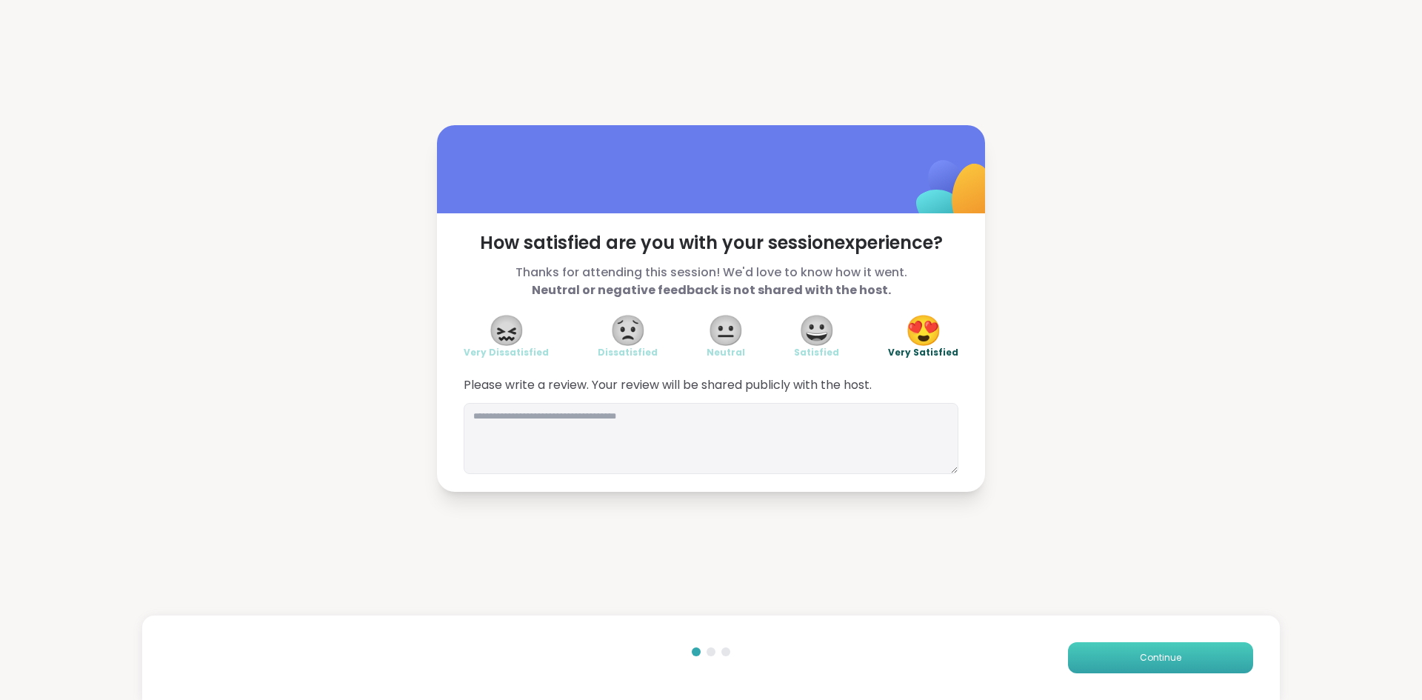
click at [1145, 660] on span "Continue" at bounding box center [1160, 657] width 41 height 13
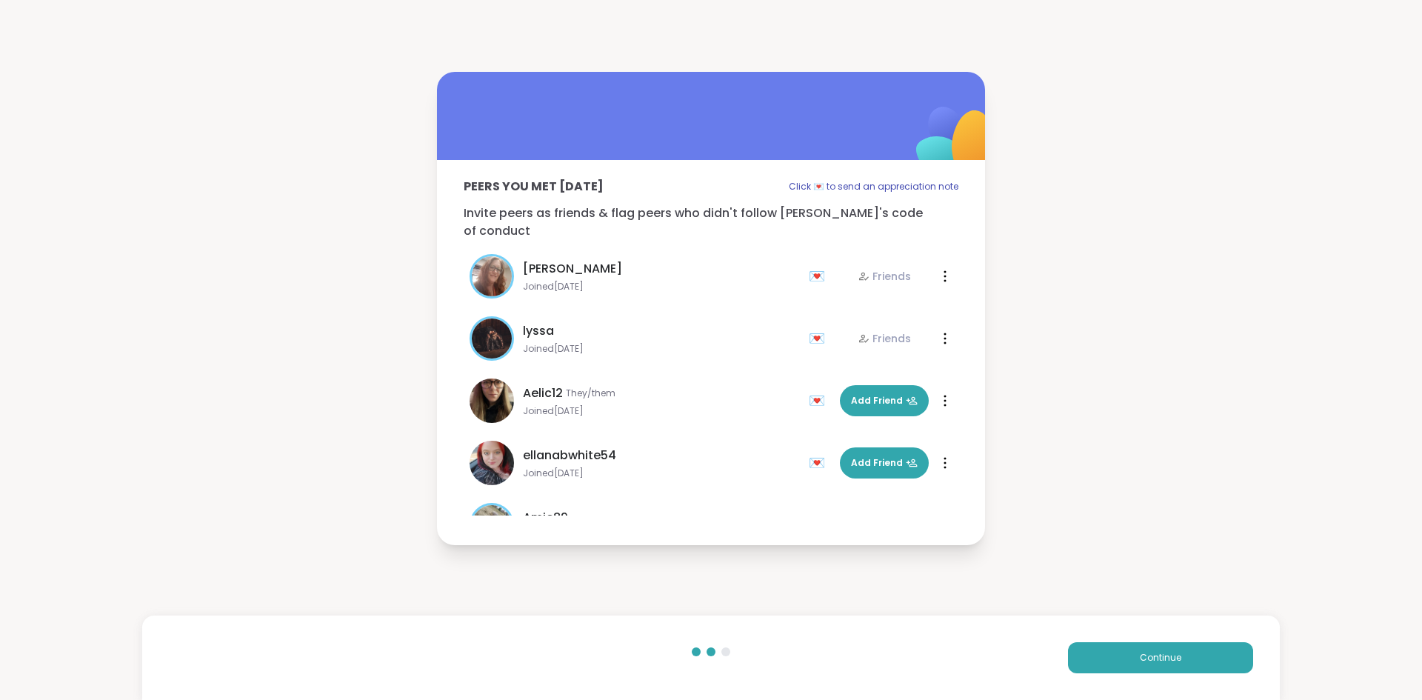
scroll to position [137, 0]
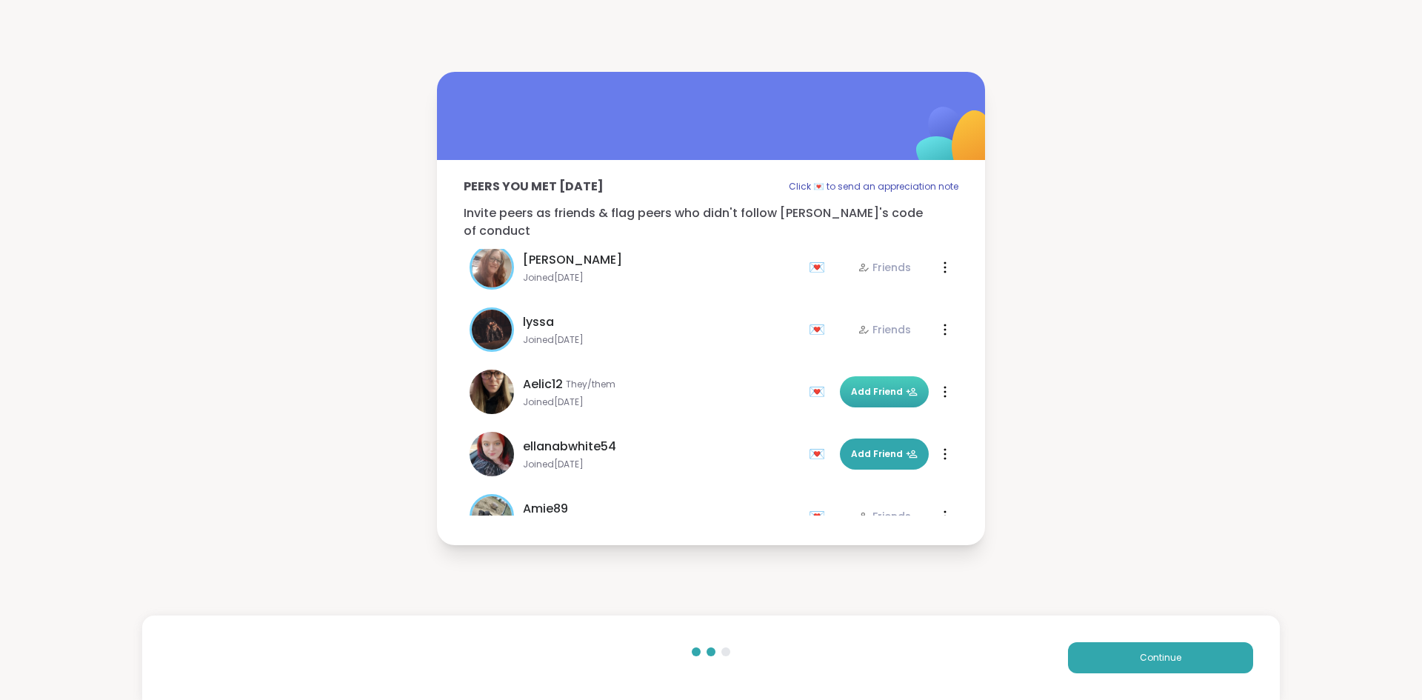
click at [887, 385] on span "Add Friend" at bounding box center [884, 391] width 67 height 13
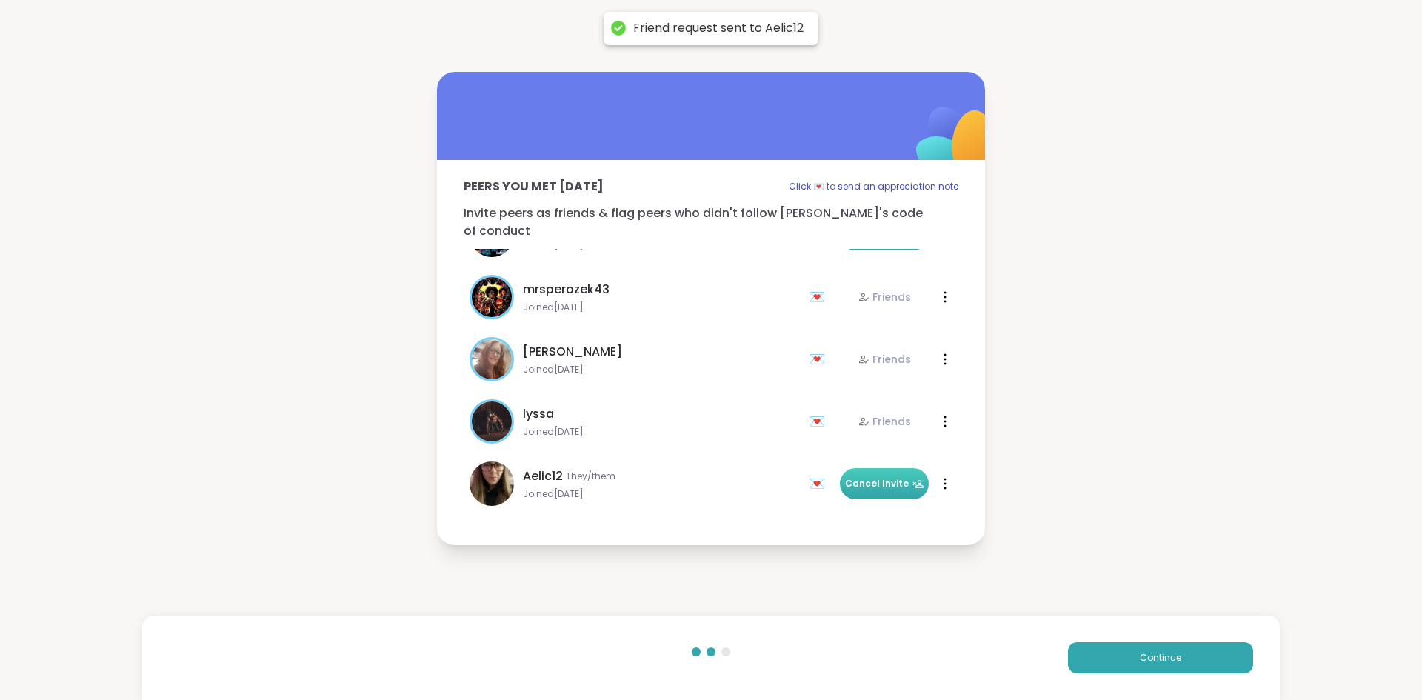
scroll to position [52, 0]
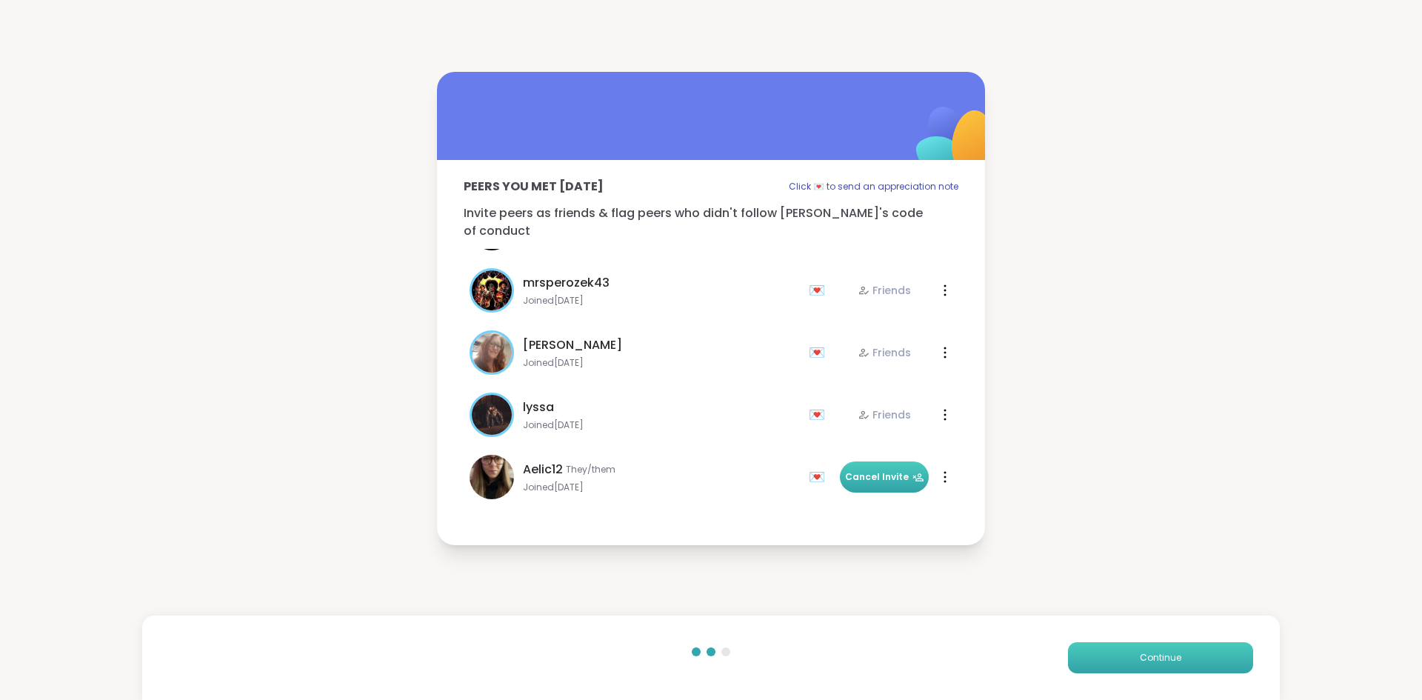
click at [1171, 653] on span "Continue" at bounding box center [1160, 657] width 41 height 13
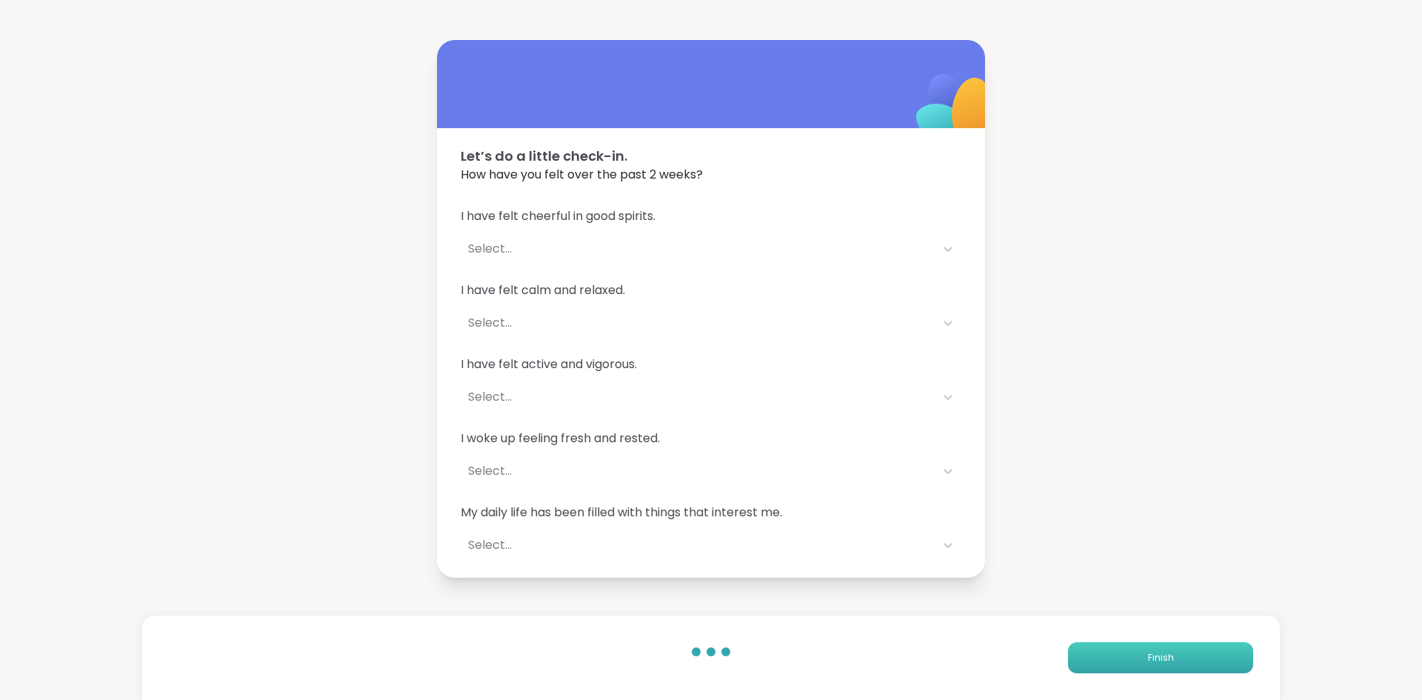
click at [1171, 653] on span "Finish" at bounding box center [1161, 657] width 26 height 13
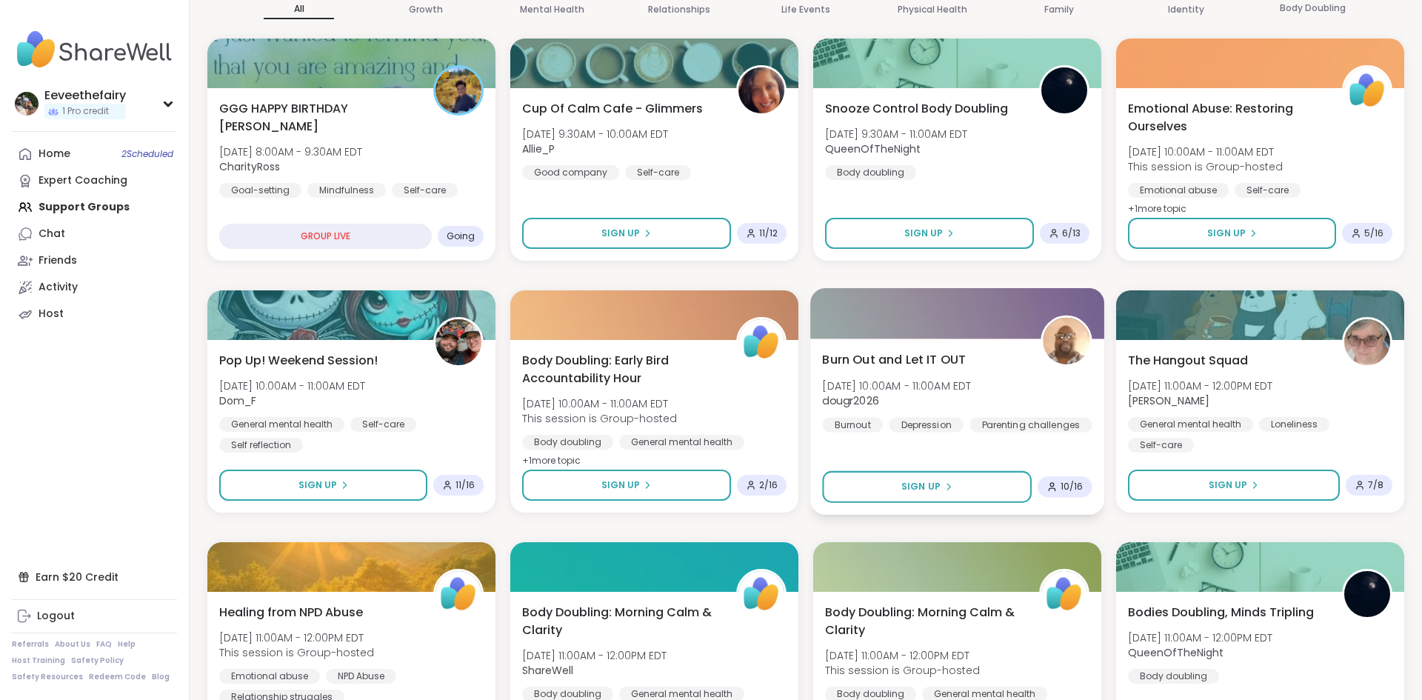
scroll to position [222, 0]
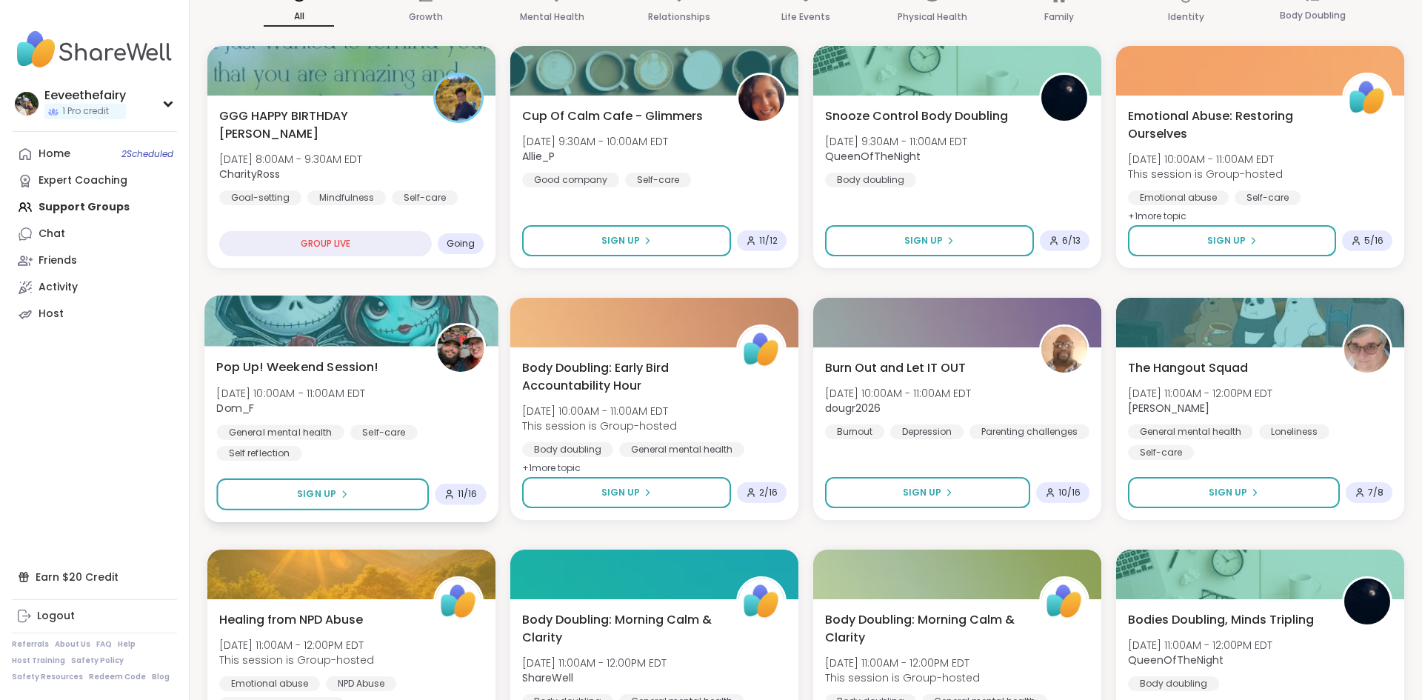
click at [422, 410] on div "Pop Up! Weekend Session! [DATE] 10:00AM - 11:00AM EDT Dom_F General mental heal…" at bounding box center [351, 409] width 270 height 103
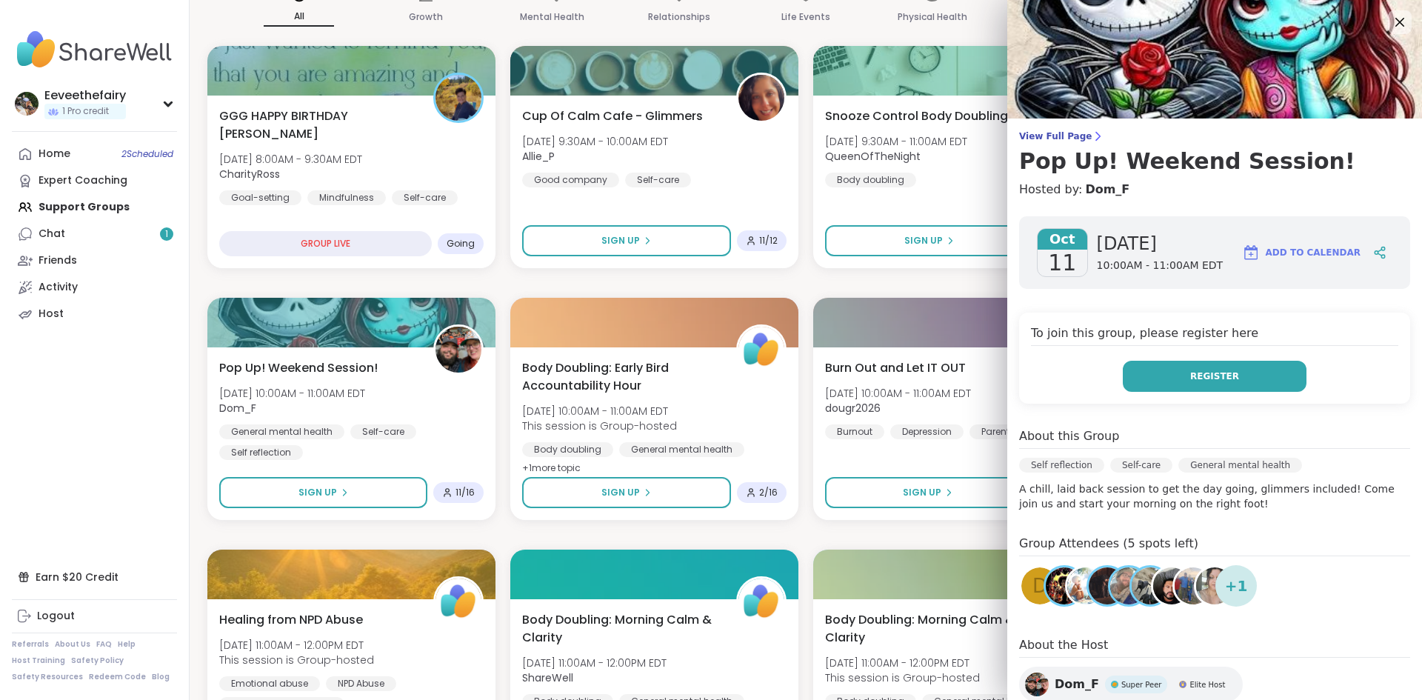
click at [1212, 379] on span "Register" at bounding box center [1215, 376] width 49 height 13
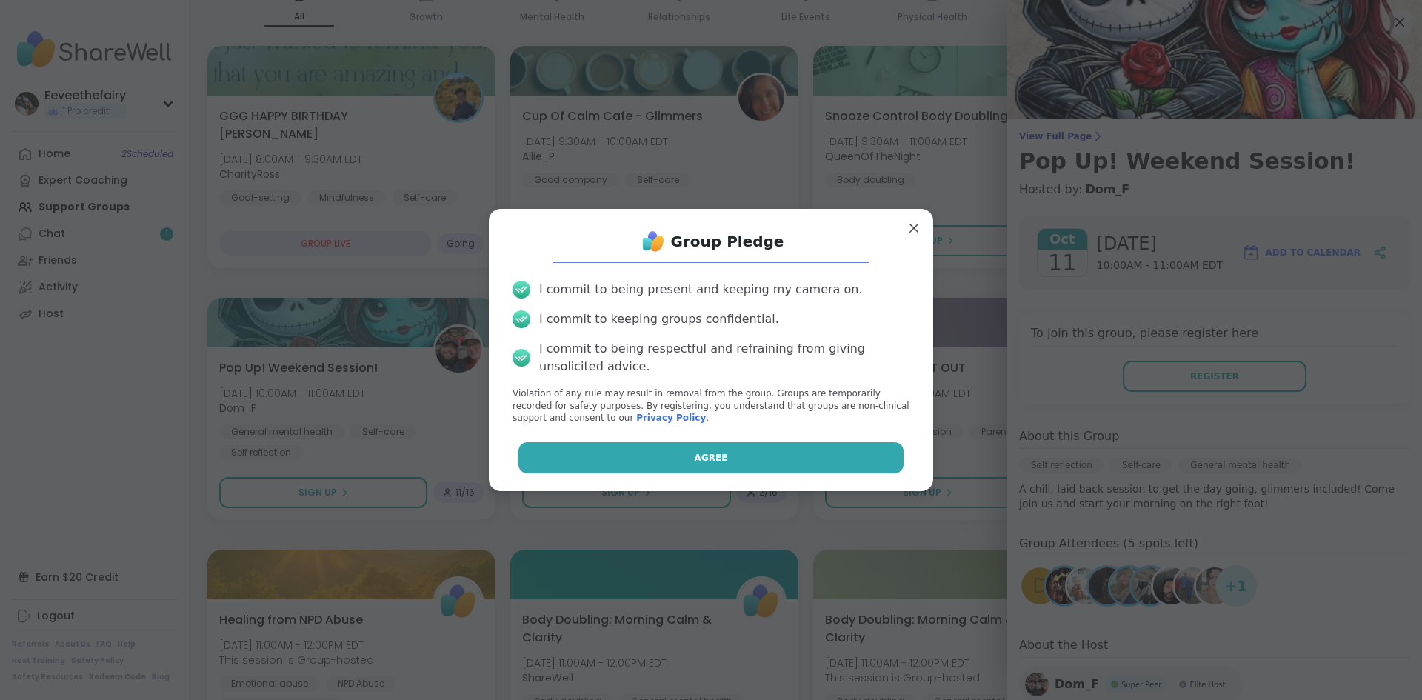
click at [770, 457] on button "Agree" at bounding box center [712, 457] width 386 height 31
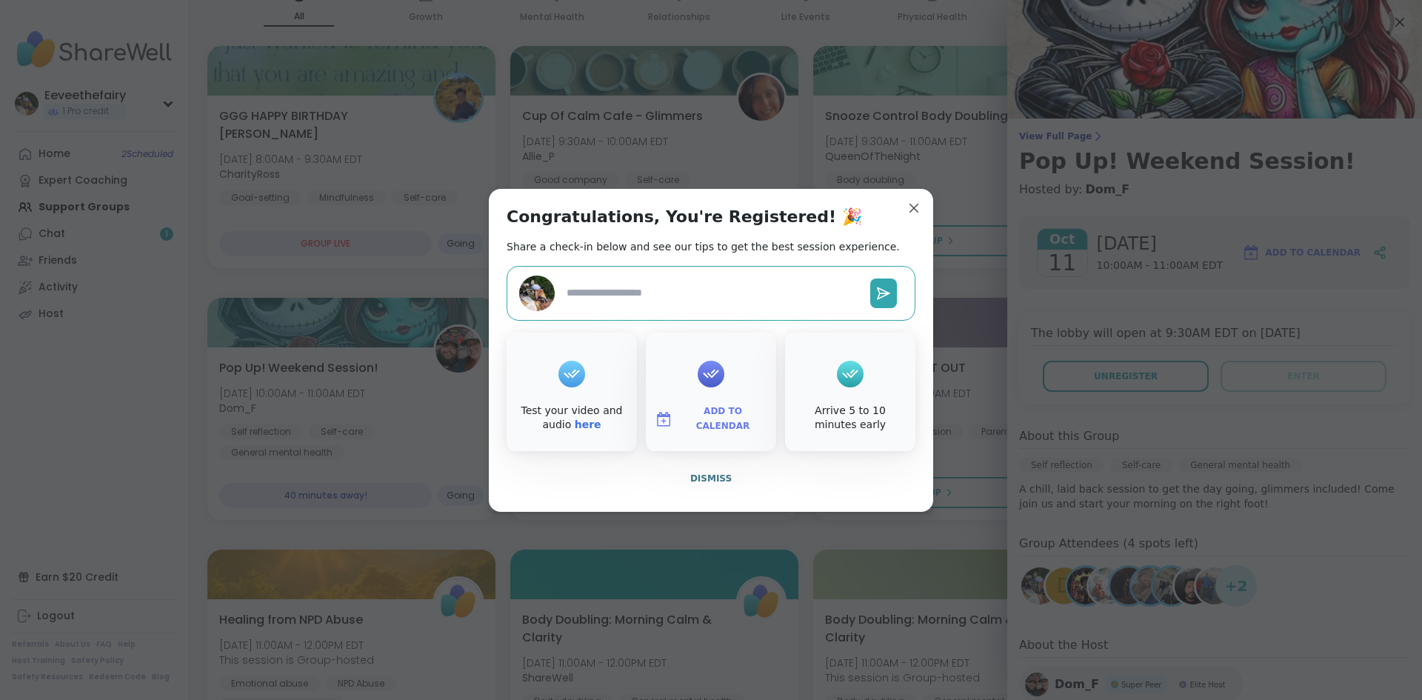
type textarea "*"
click at [717, 481] on span "Dismiss" at bounding box center [710, 478] width 41 height 10
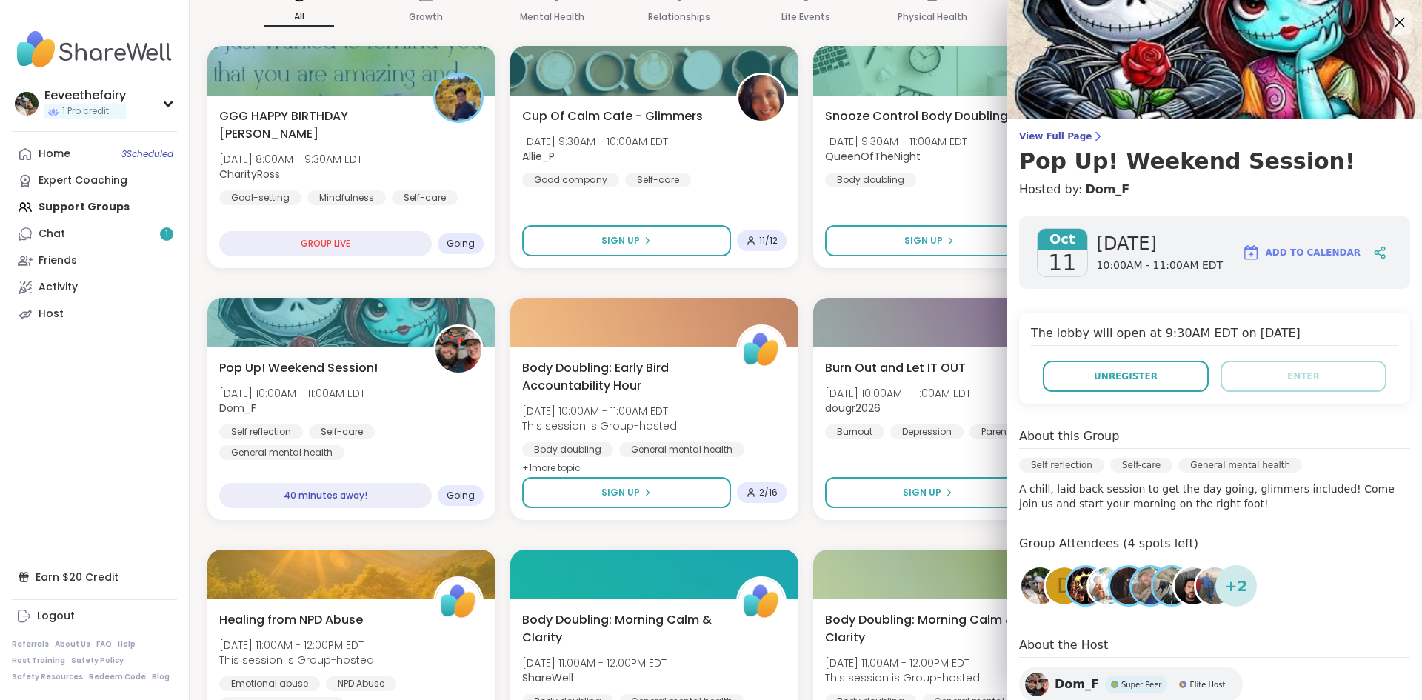
click at [1406, 23] on icon at bounding box center [1400, 22] width 19 height 19
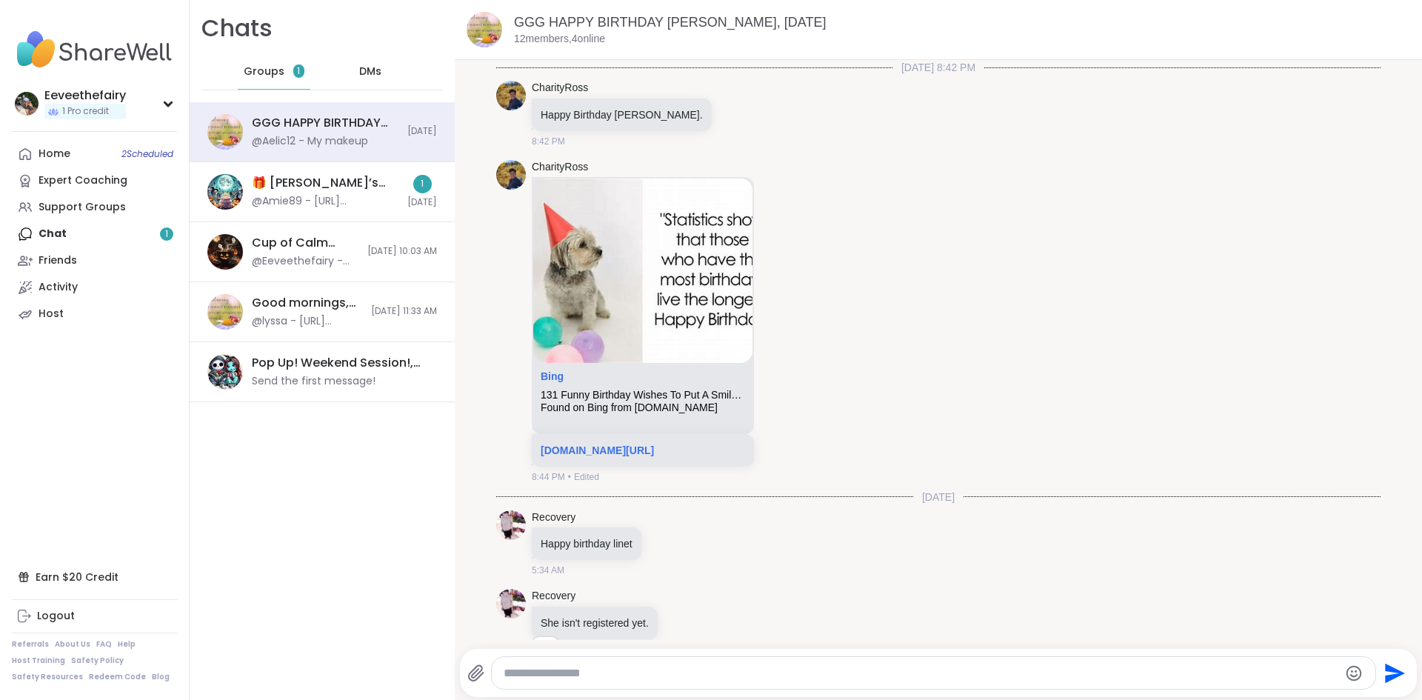
click at [339, 199] on div "@Amie89 - [URL][DOMAIN_NAME]" at bounding box center [325, 201] width 147 height 15
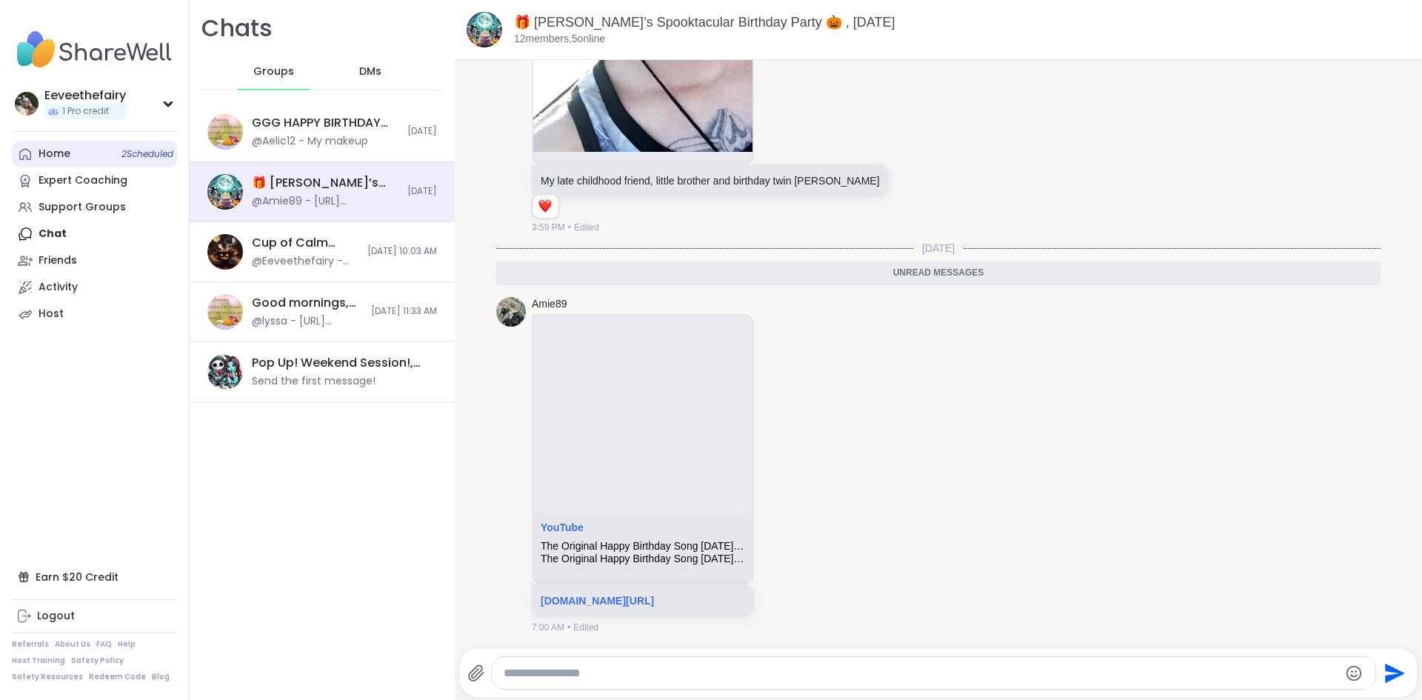
click at [100, 151] on link "Home 2 Scheduled" at bounding box center [94, 154] width 165 height 27
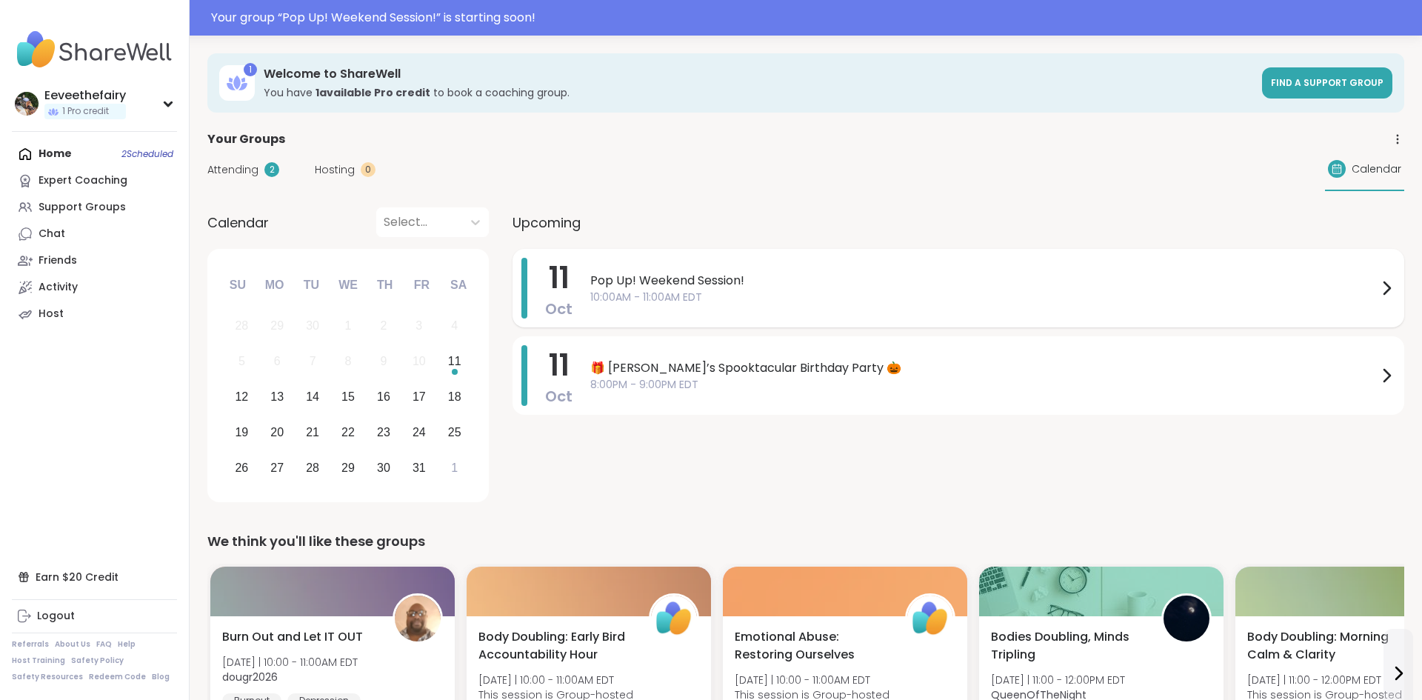
click at [696, 281] on span "Pop Up! Weekend Session!" at bounding box center [984, 281] width 788 height 18
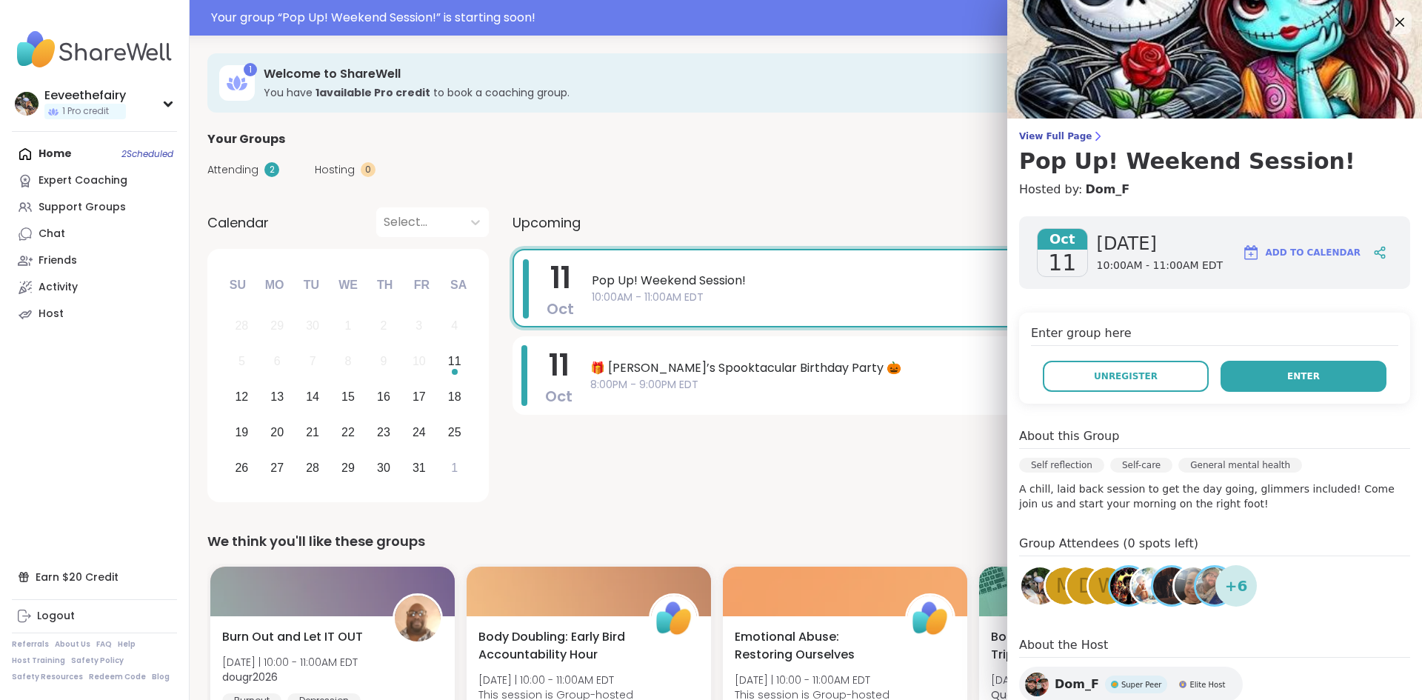
click at [1346, 373] on button "Enter" at bounding box center [1304, 376] width 166 height 31
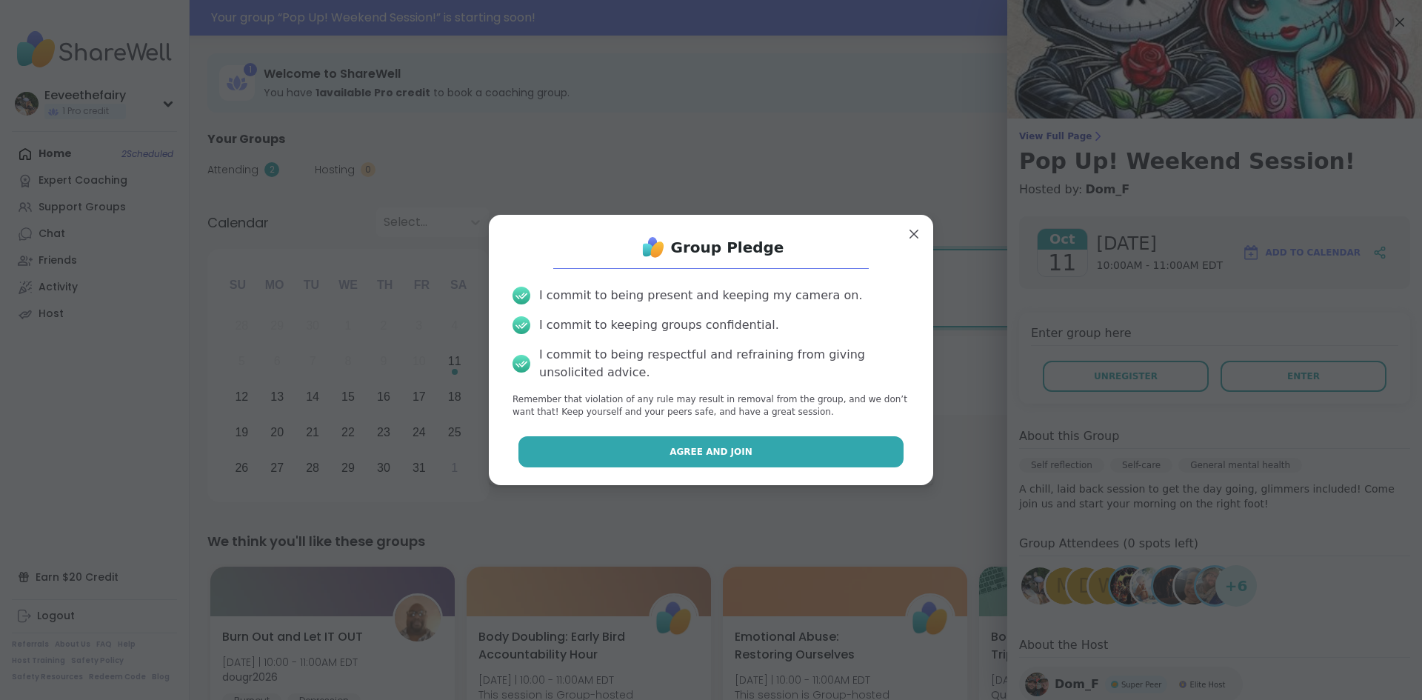
click at [808, 457] on button "Agree and Join" at bounding box center [712, 451] width 386 height 31
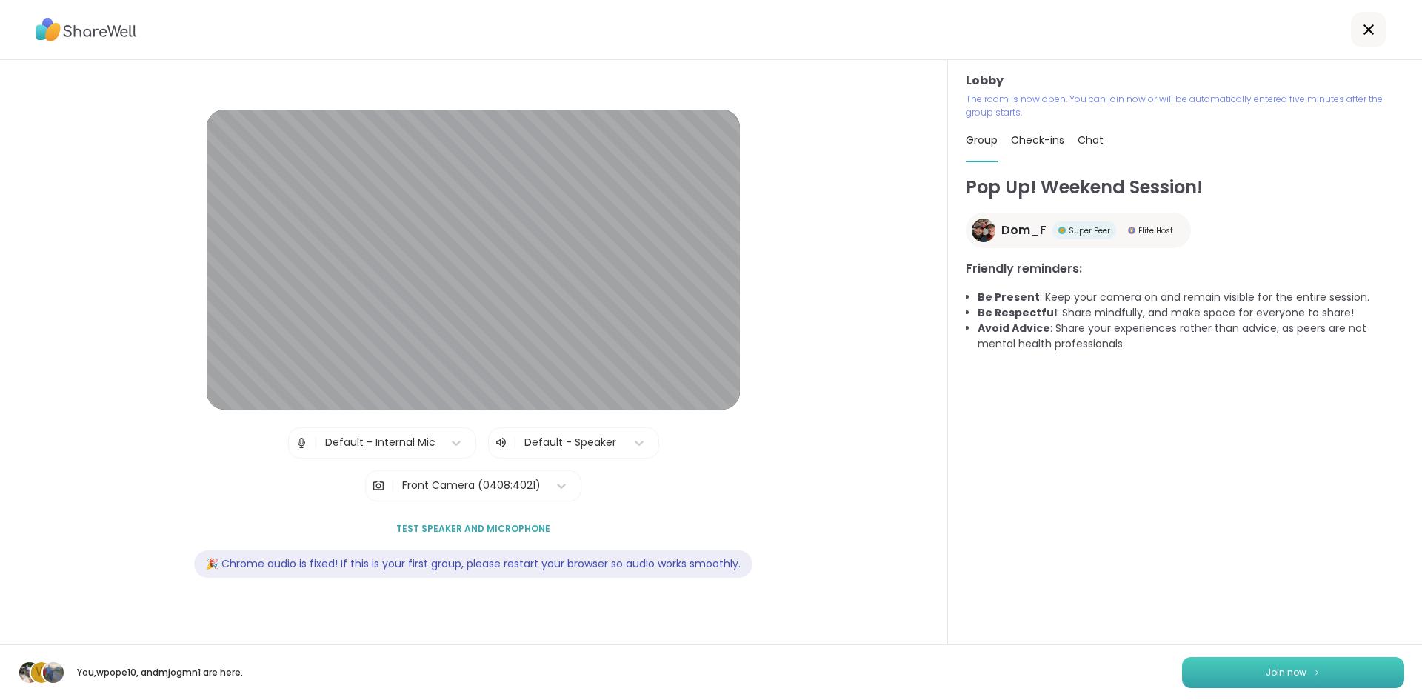
click at [1266, 672] on span "Join now" at bounding box center [1286, 672] width 41 height 13
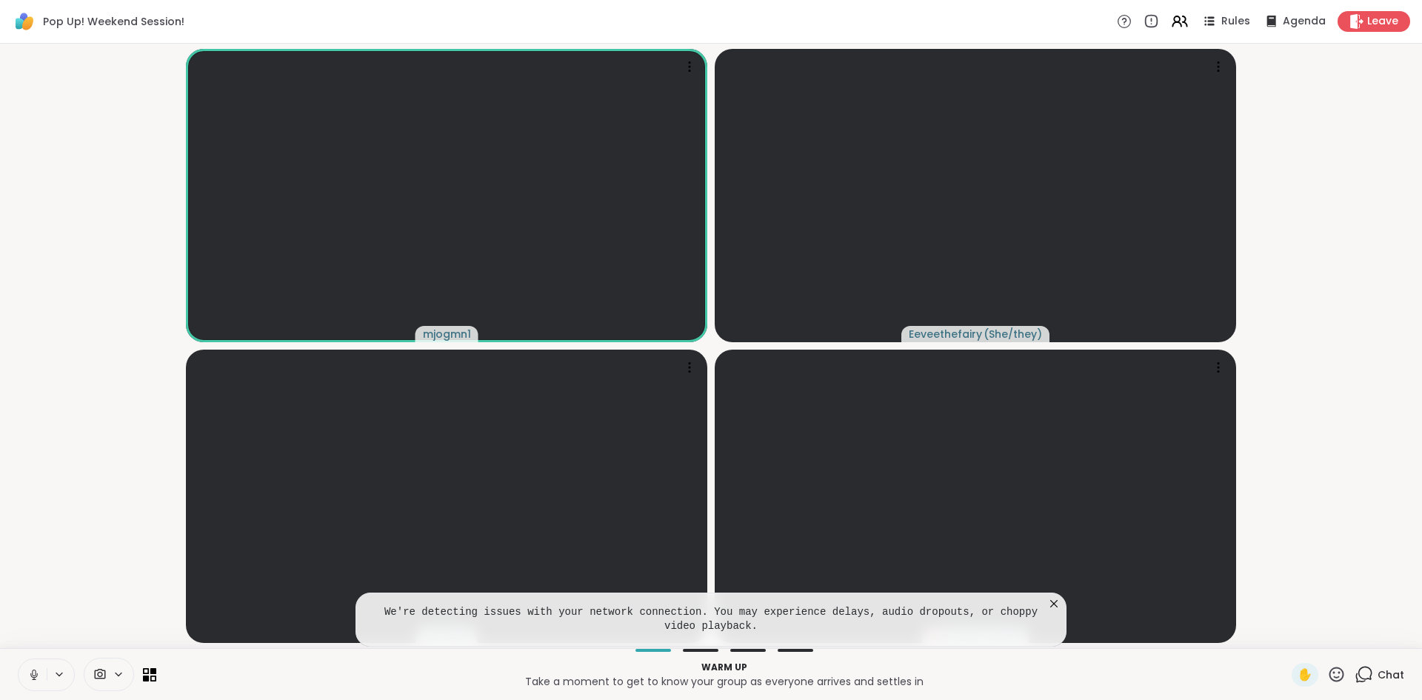
click at [1057, 610] on icon at bounding box center [1054, 603] width 15 height 15
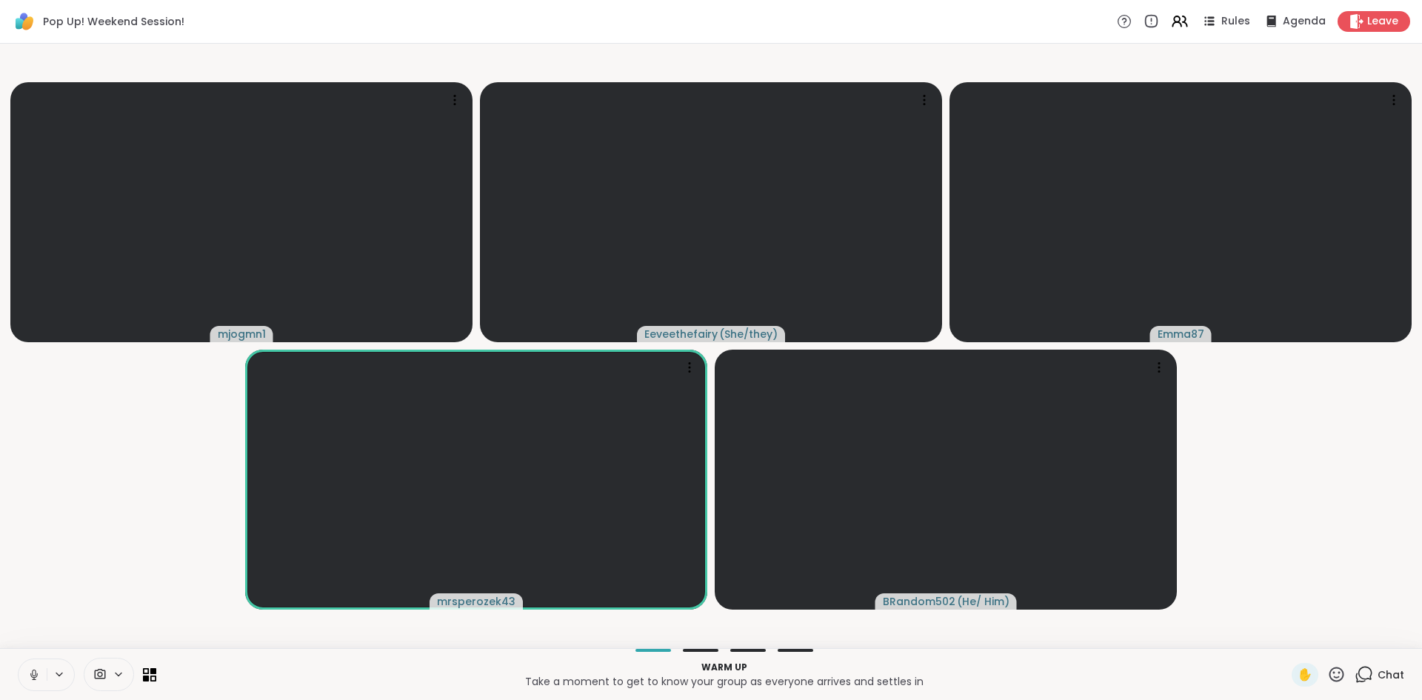
click at [38, 678] on icon at bounding box center [33, 674] width 13 height 13
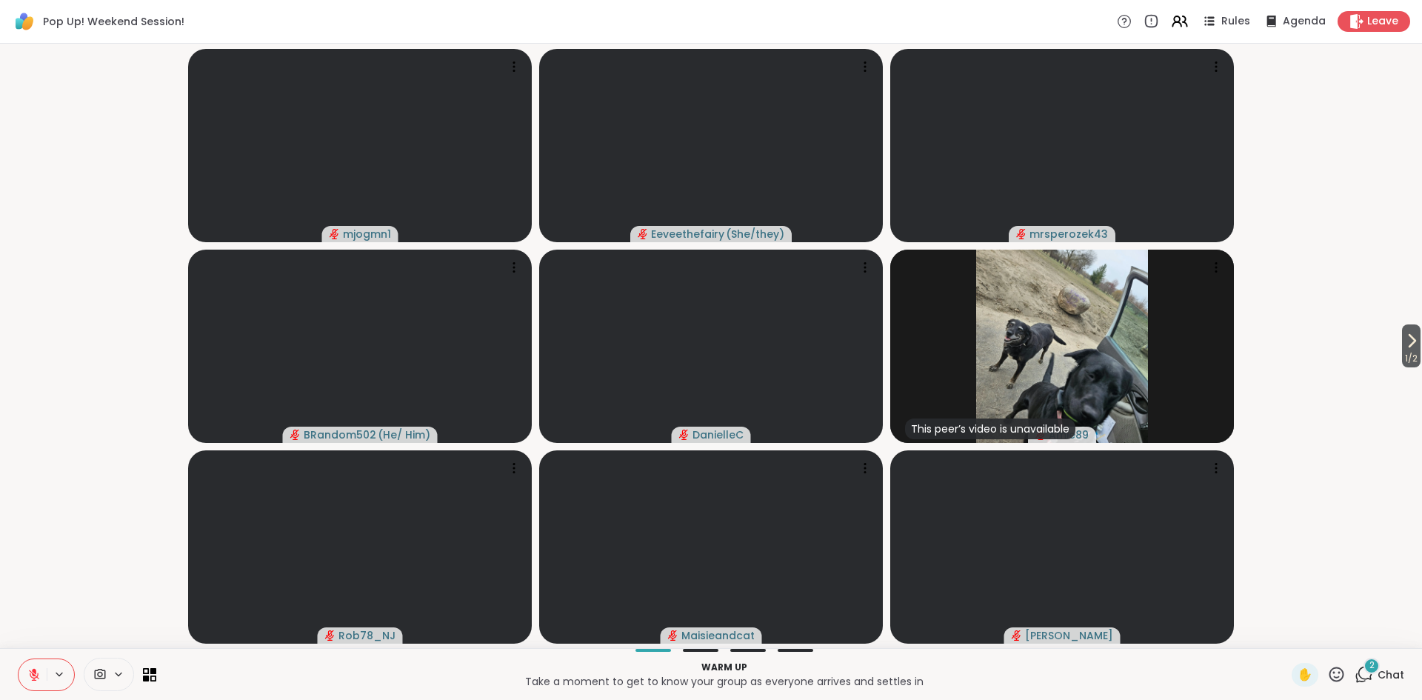
click at [1376, 666] on div "2" at bounding box center [1372, 666] width 16 height 16
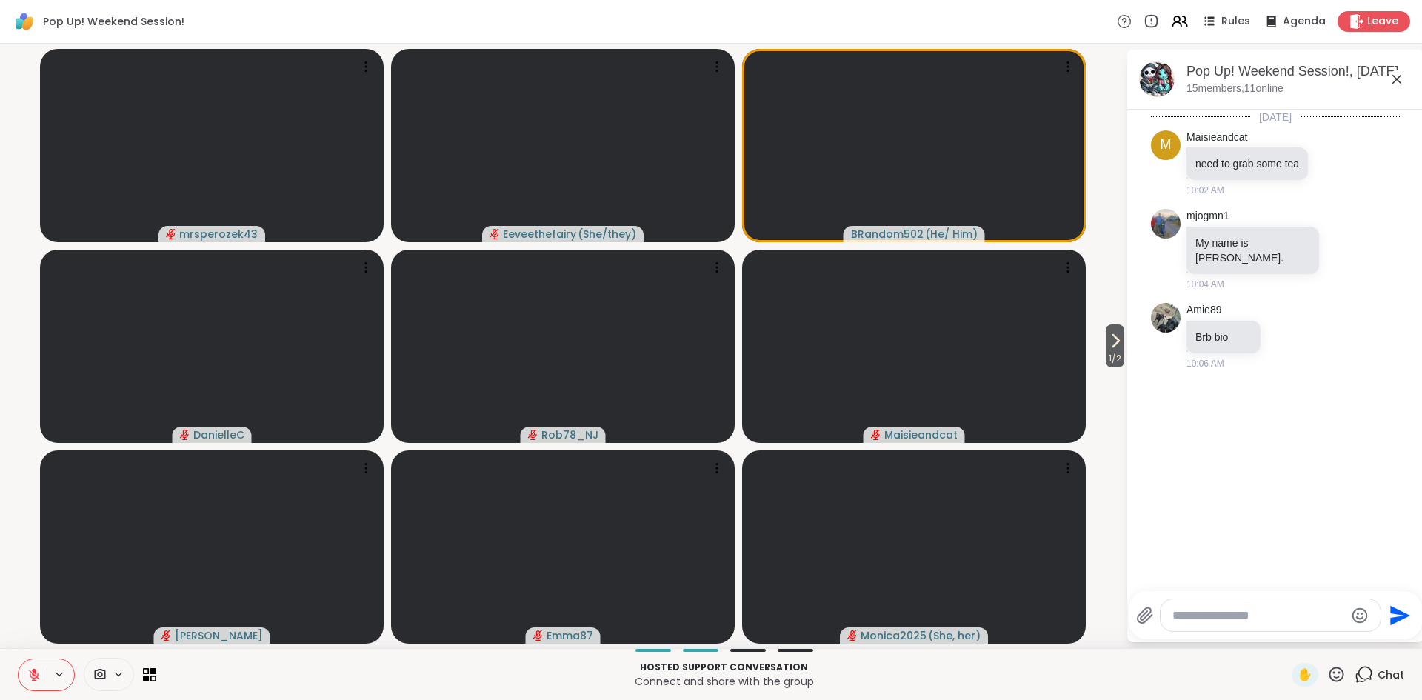
click at [29, 676] on icon at bounding box center [33, 674] width 13 height 13
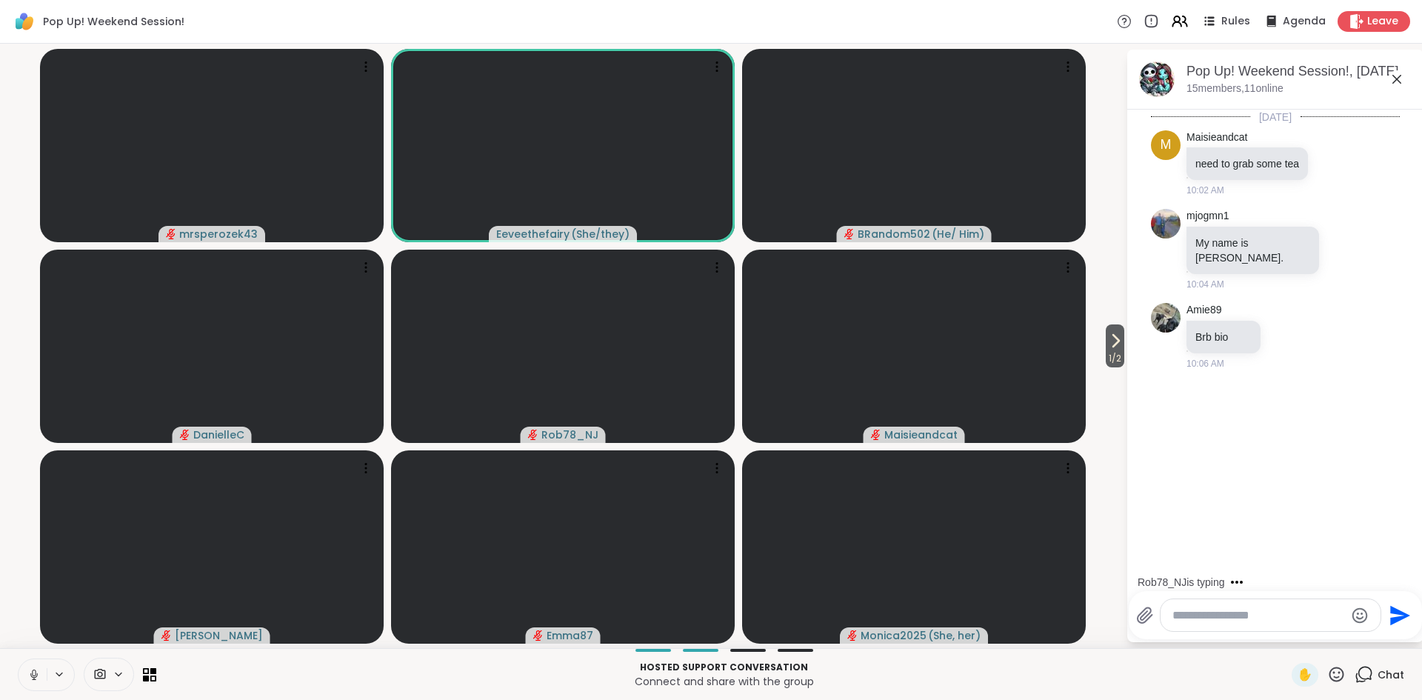
click at [32, 676] on icon at bounding box center [33, 674] width 13 height 13
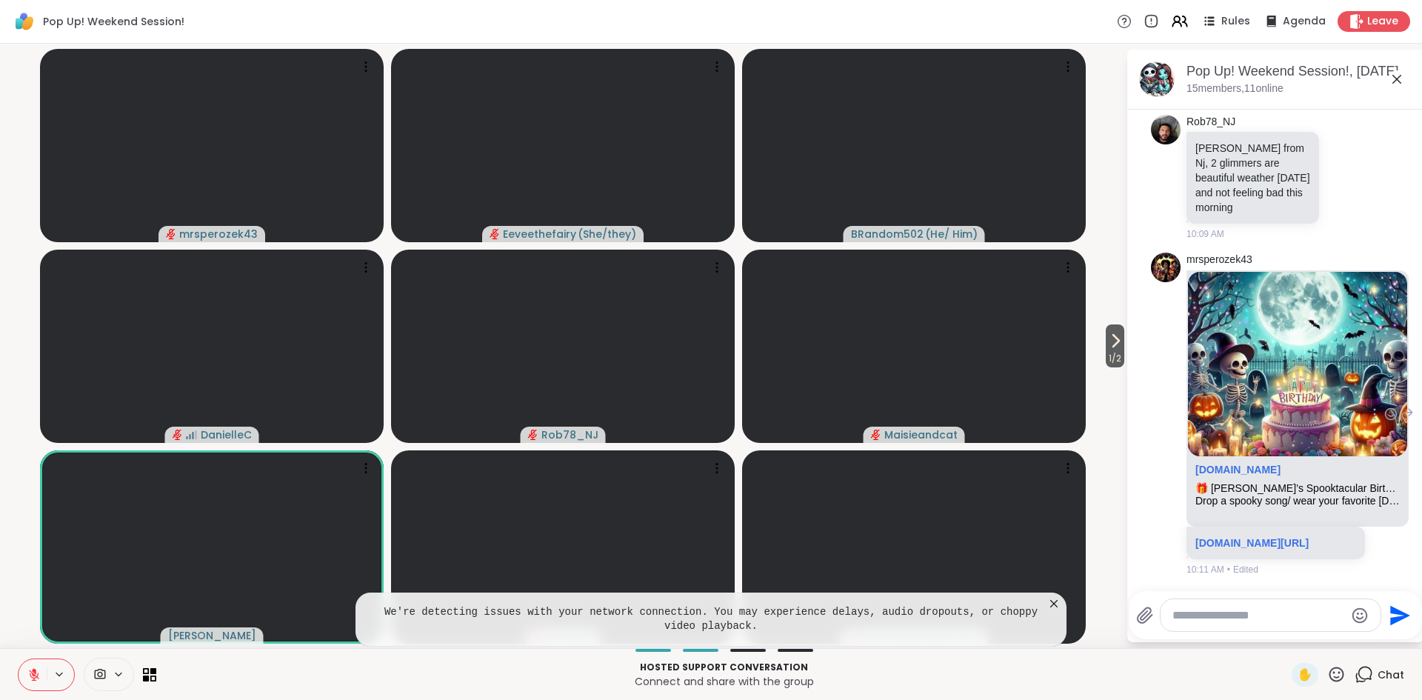
scroll to position [267, 0]
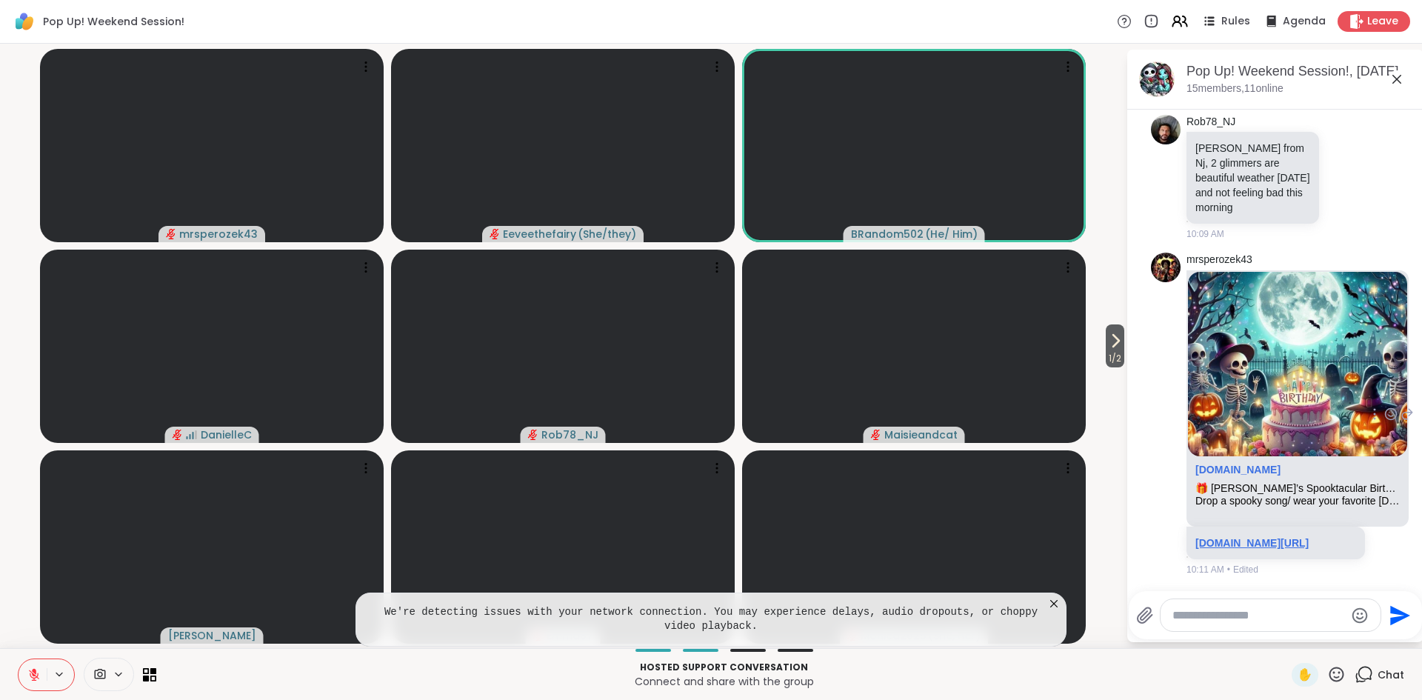
click at [1243, 537] on link "sharewellnow.com/session/b472d949-d5fe-4024-91b3-1922448b3187" at bounding box center [1252, 543] width 113 height 12
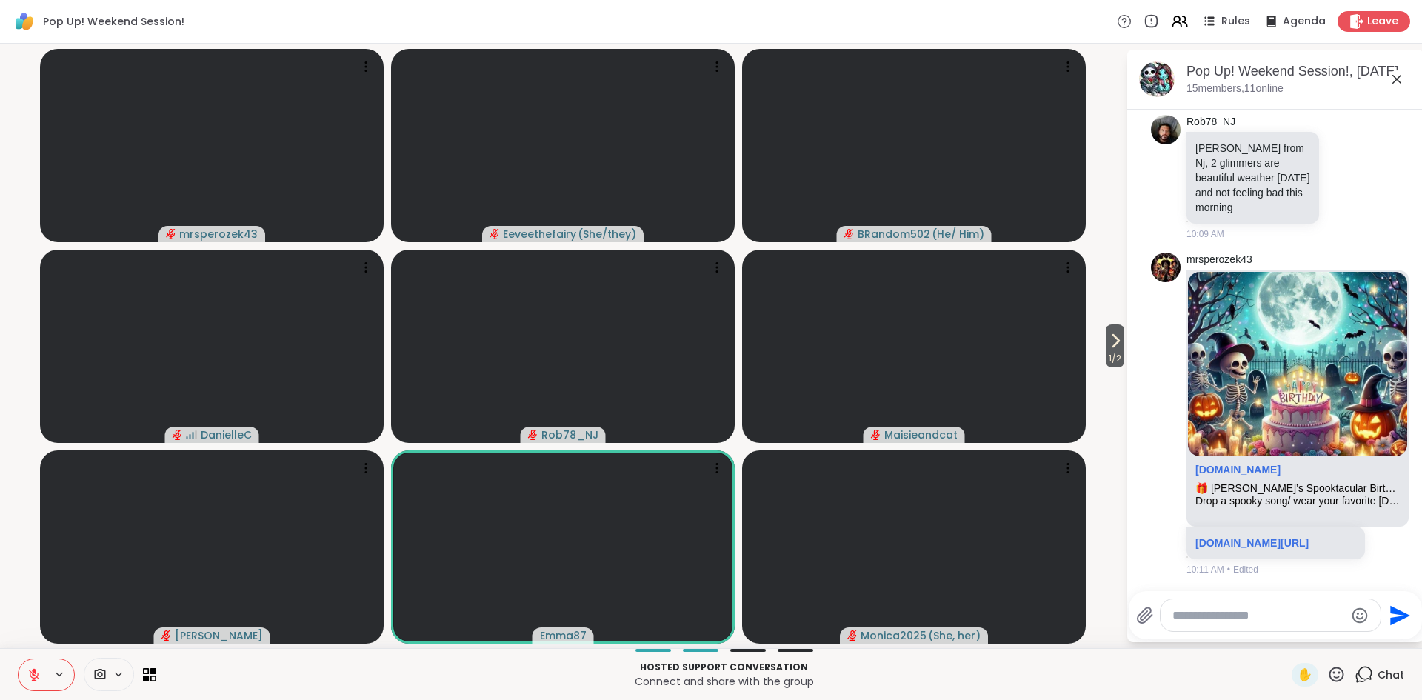
click at [1119, 498] on div "1 / 2 mrsperozek43 Eeveethefairy ( She/they ) BRandom502 ( He/ Him ) DanielleC …" at bounding box center [711, 346] width 1422 height 605
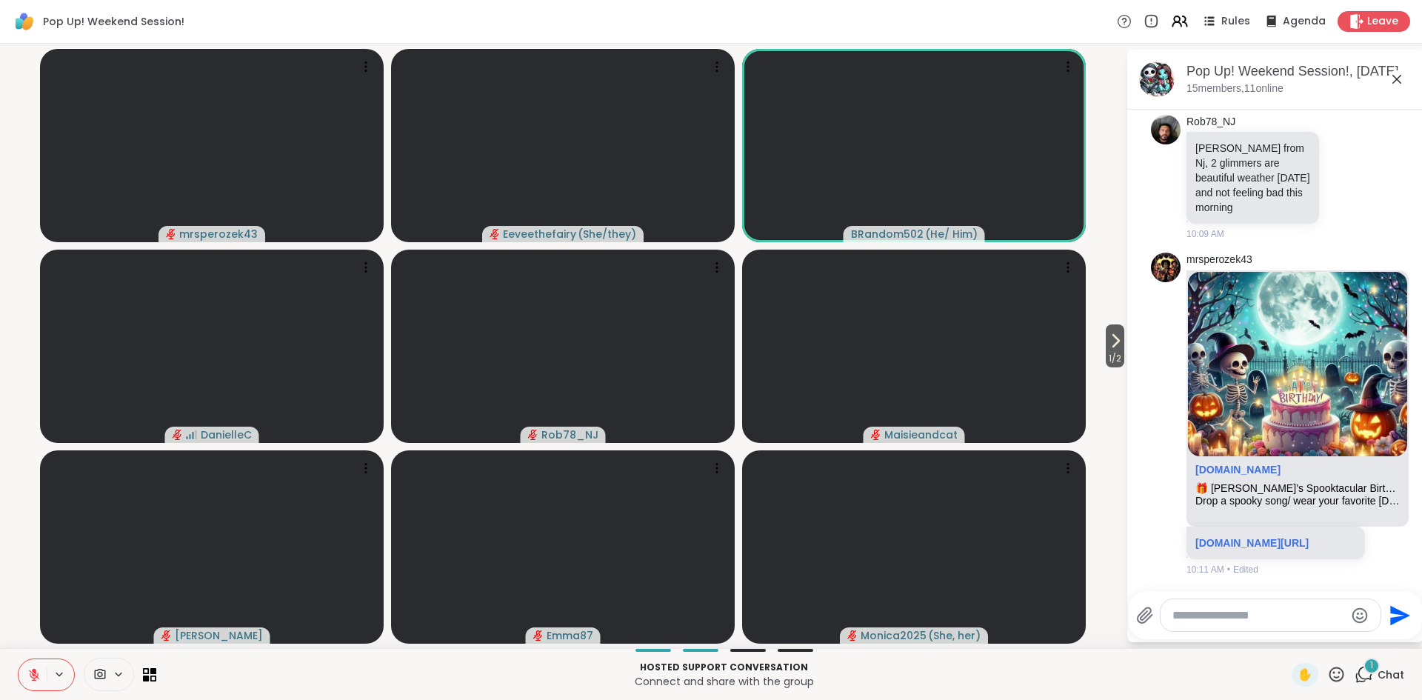
scroll to position [347, 0]
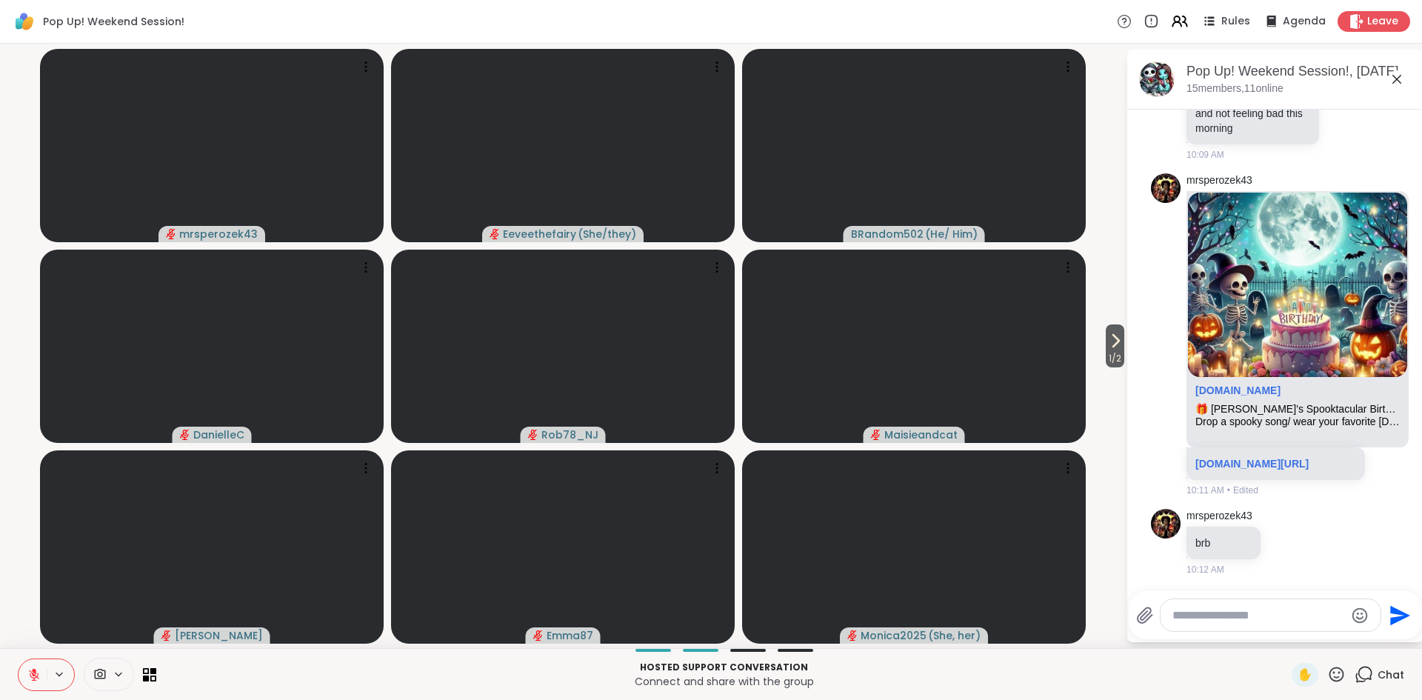
click at [1237, 621] on textarea "Type your message" at bounding box center [1259, 615] width 173 height 15
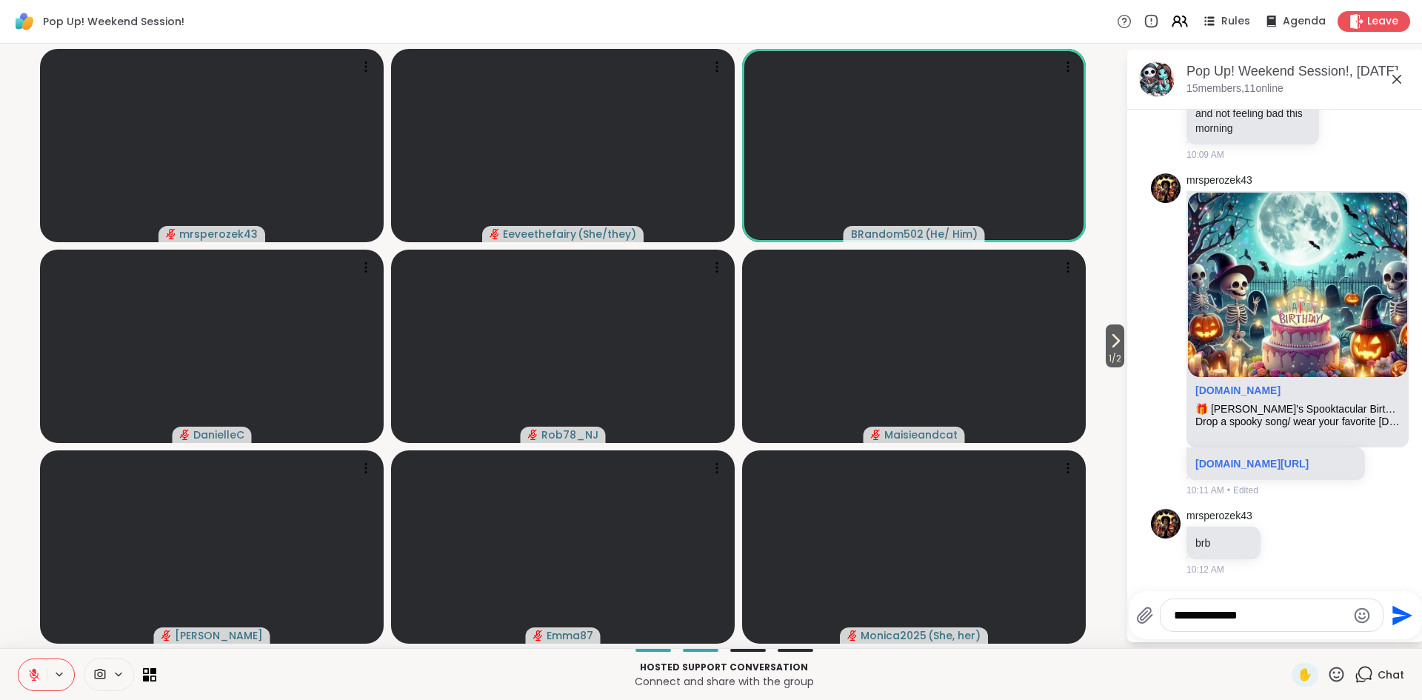
type textarea "**********"
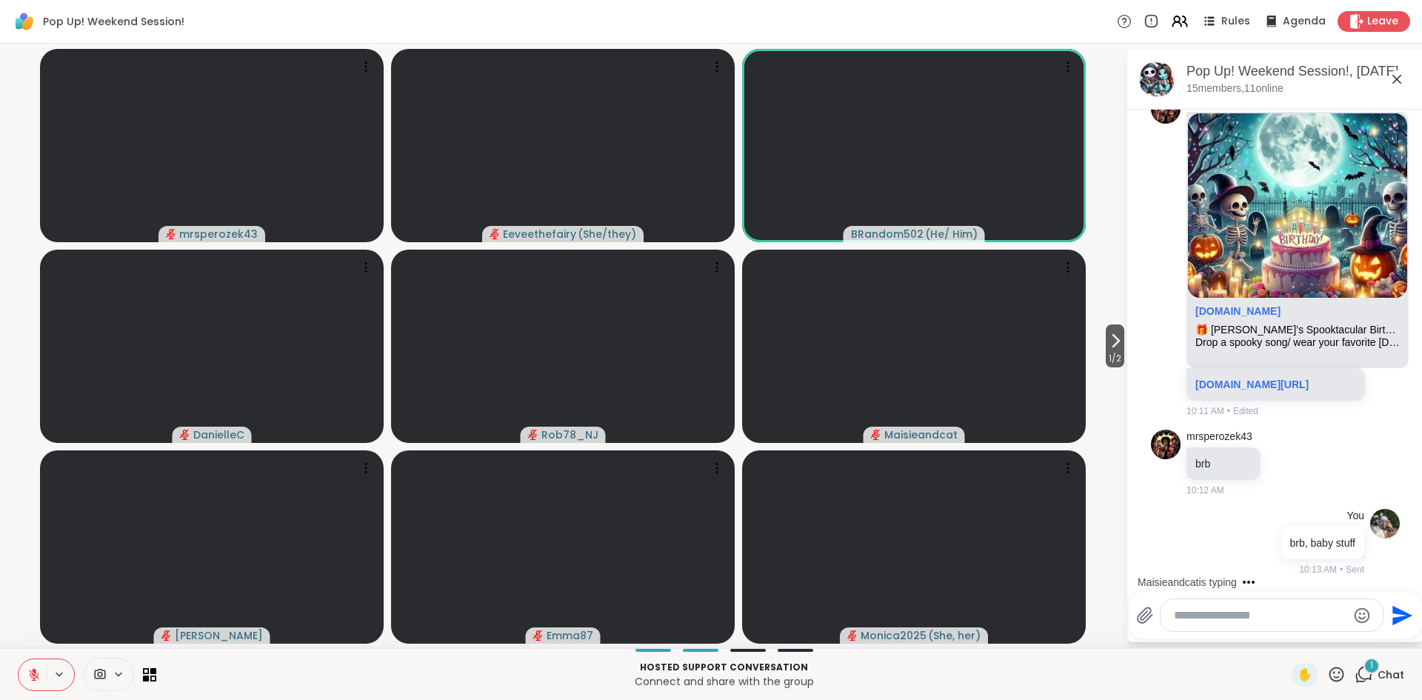
scroll to position [505, 0]
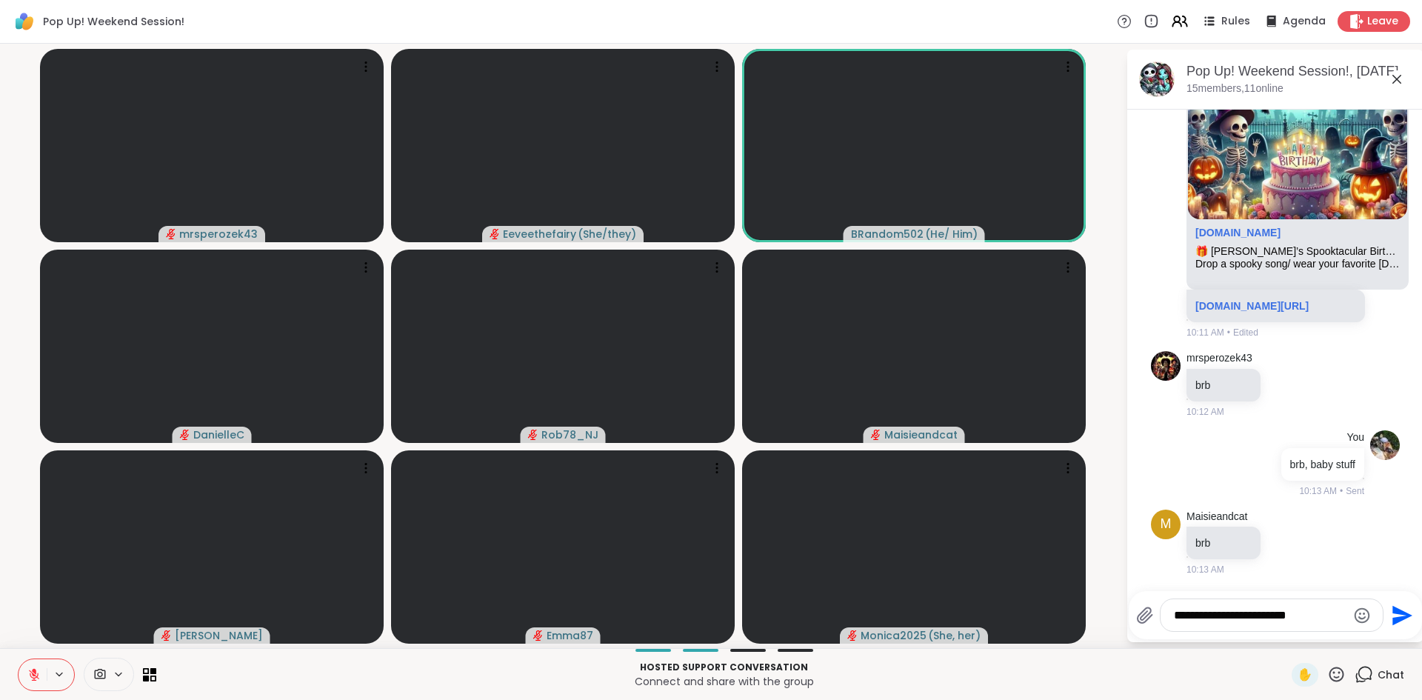
type textarea "**********"
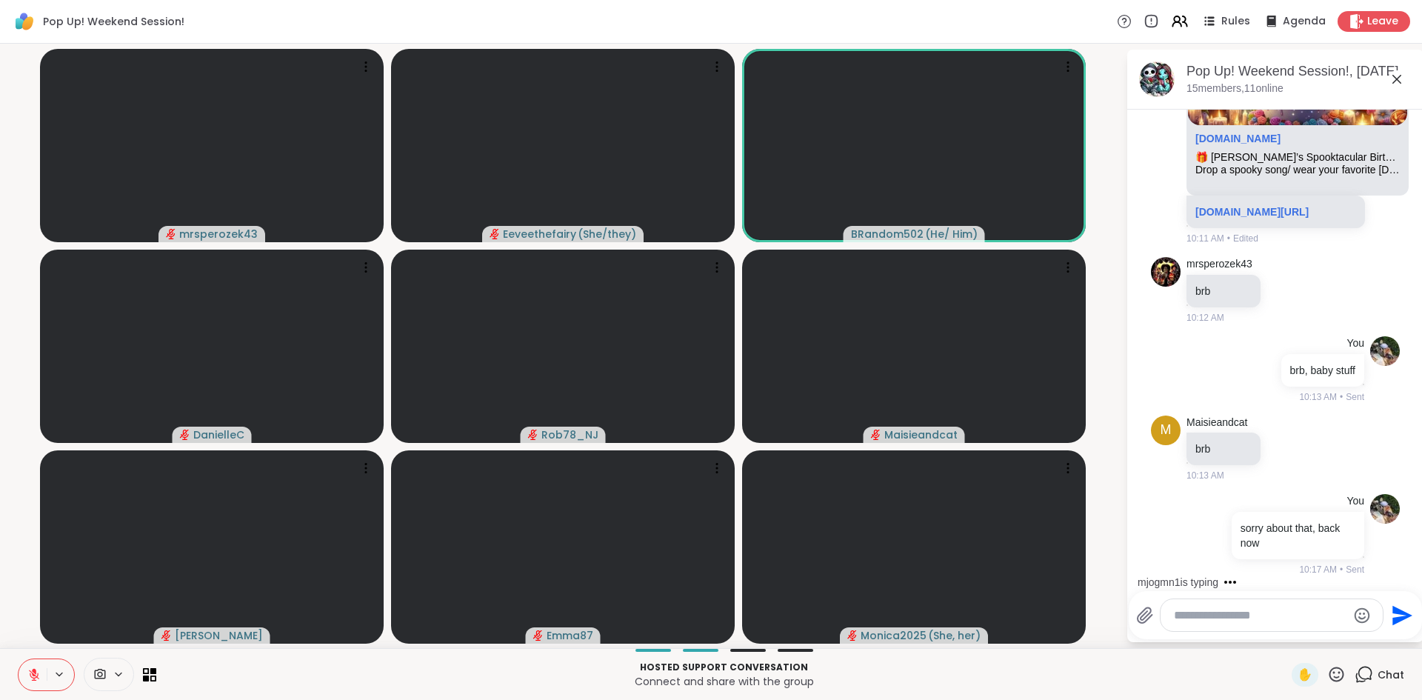
click at [40, 677] on icon at bounding box center [33, 674] width 13 height 13
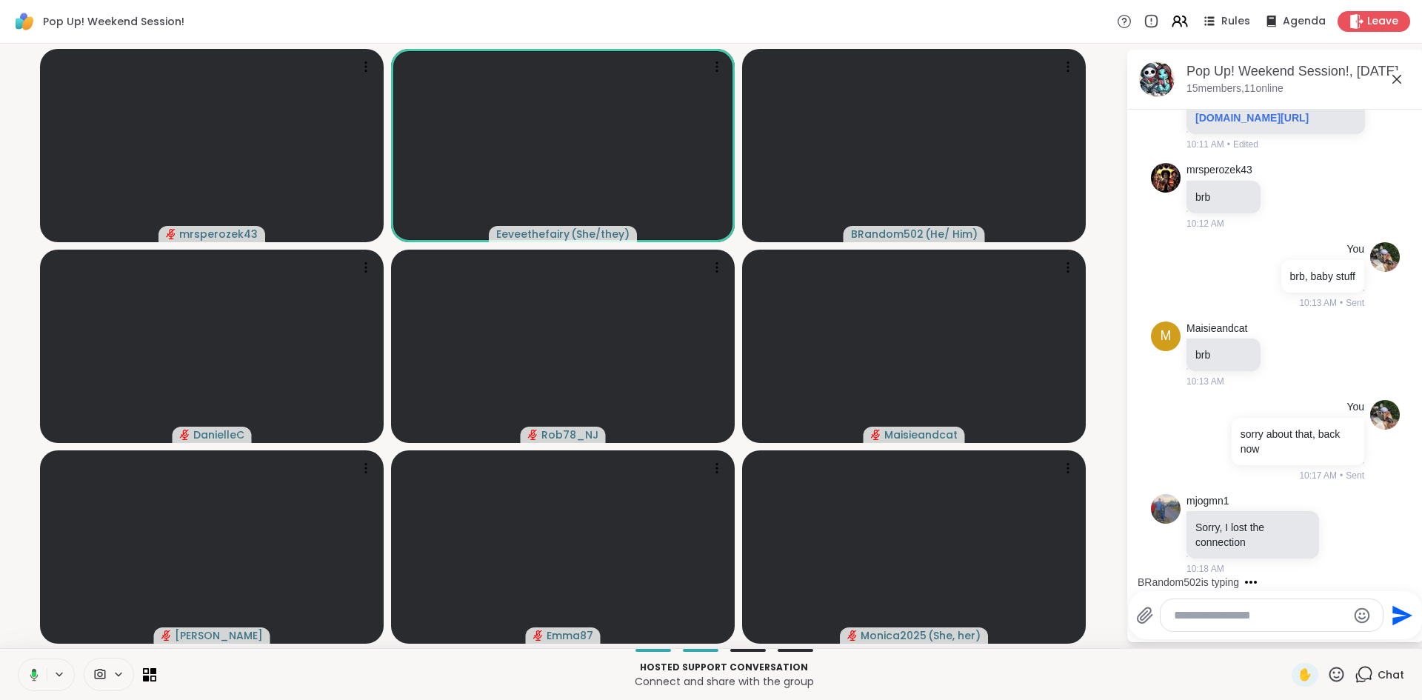
scroll to position [839, 0]
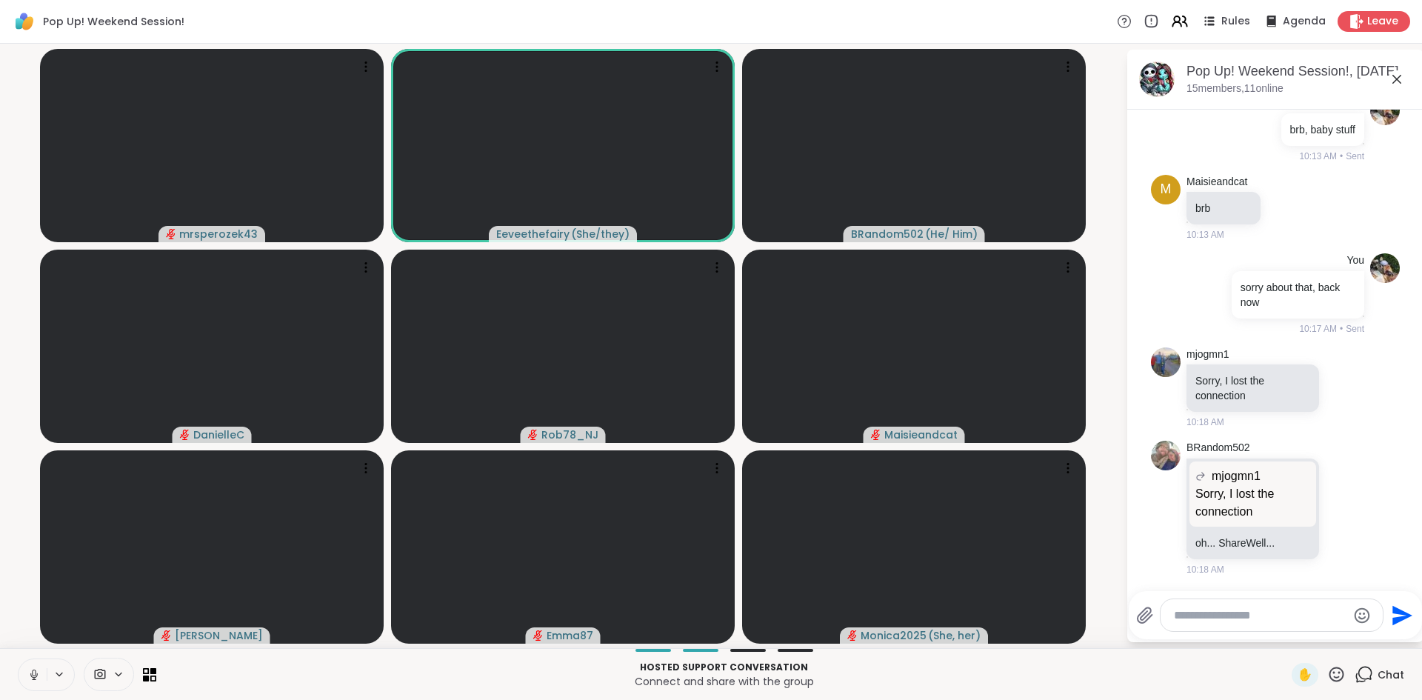
click at [33, 673] on icon at bounding box center [33, 674] width 13 height 13
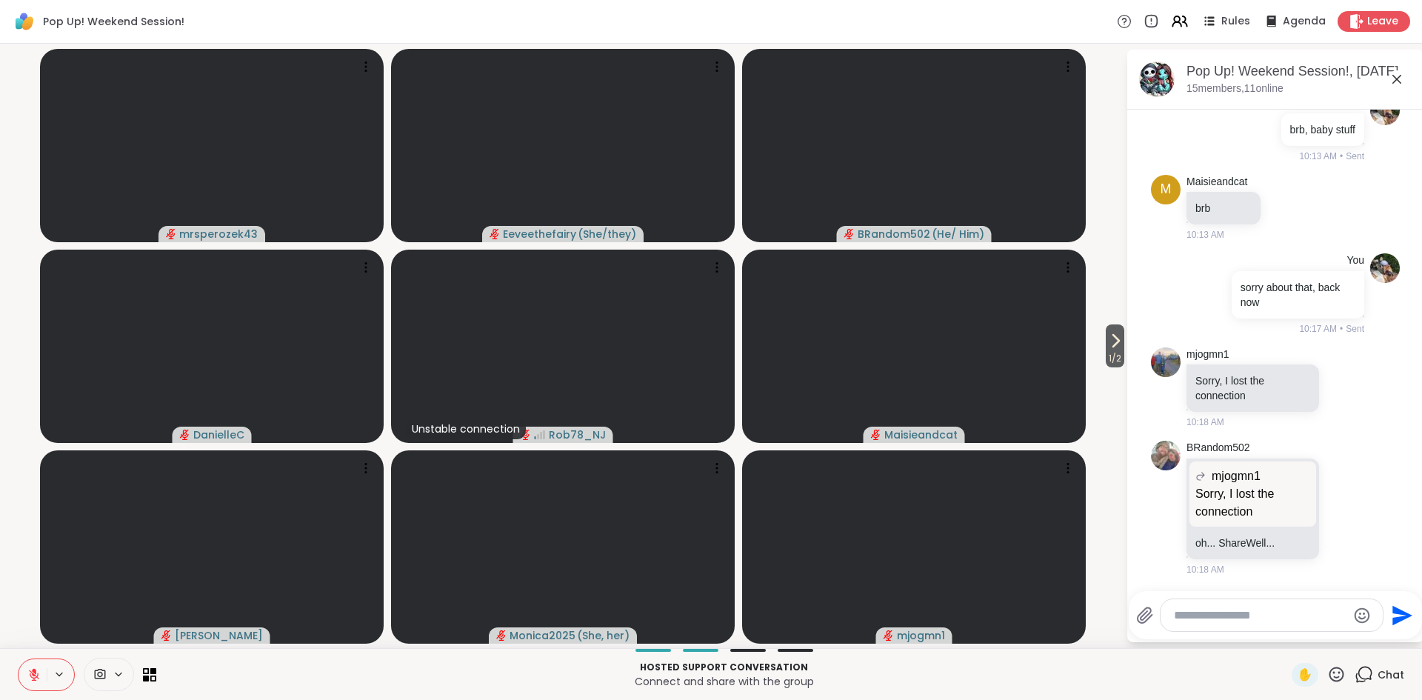
click at [33, 673] on icon at bounding box center [33, 674] width 13 height 13
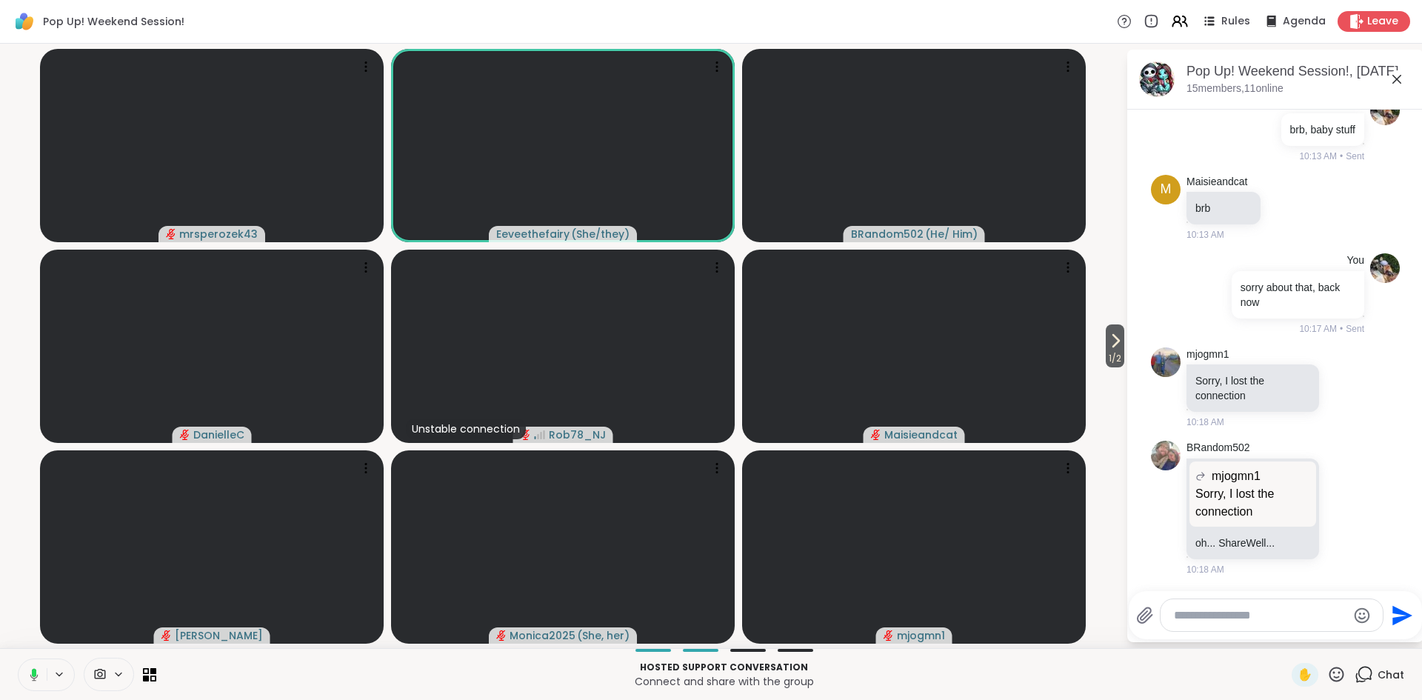
click at [33, 673] on icon at bounding box center [34, 672] width 4 height 8
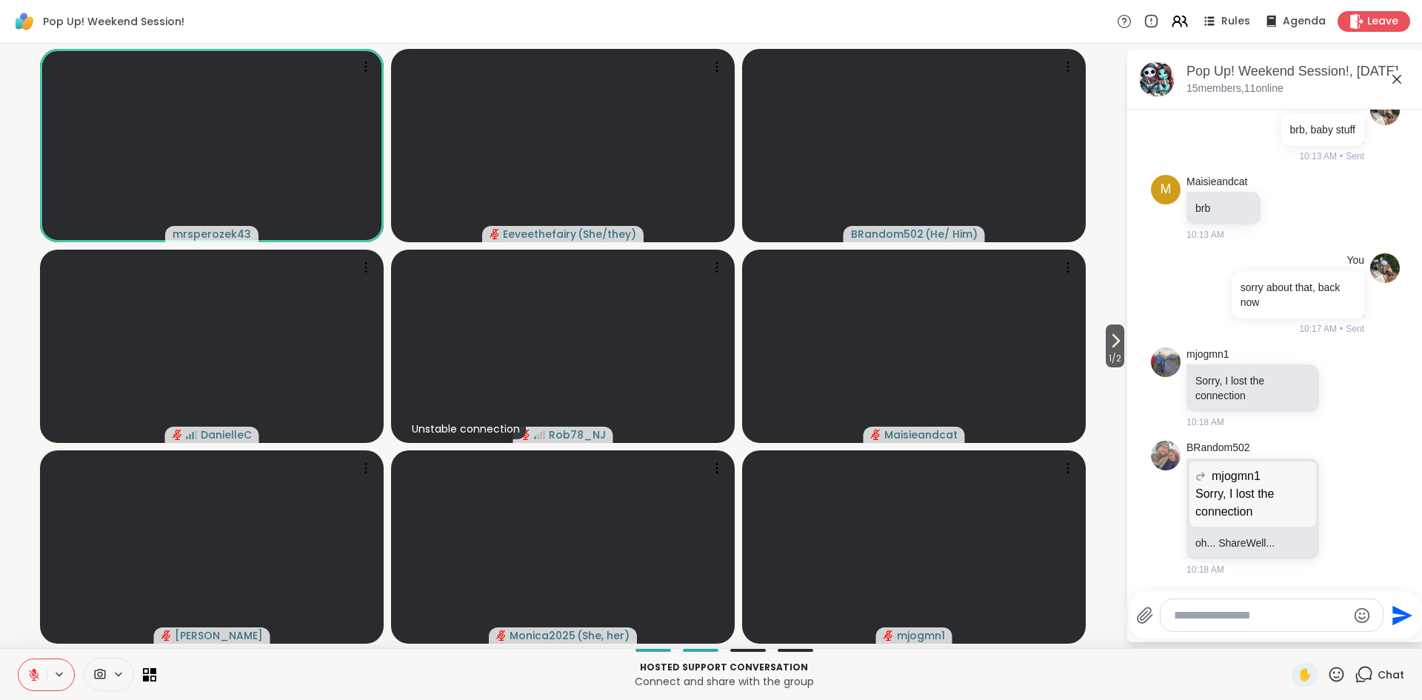
click at [1241, 616] on textarea "Type your message" at bounding box center [1260, 615] width 173 height 15
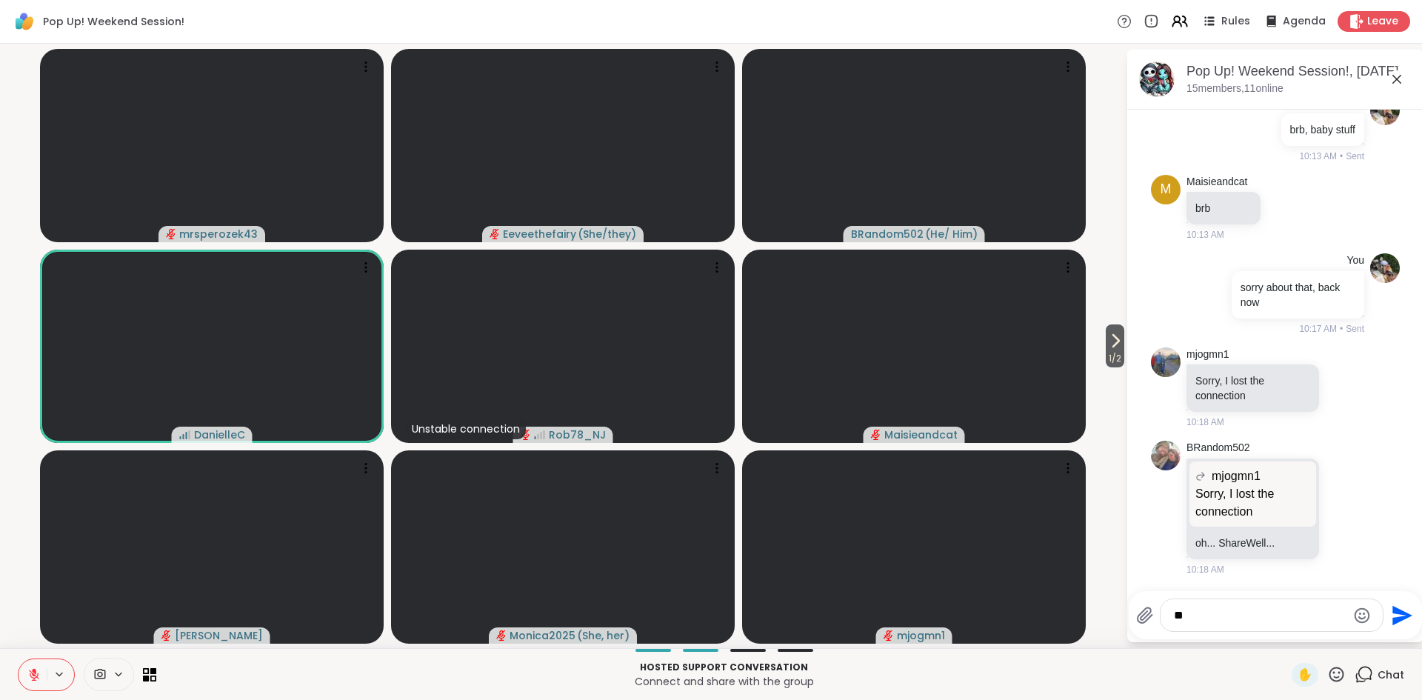
type textarea "*"
click at [1068, 658] on div "Hosted support conversation Connect and share with the group" at bounding box center [724, 674] width 1118 height 33
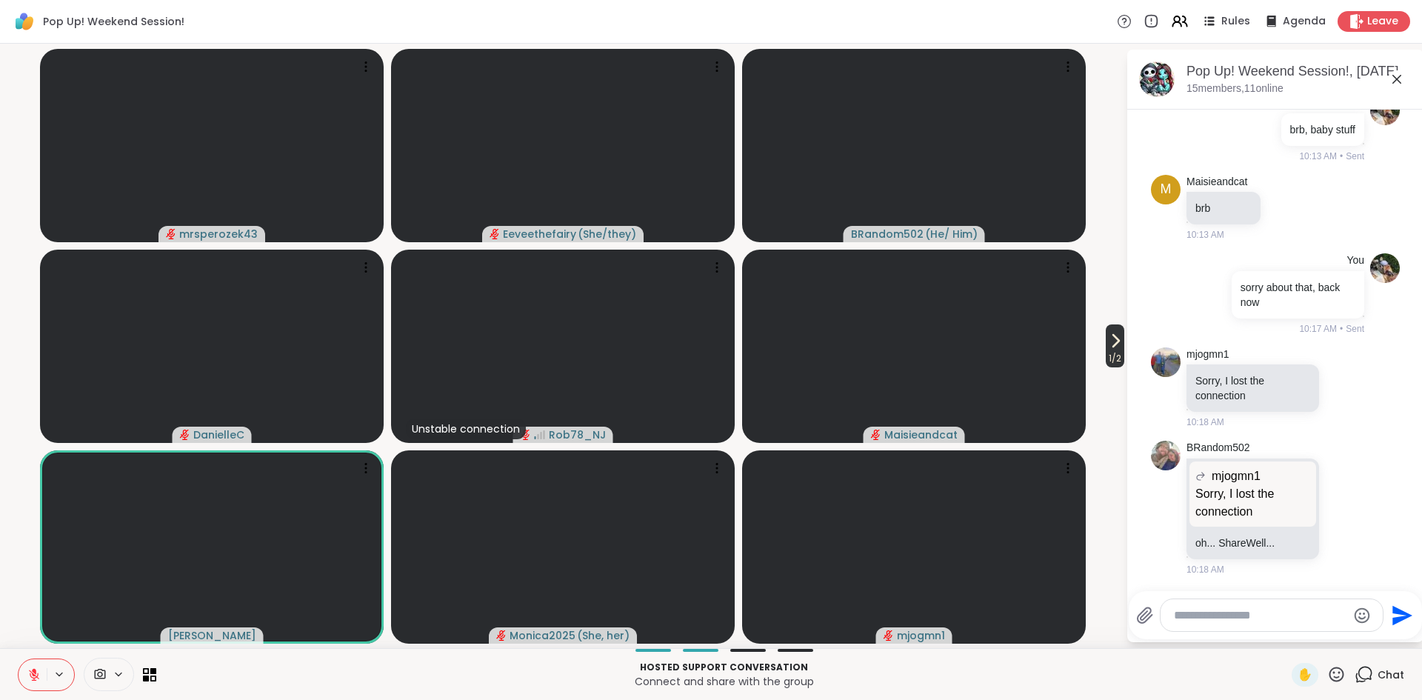
click at [1119, 356] on span "1 / 2" at bounding box center [1115, 359] width 19 height 18
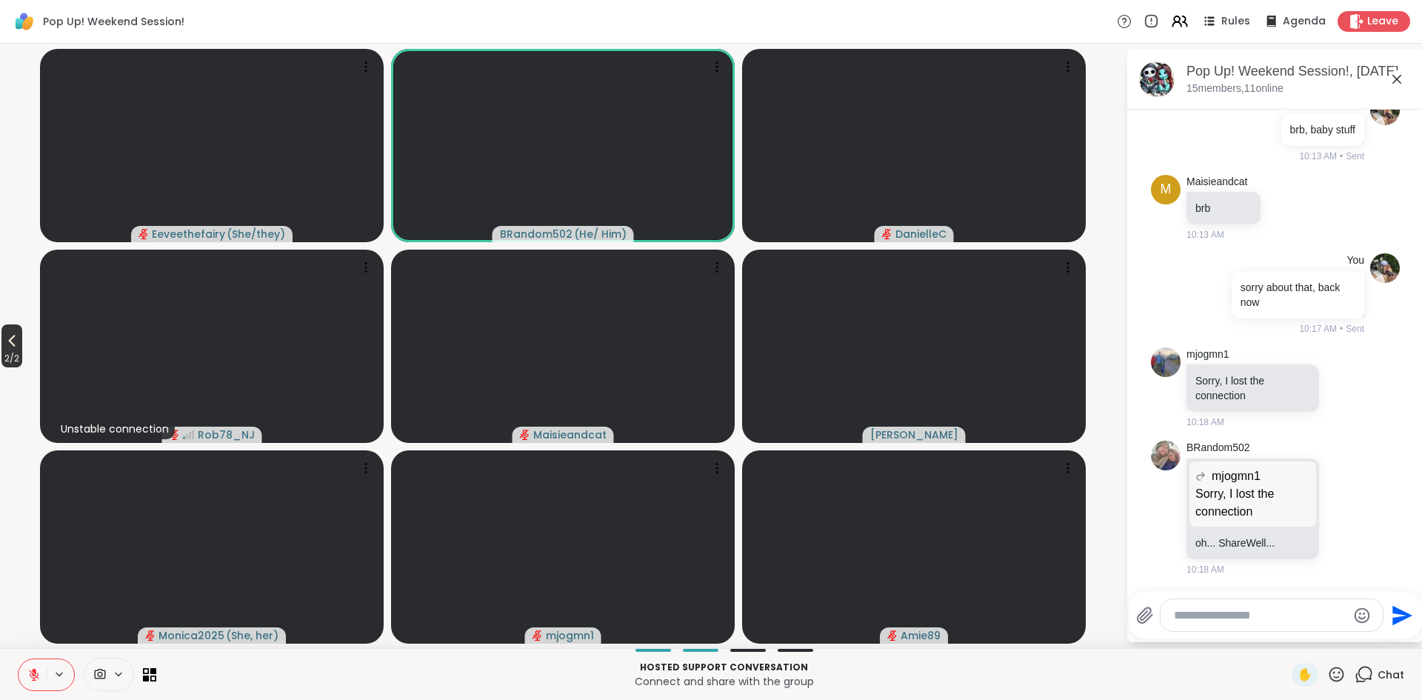
click at [13, 362] on span "2 / 2" at bounding box center [11, 359] width 21 height 18
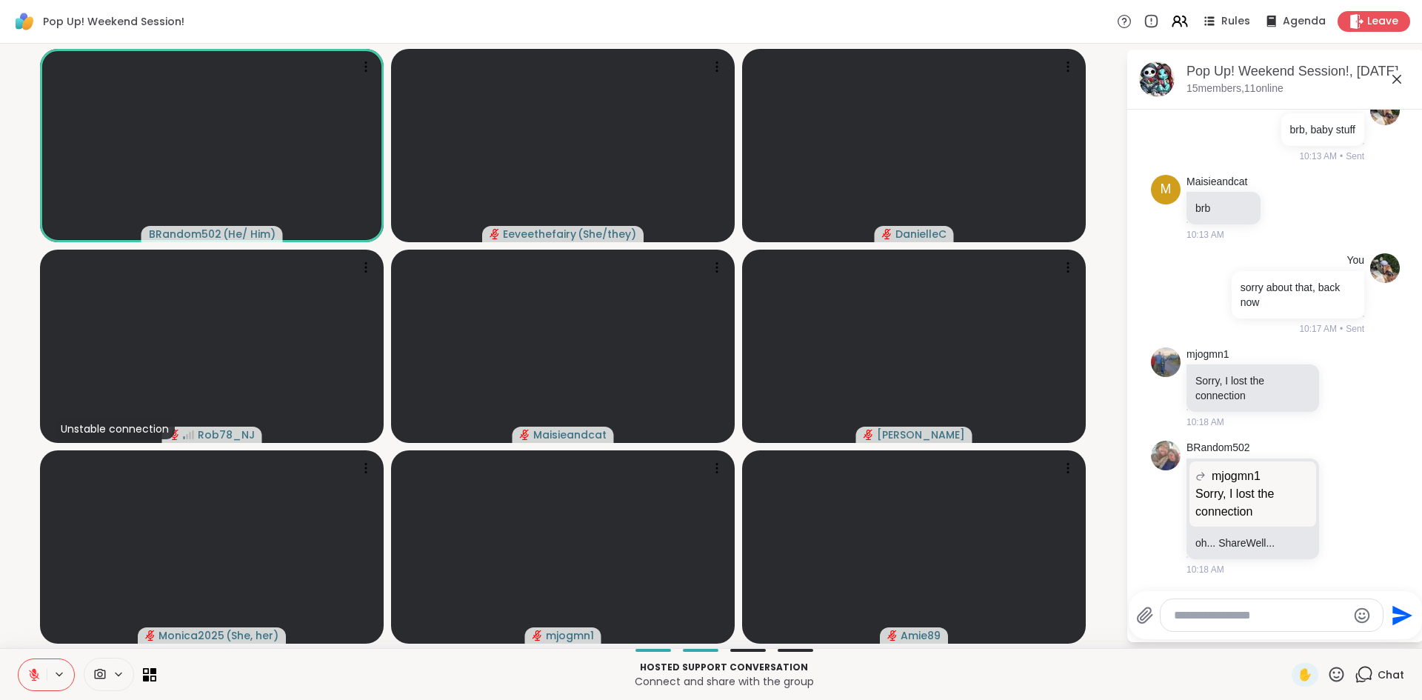
click at [1199, 610] on textarea "Type your message" at bounding box center [1260, 615] width 173 height 15
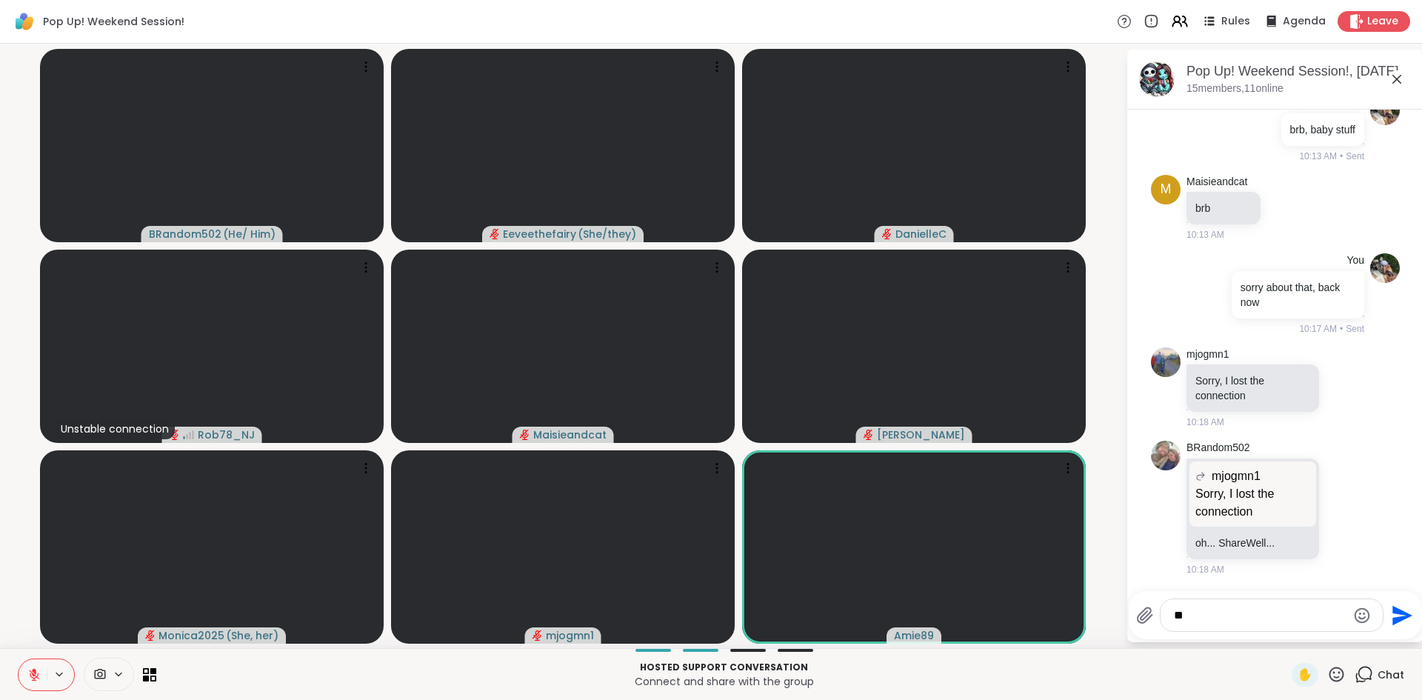
type textarea "*"
click at [1065, 667] on p "Hosted support conversation" at bounding box center [724, 667] width 1118 height 13
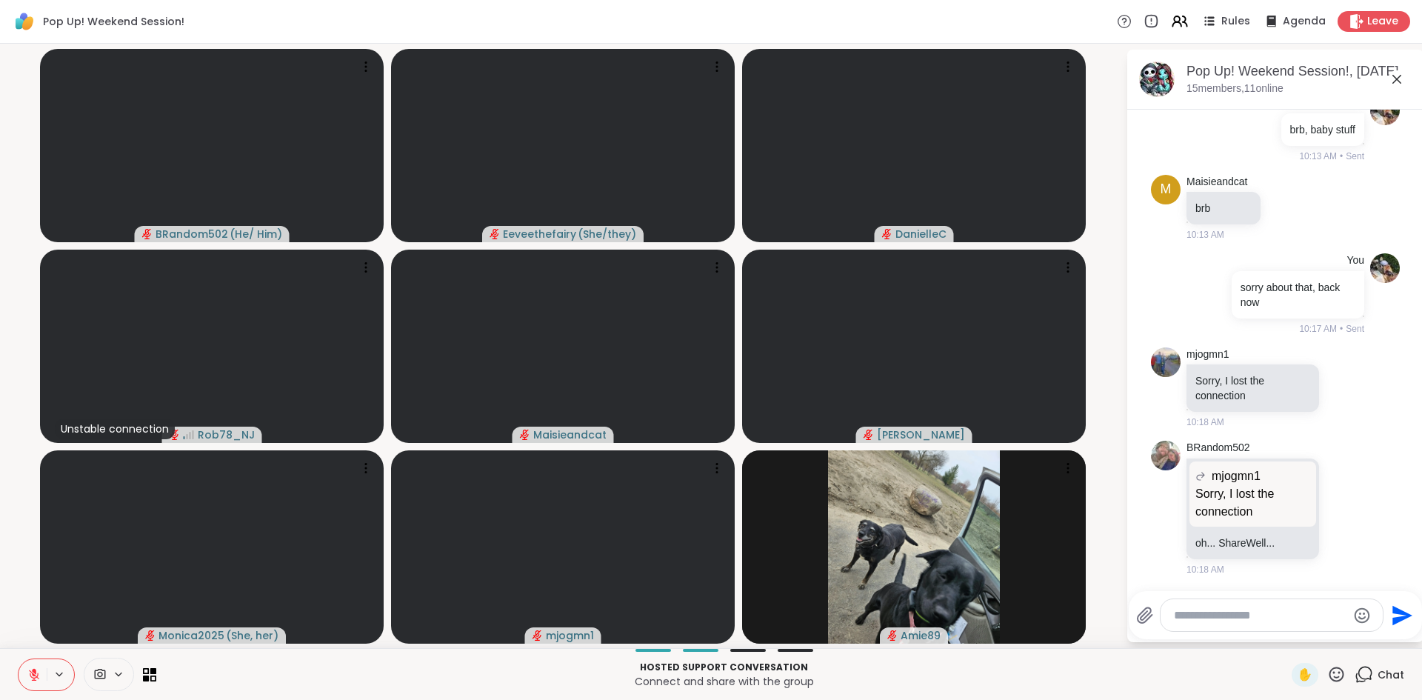
click at [30, 680] on icon at bounding box center [33, 674] width 13 height 13
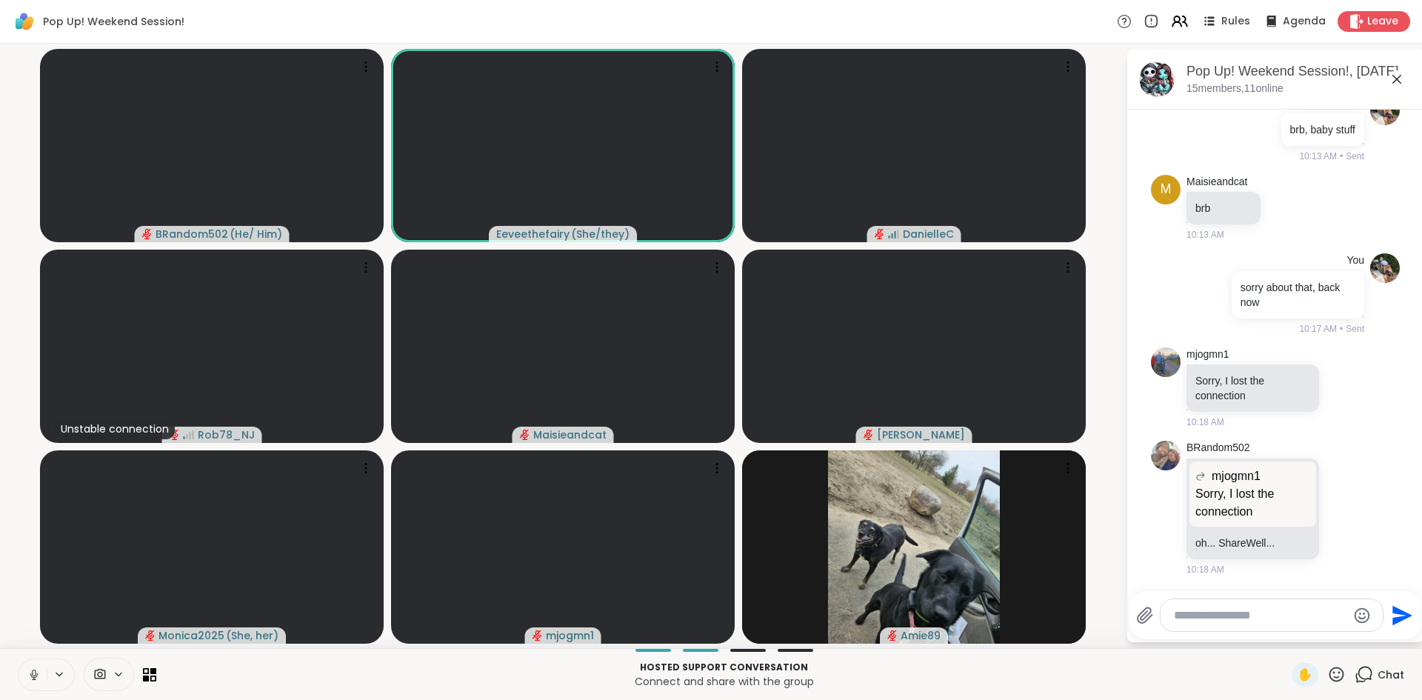
click at [30, 680] on icon at bounding box center [33, 674] width 13 height 13
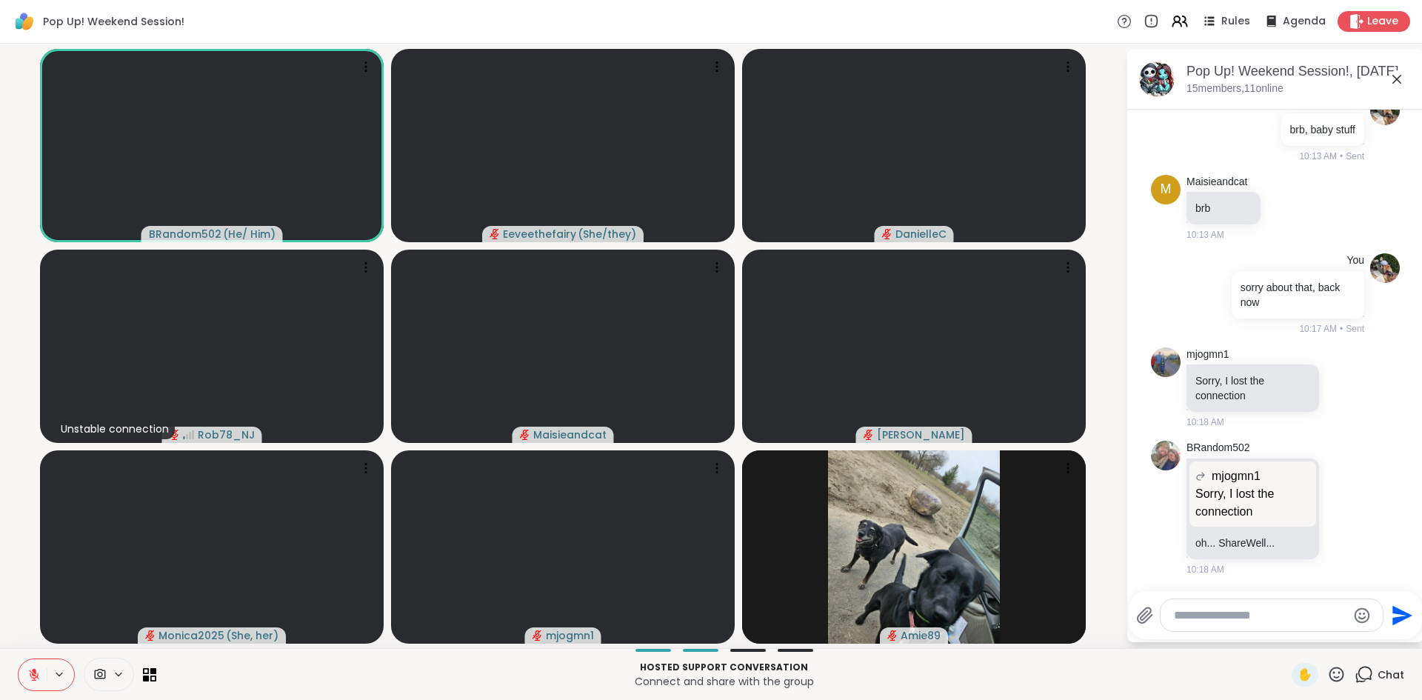
click at [30, 680] on icon at bounding box center [33, 674] width 13 height 13
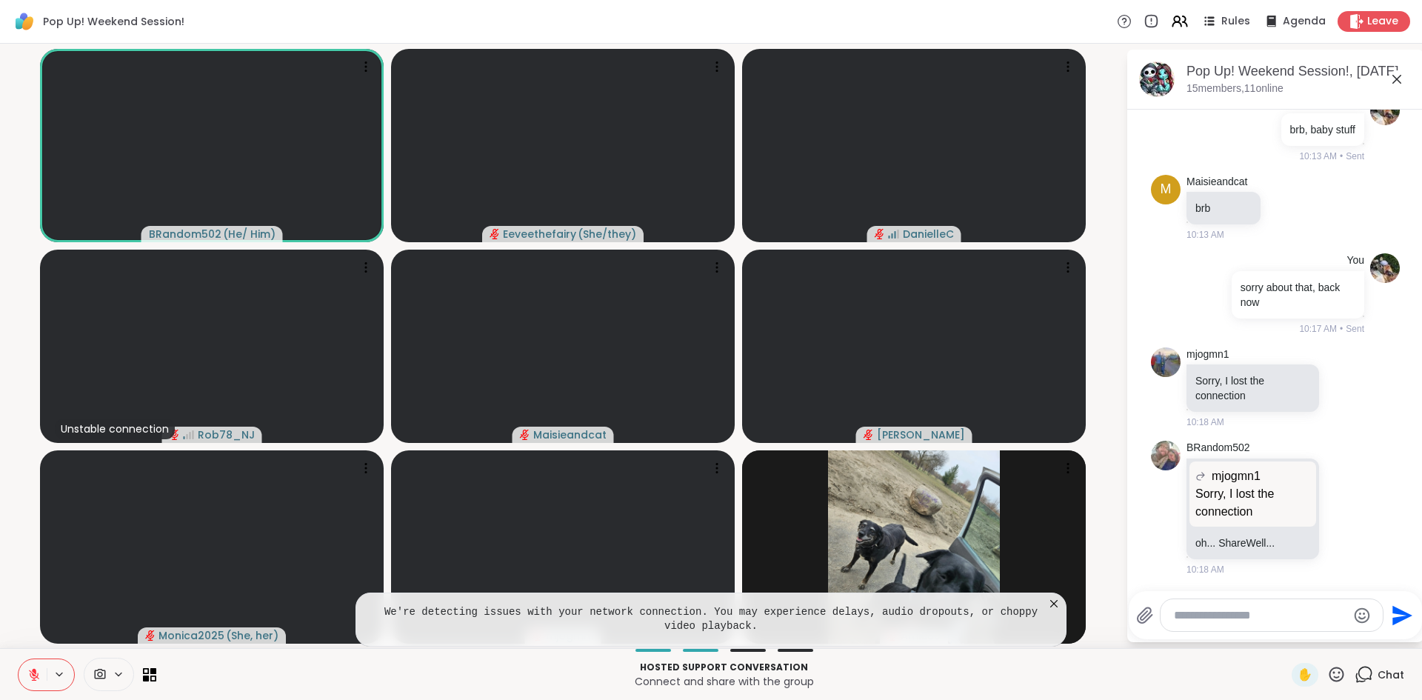
click at [30, 680] on icon at bounding box center [33, 674] width 13 height 13
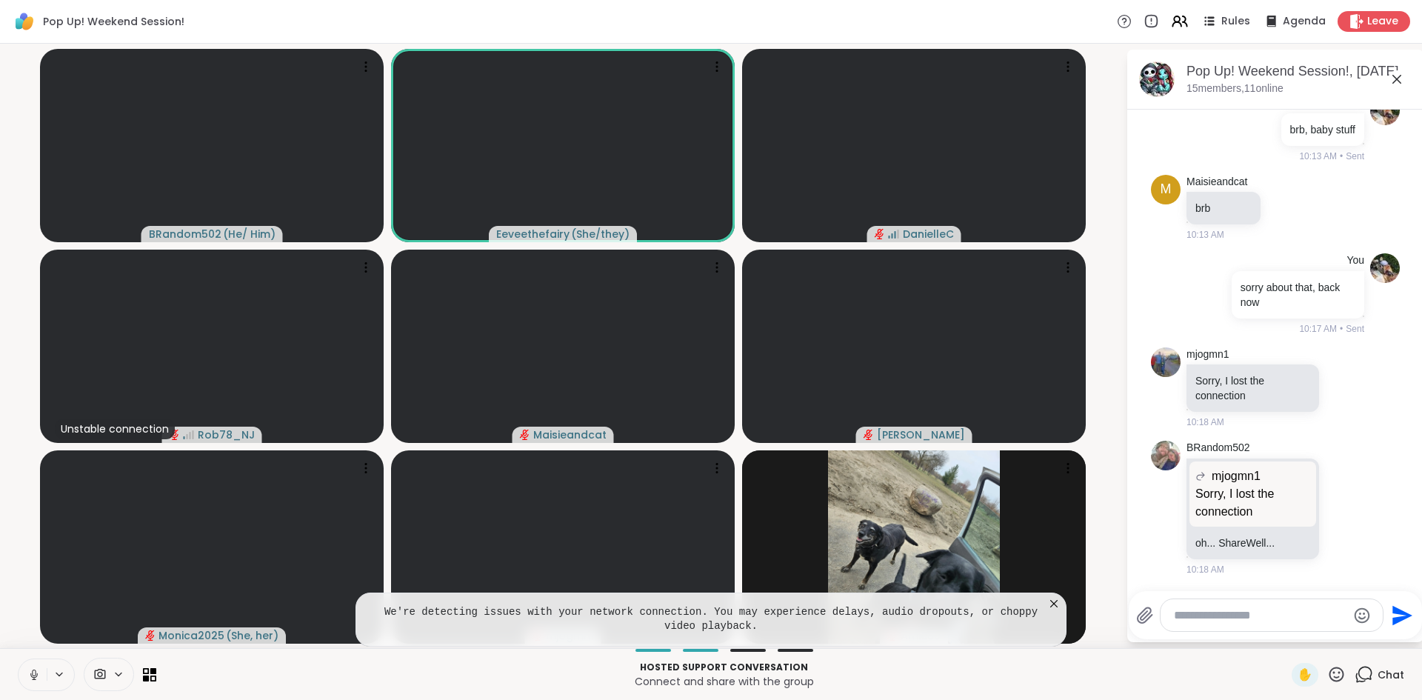
click at [30, 680] on icon at bounding box center [33, 674] width 13 height 13
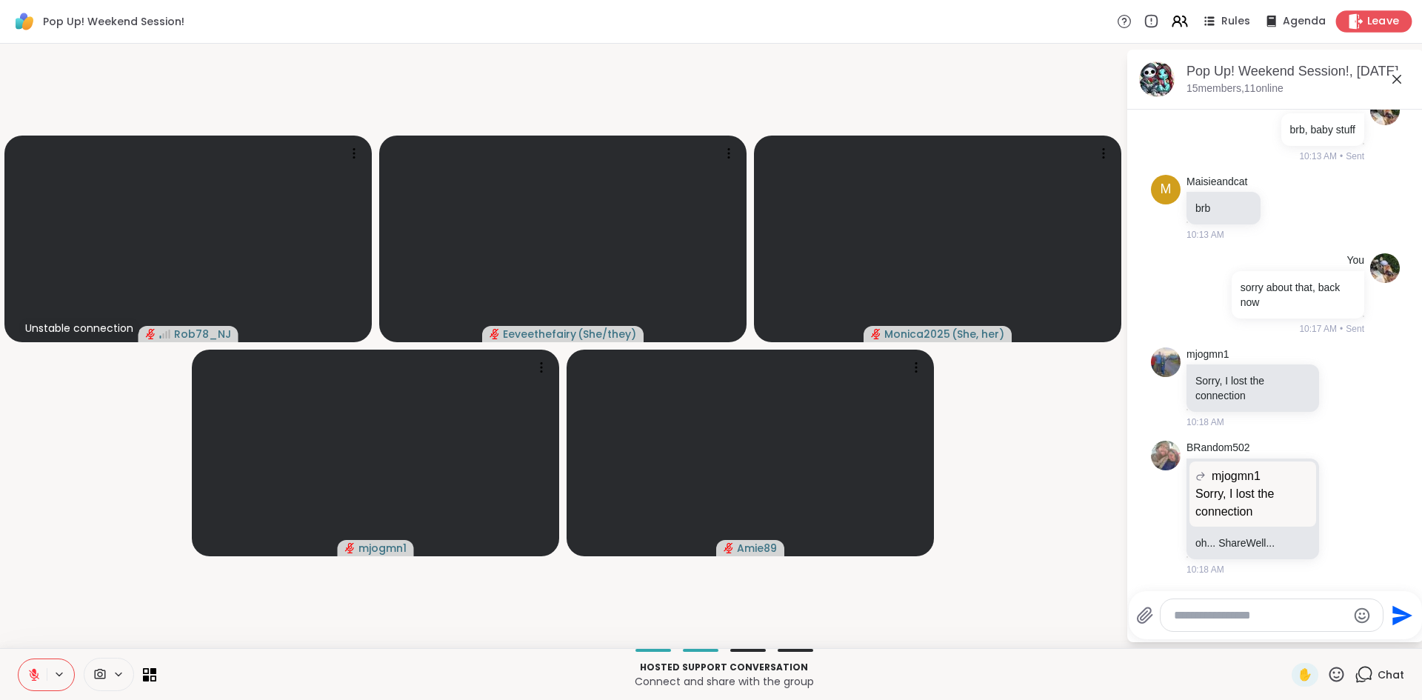
click at [1388, 21] on span "Leave" at bounding box center [1384, 22] width 33 height 16
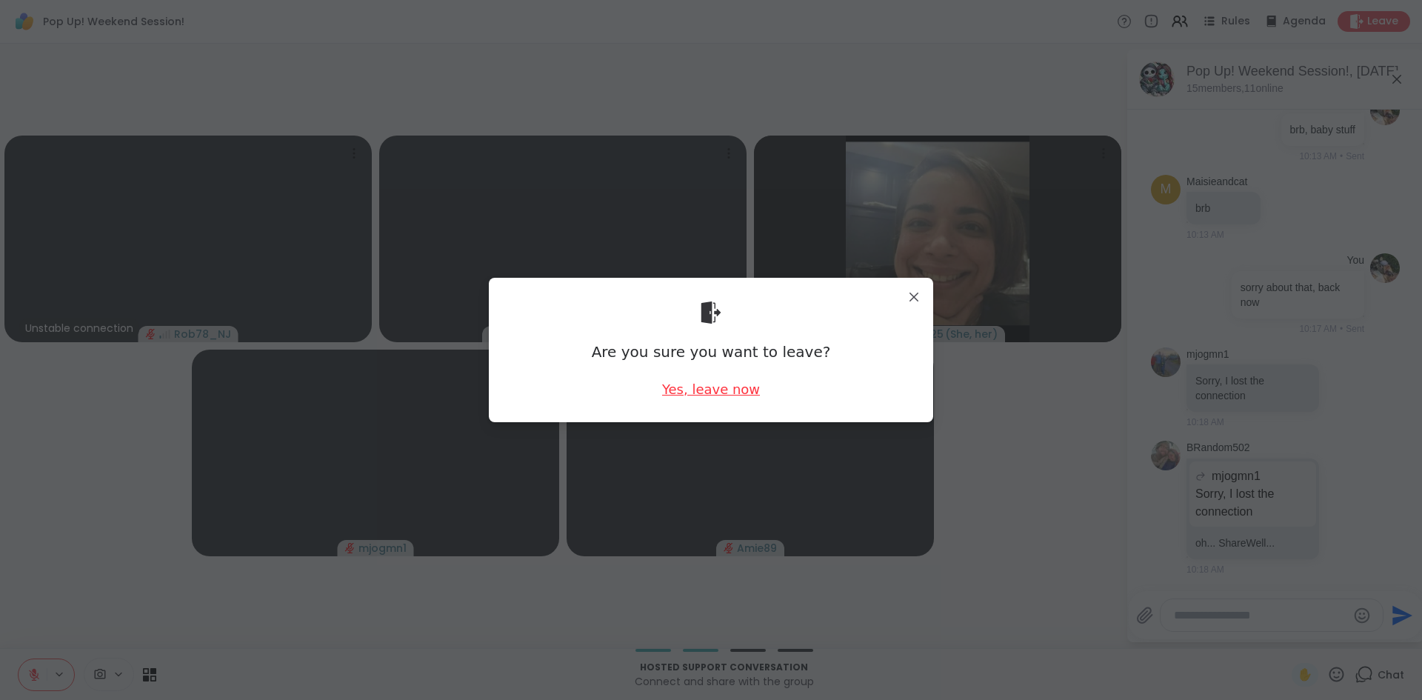
click at [702, 390] on div "Yes, leave now" at bounding box center [711, 389] width 98 height 19
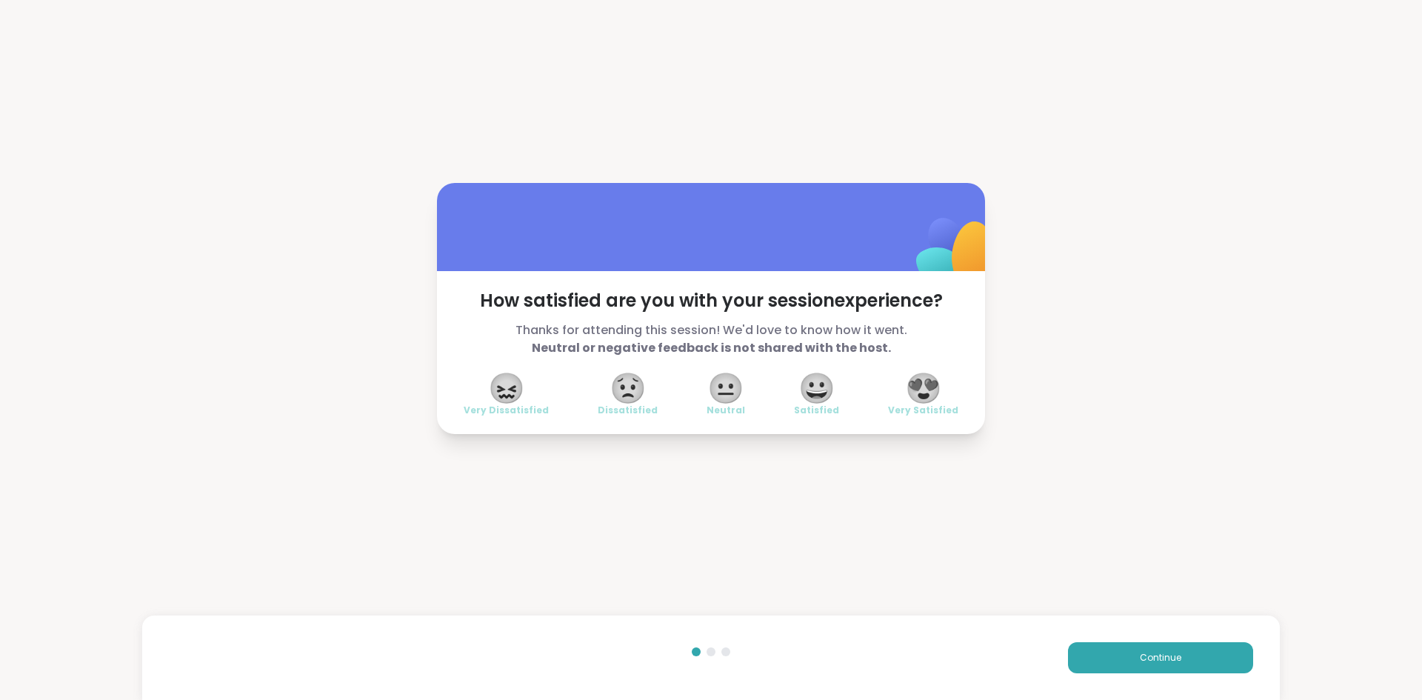
click at [948, 400] on div "😍 Very Satisfied" at bounding box center [923, 395] width 70 height 41
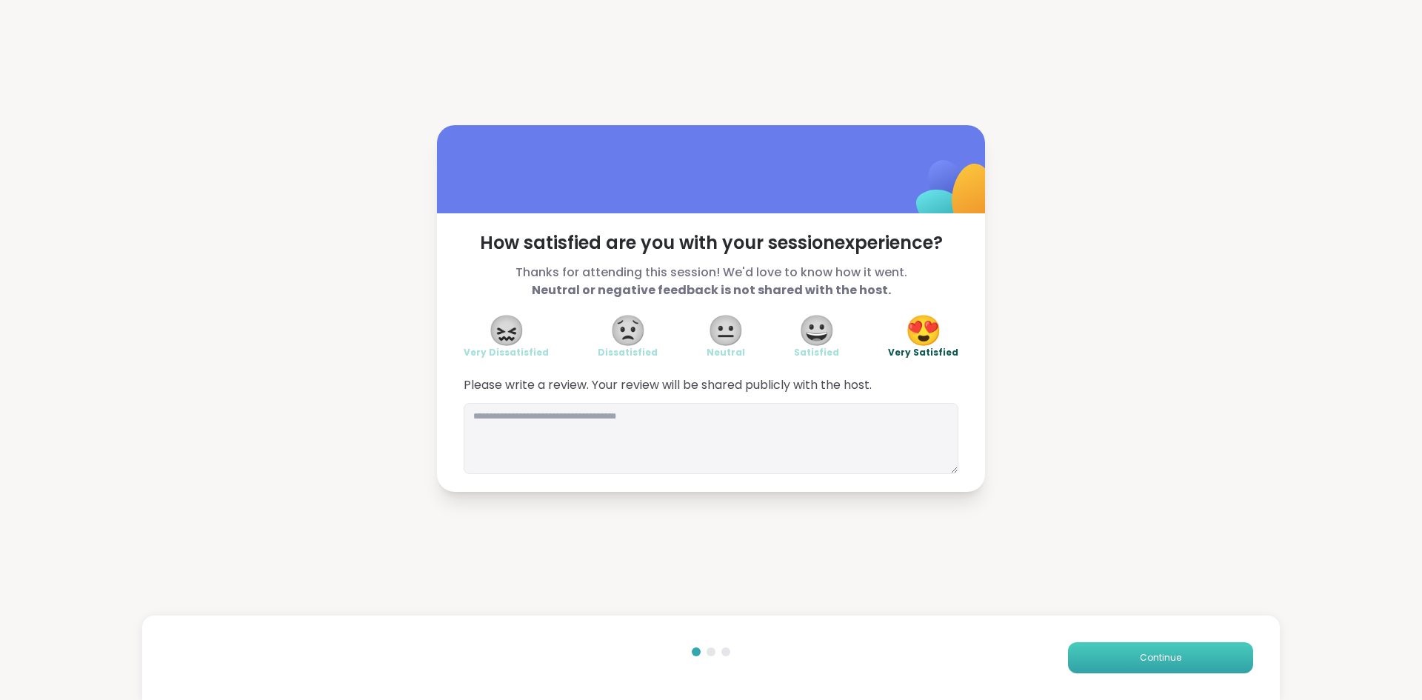
click at [1153, 656] on span "Continue" at bounding box center [1160, 657] width 41 height 13
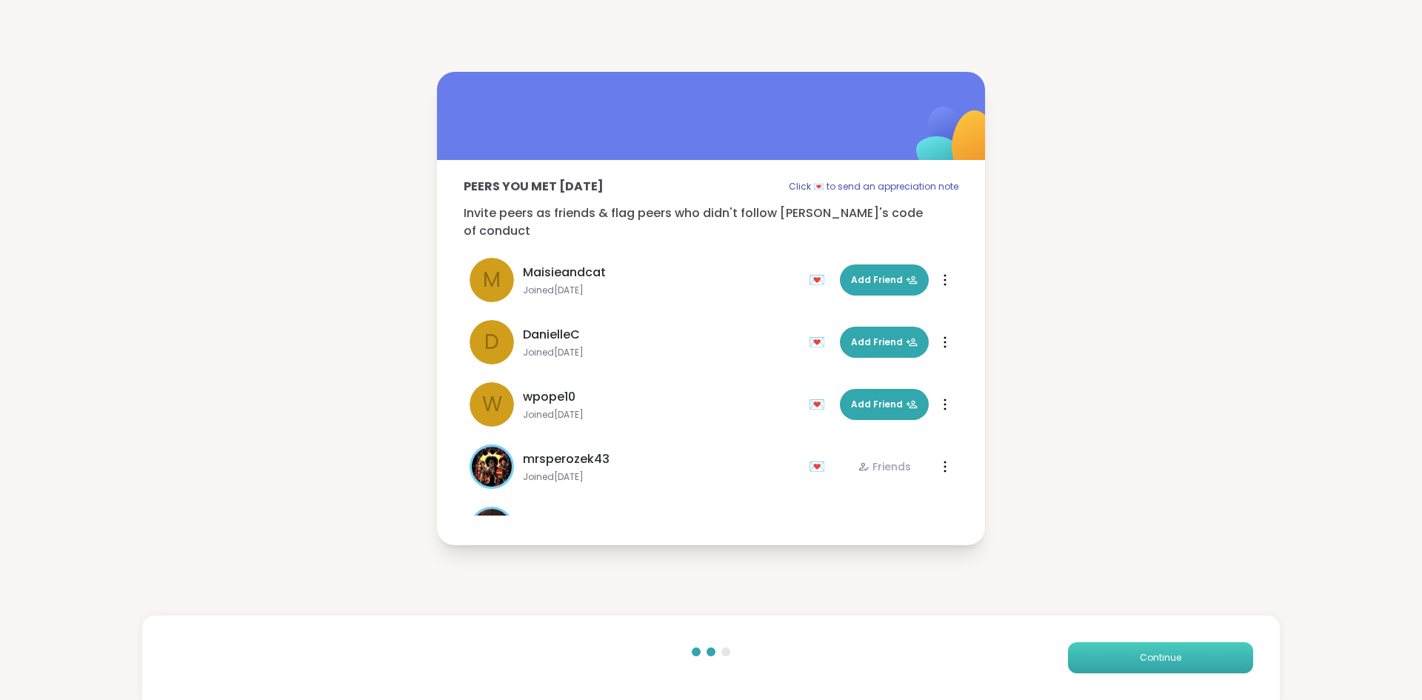
click at [1153, 656] on span "Continue" at bounding box center [1160, 657] width 41 height 13
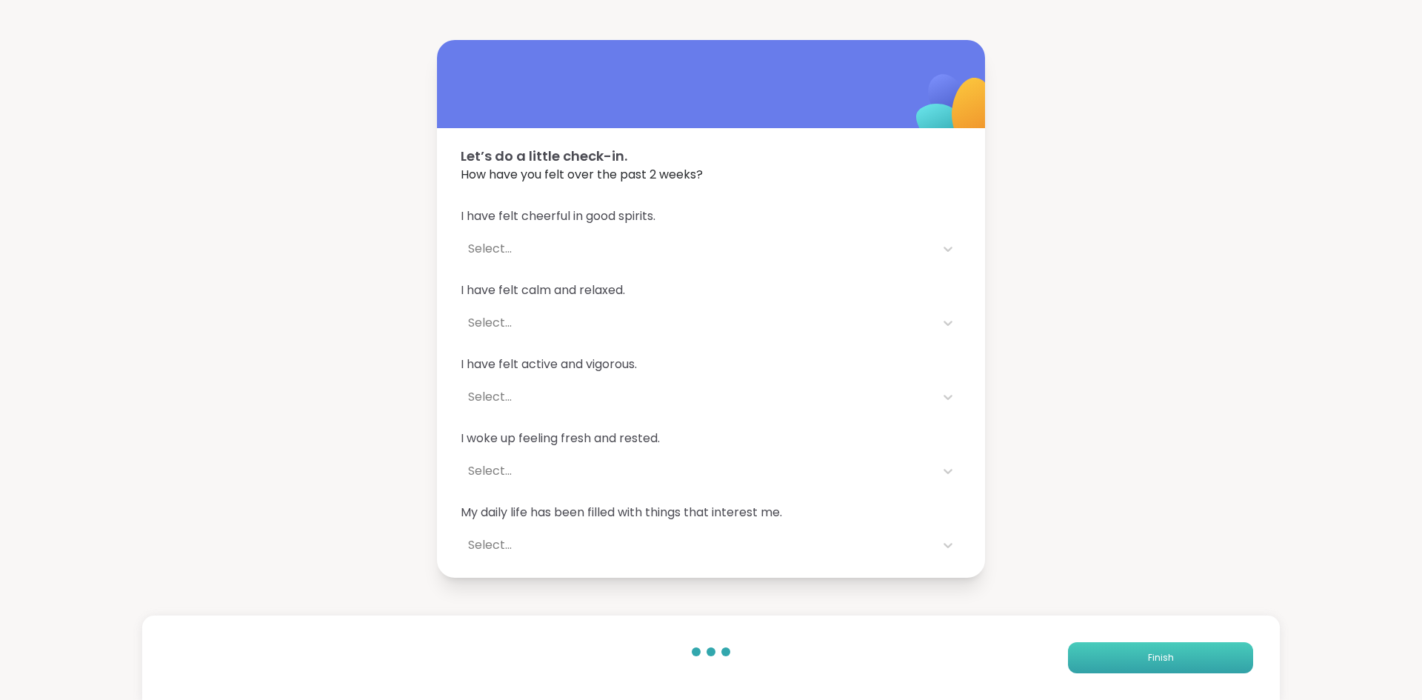
click at [1128, 644] on button "Finish" at bounding box center [1160, 657] width 185 height 31
